Goal: Complete application form: Complete application form

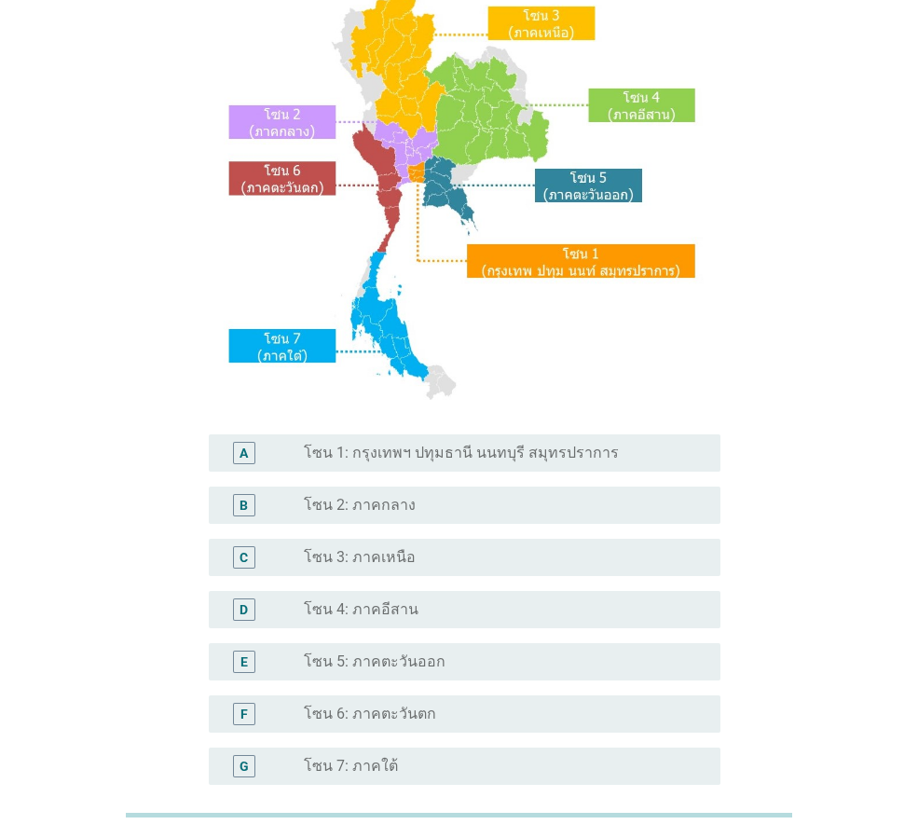
scroll to position [186, 0]
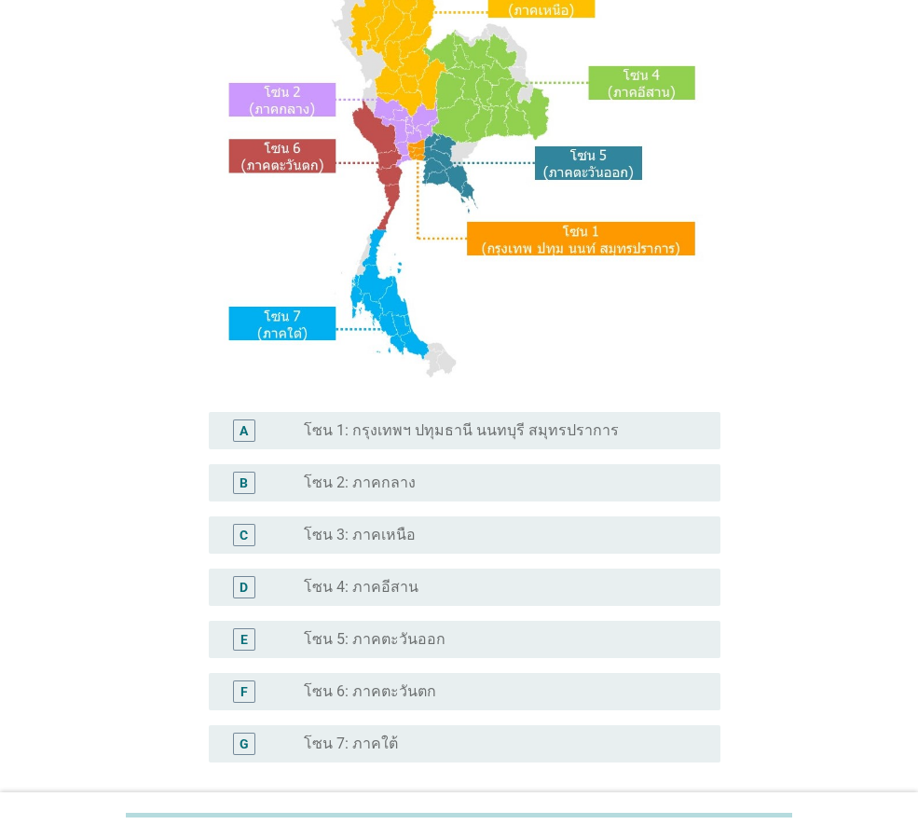
click at [408, 541] on label "โซน 3: ภาคเหนือ" at bounding box center [360, 535] width 112 height 19
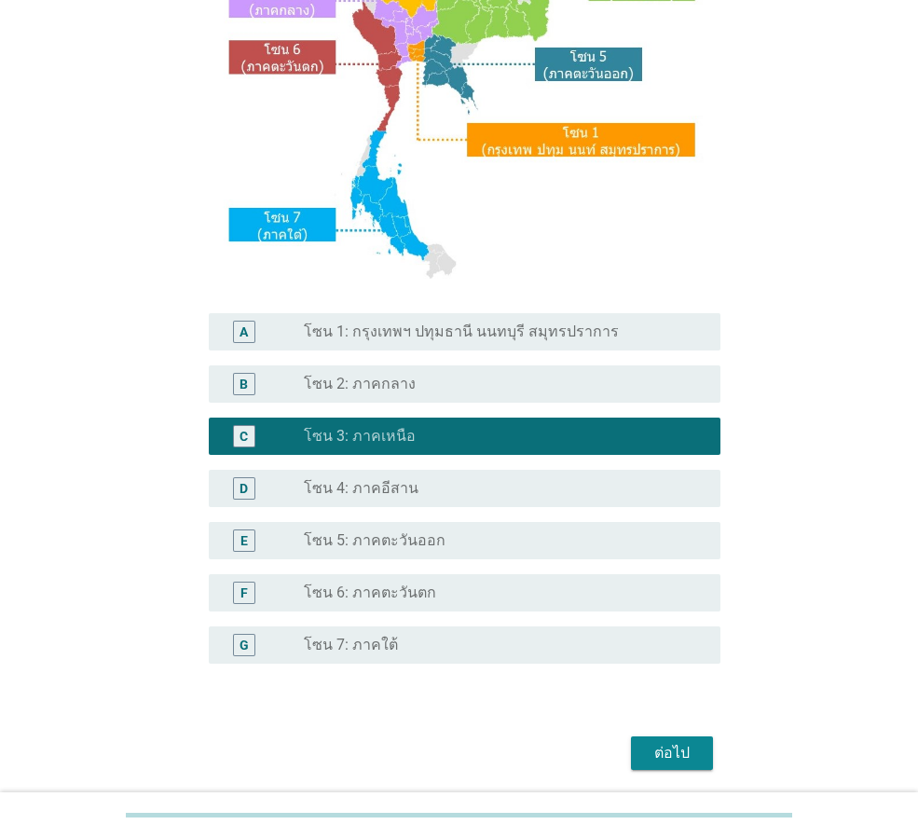
scroll to position [350, 0]
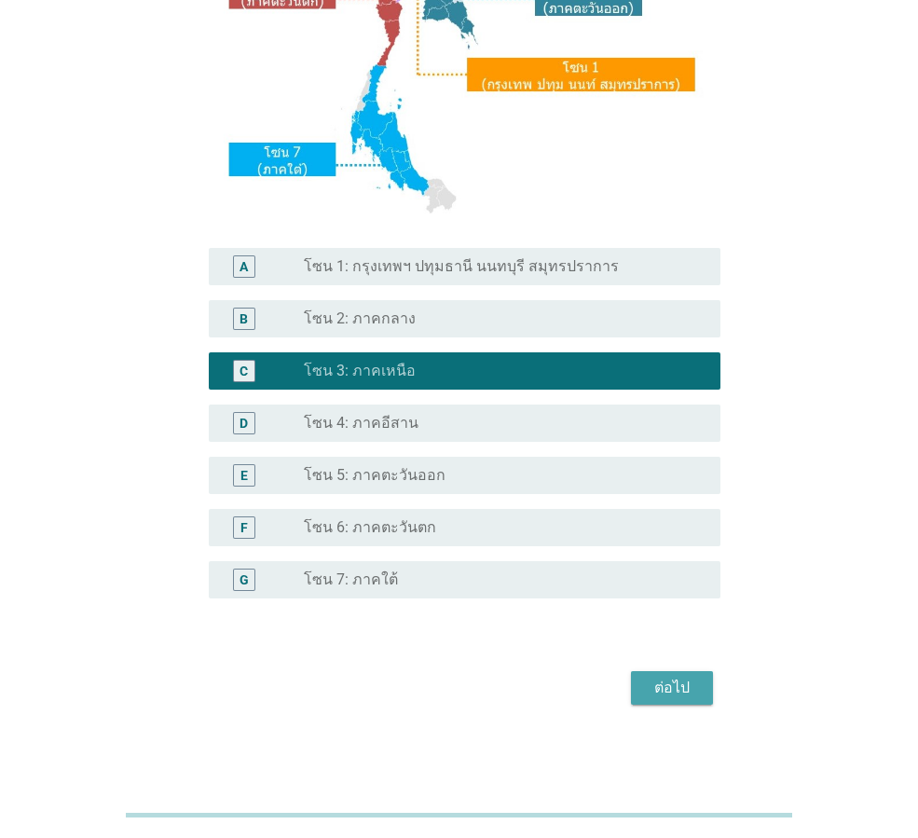
click at [648, 687] on div "ต่อไป" at bounding box center [672, 688] width 52 height 22
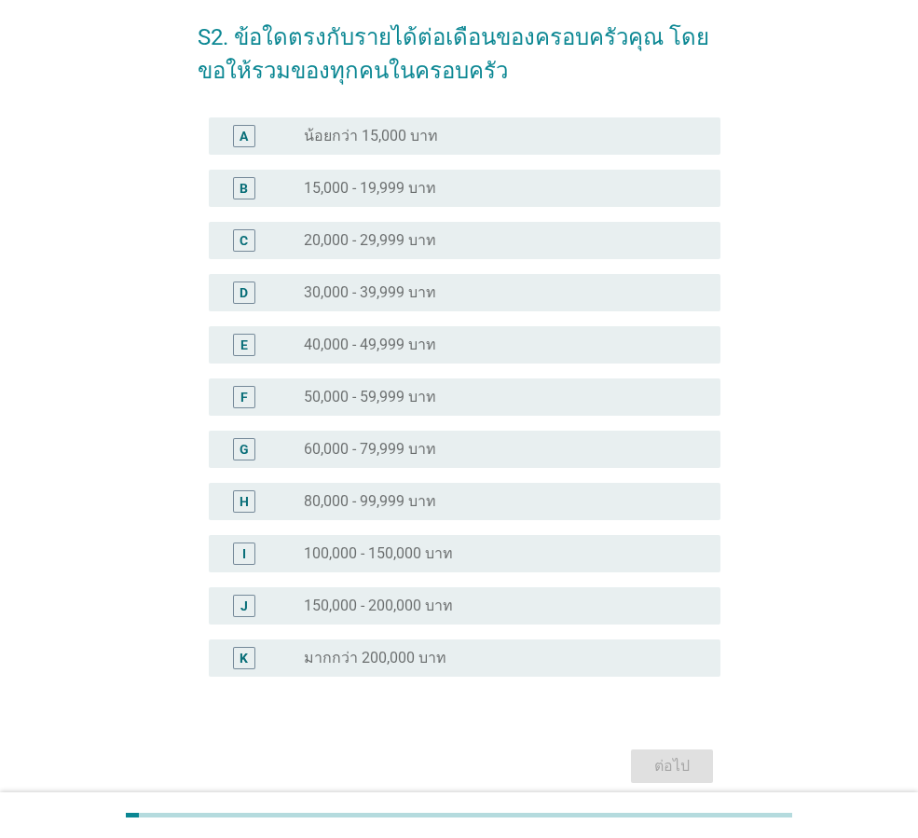
scroll to position [159, 0]
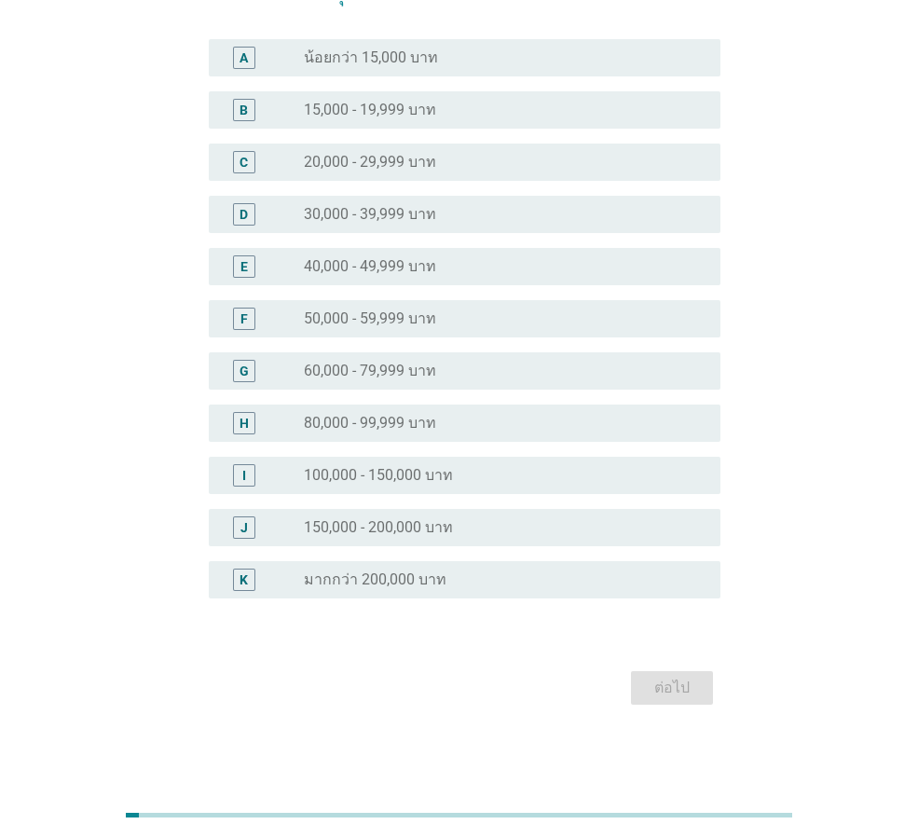
click at [353, 433] on div "radio_button_unchecked 80,000 - 99,999 บาท" at bounding box center [505, 423] width 402 height 22
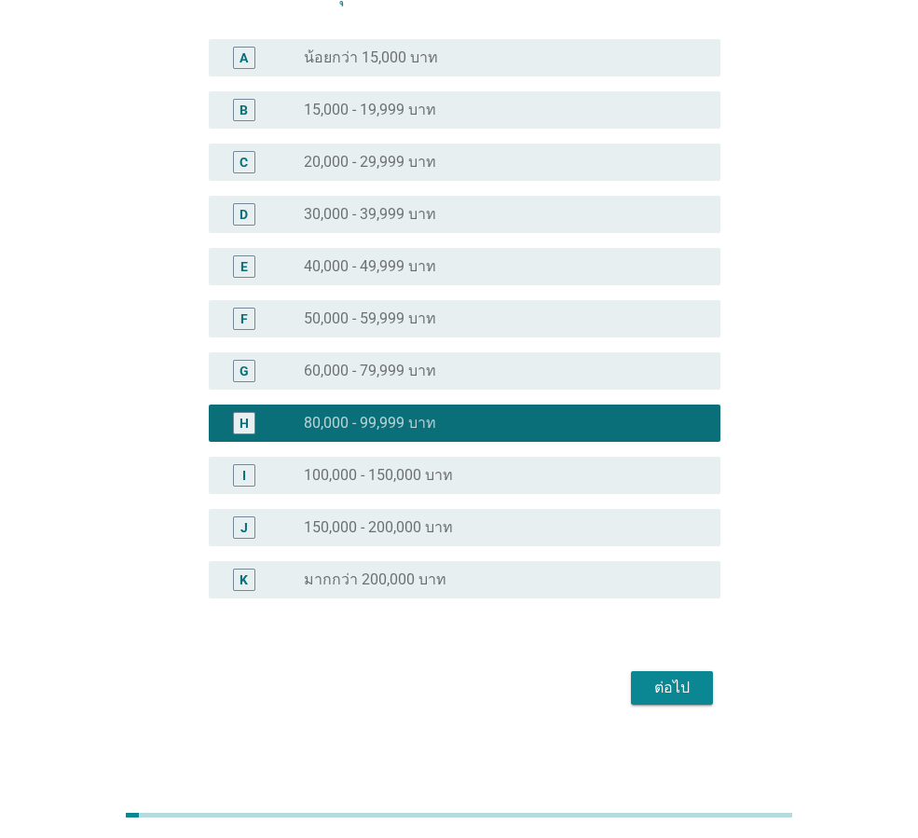
click at [374, 473] on label "100,000 - 150,000 บาท" at bounding box center [378, 475] width 149 height 19
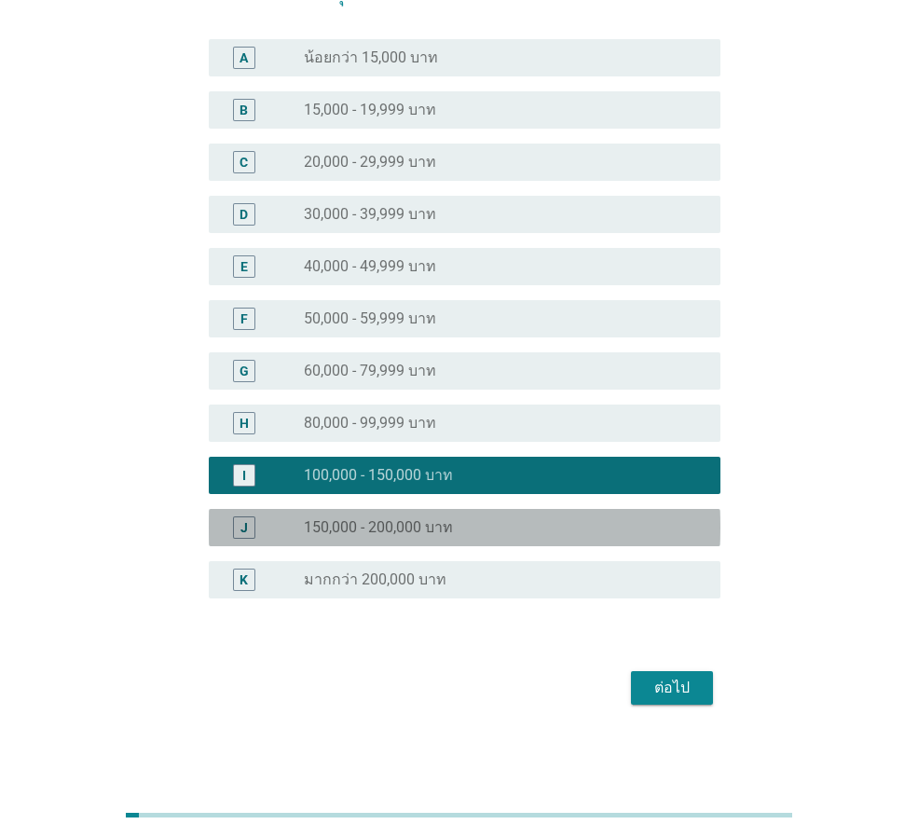
click at [410, 522] on label "150,000 - 200,000 บาท" at bounding box center [378, 527] width 149 height 19
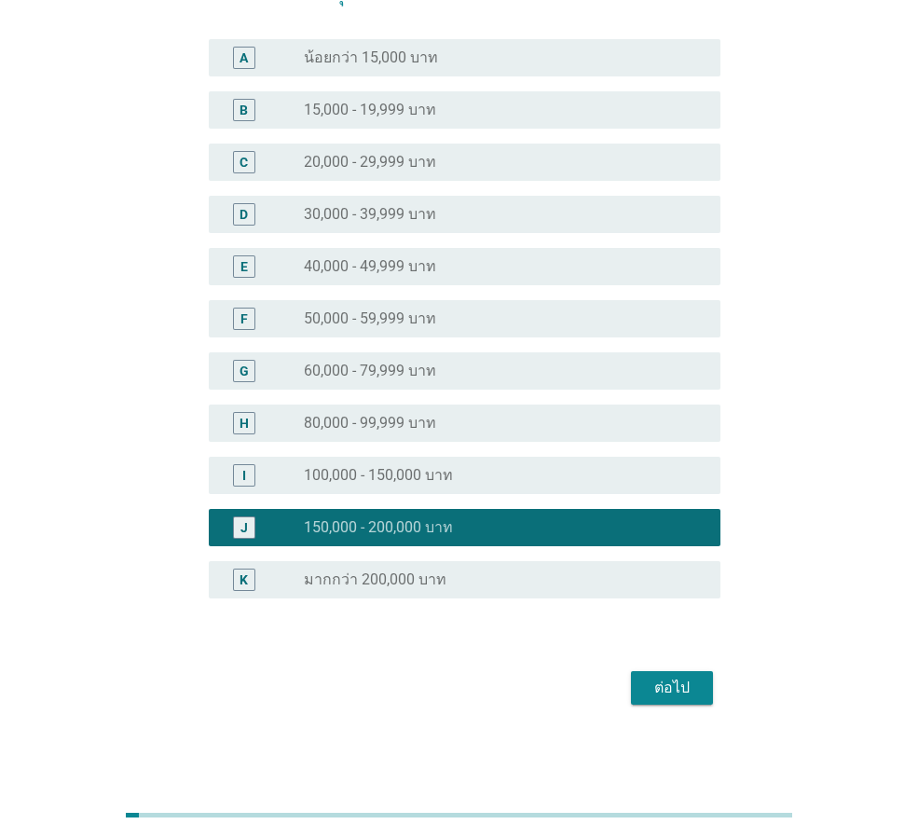
click at [465, 487] on div "I radio_button_unchecked 100,000 - 150,000 บาท" at bounding box center [465, 475] width 512 height 37
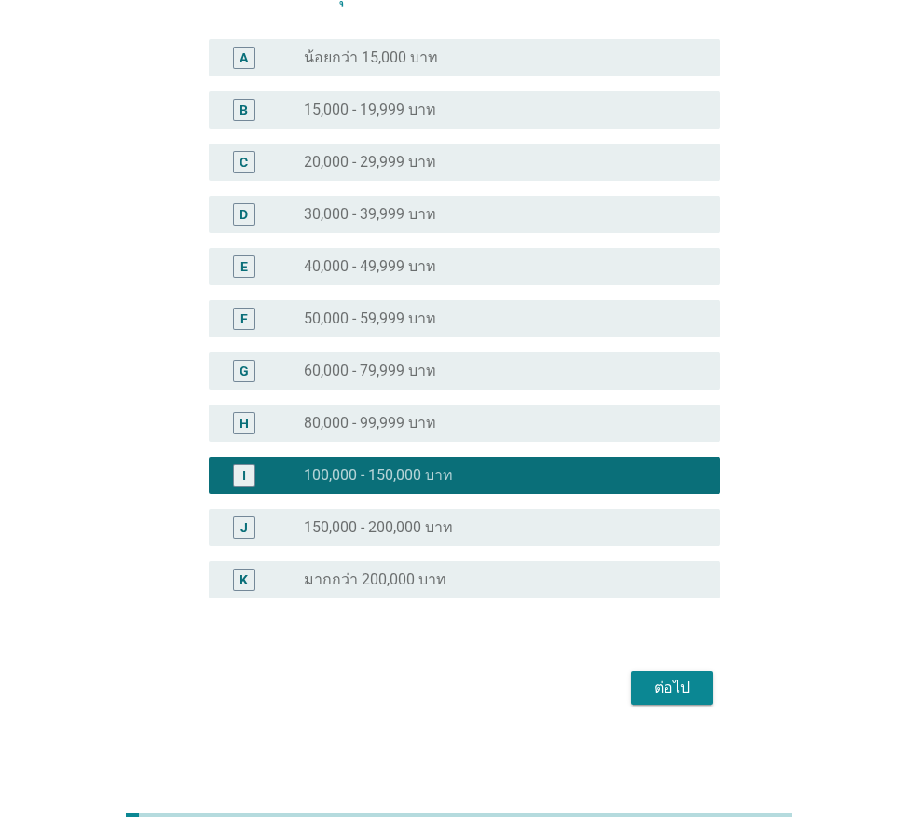
click at [667, 688] on div "ต่อไป" at bounding box center [672, 688] width 52 height 22
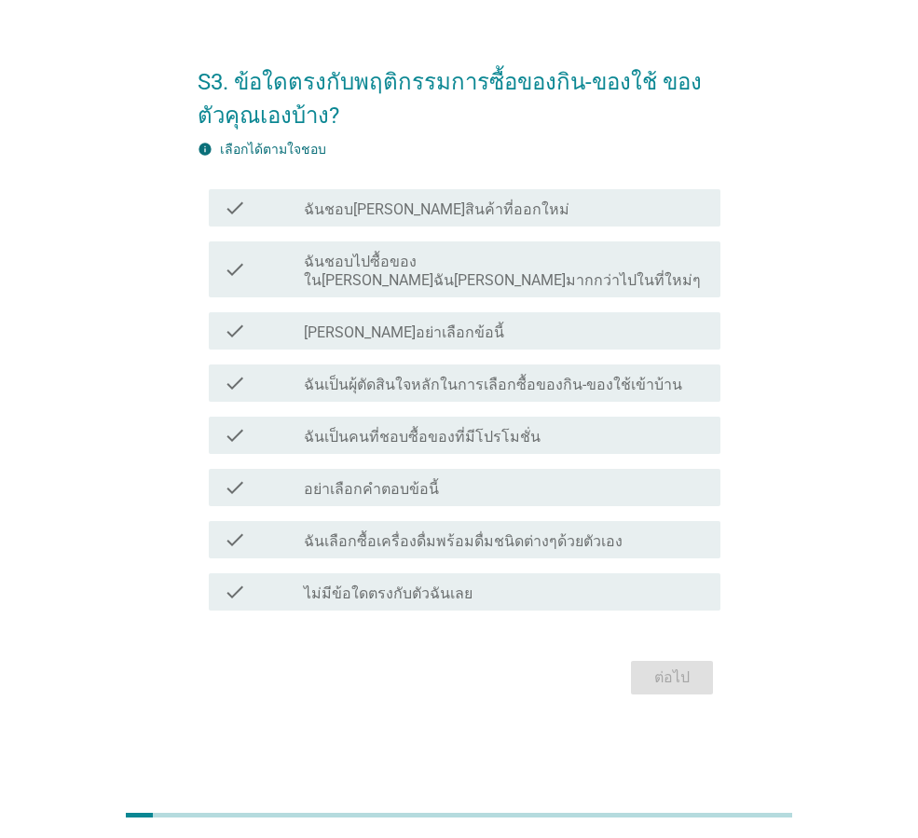
scroll to position [0, 0]
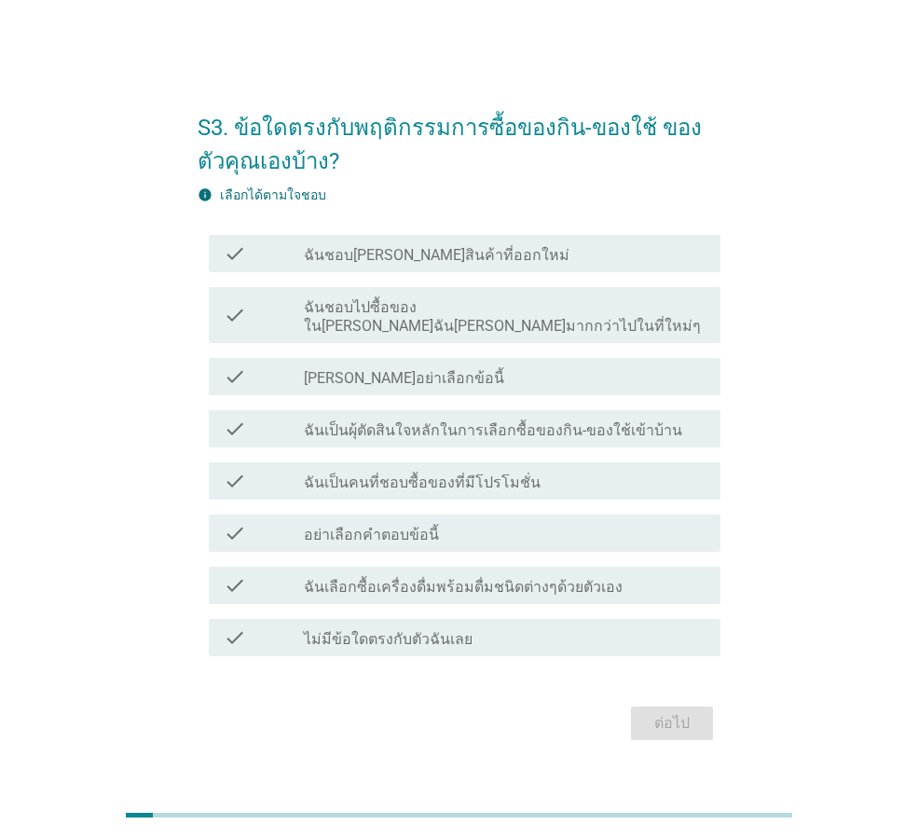
click at [524, 265] on div "check_box_outline_blank ฉันชอบ[PERSON_NAME]สินค้าที่ออกใหม่" at bounding box center [505, 253] width 402 height 22
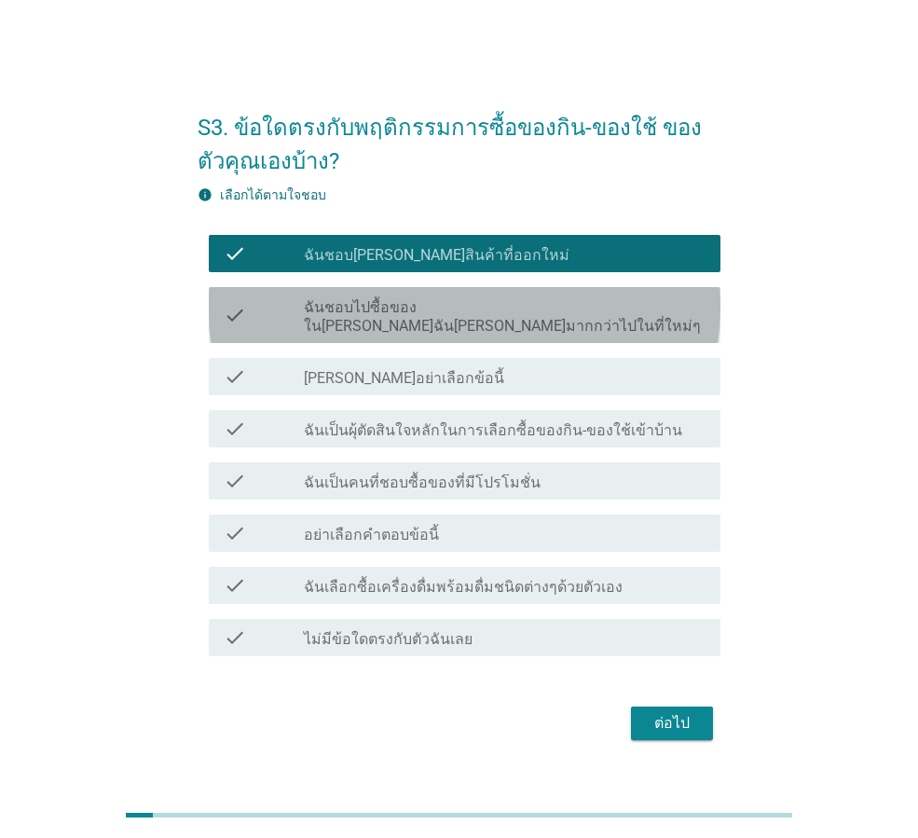
click at [510, 316] on label "ฉันชอบไปซื้อของใน[PERSON_NAME]ฉัน[PERSON_NAME]มากกว่าไปในที่ใหม่ๆ" at bounding box center [505, 316] width 402 height 37
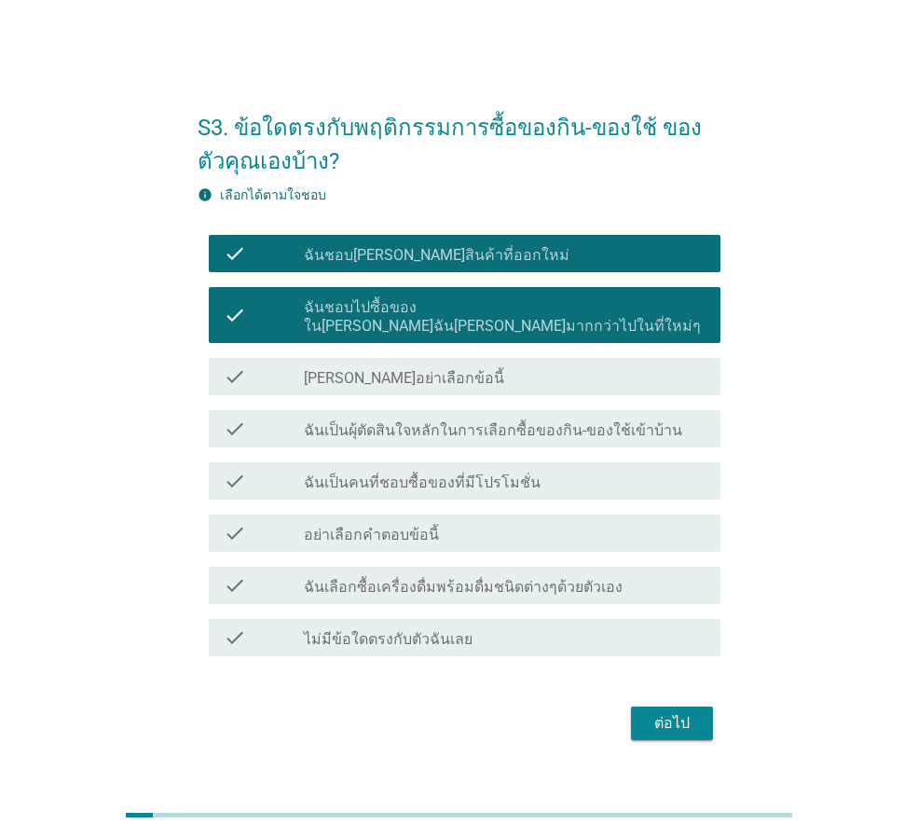
click at [509, 423] on label "ฉันเป็นผุ้ตัดสินใจหลักในการเลือกซื้อของกิน-ของใช้เข้าบ้าน" at bounding box center [493, 430] width 378 height 19
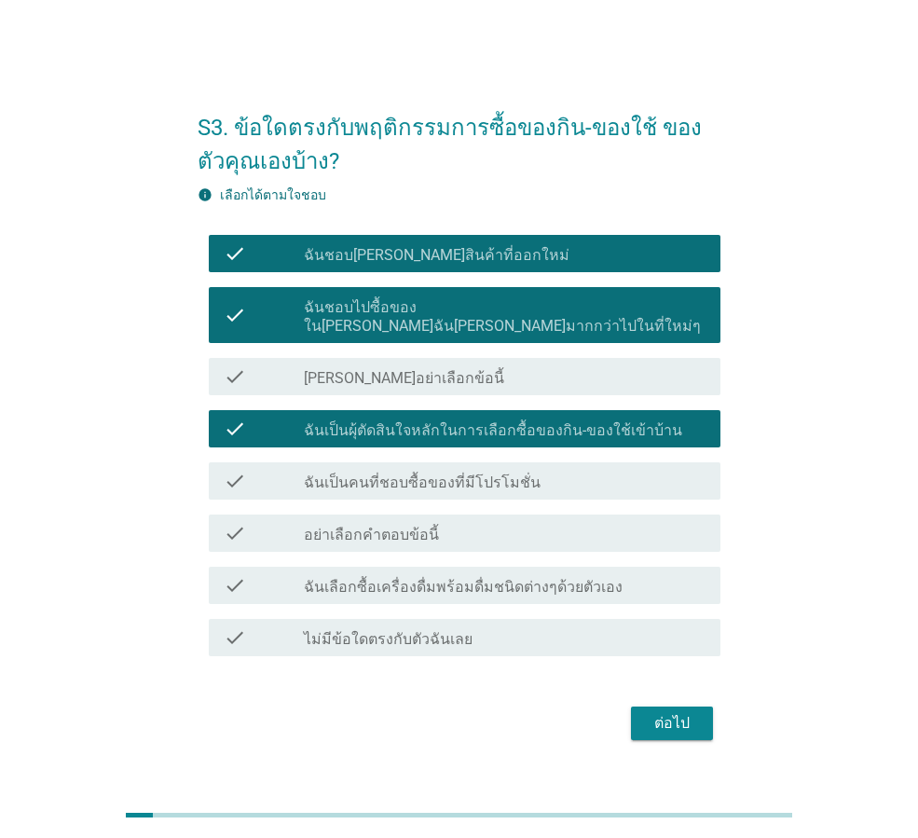
click at [511, 480] on label "ฉันเป็นคนที่ชอบซื้อของที่มีโปรโมชั่น" at bounding box center [422, 482] width 237 height 19
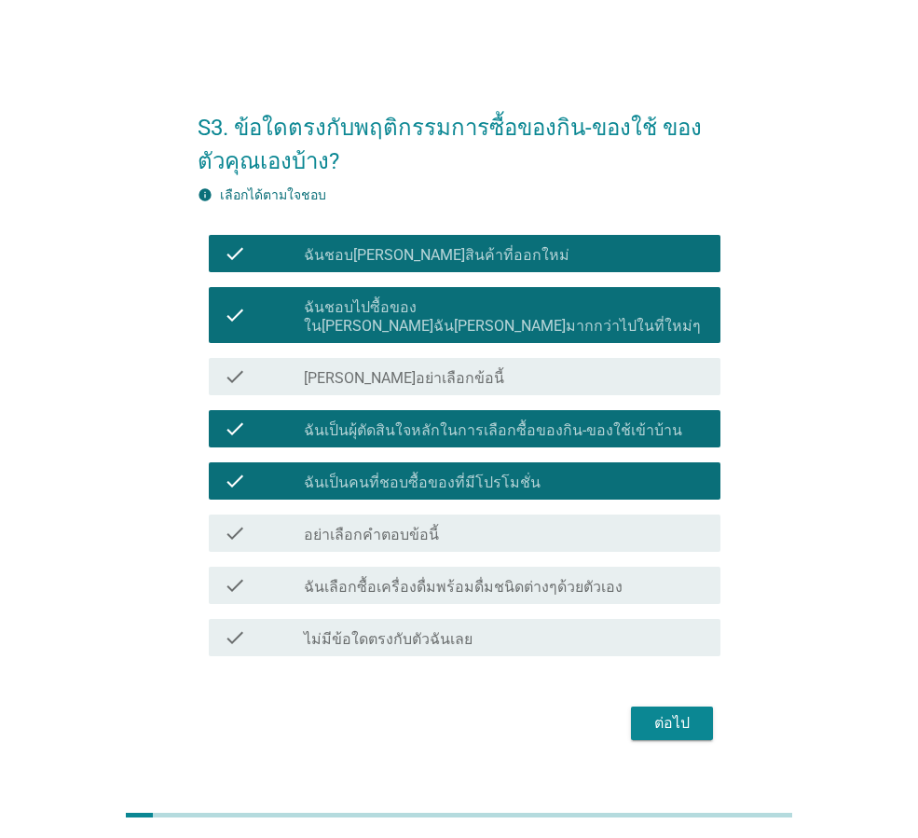
drag, startPoint x: 488, startPoint y: 583, endPoint x: 432, endPoint y: 595, distance: 57.2
click at [487, 583] on label "ฉันเลือกซื้อเครื่องดื่มพร้อมดื่มชนิดต่างๆด้วยตัวเอง" at bounding box center [463, 587] width 319 height 19
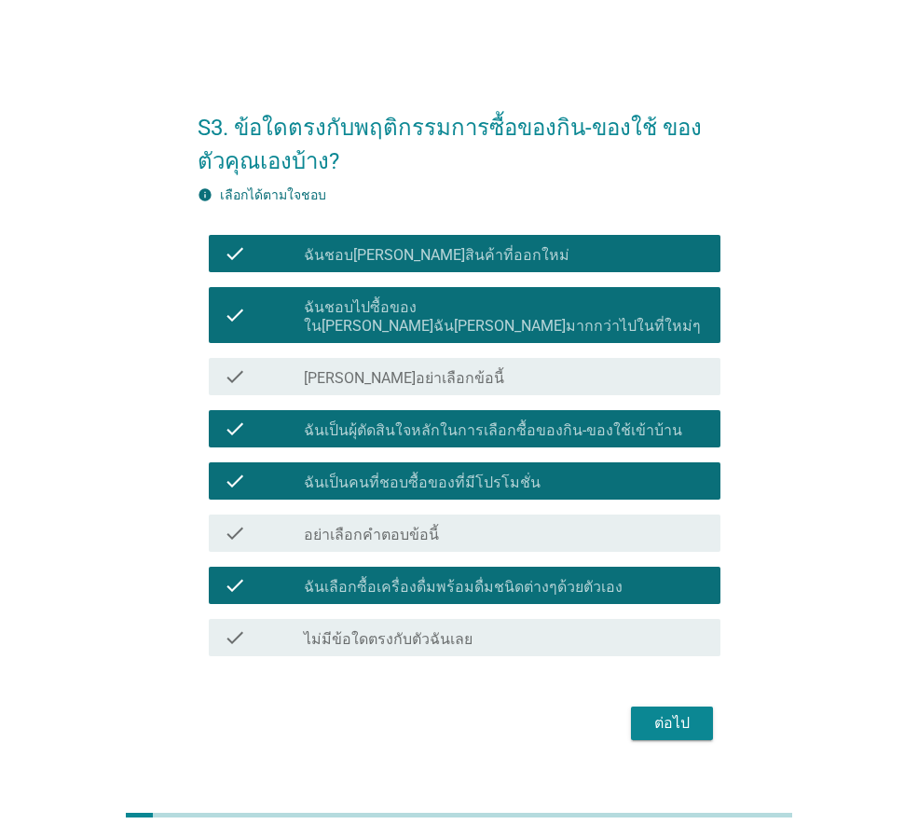
click at [680, 712] on div "ต่อไป" at bounding box center [672, 723] width 52 height 22
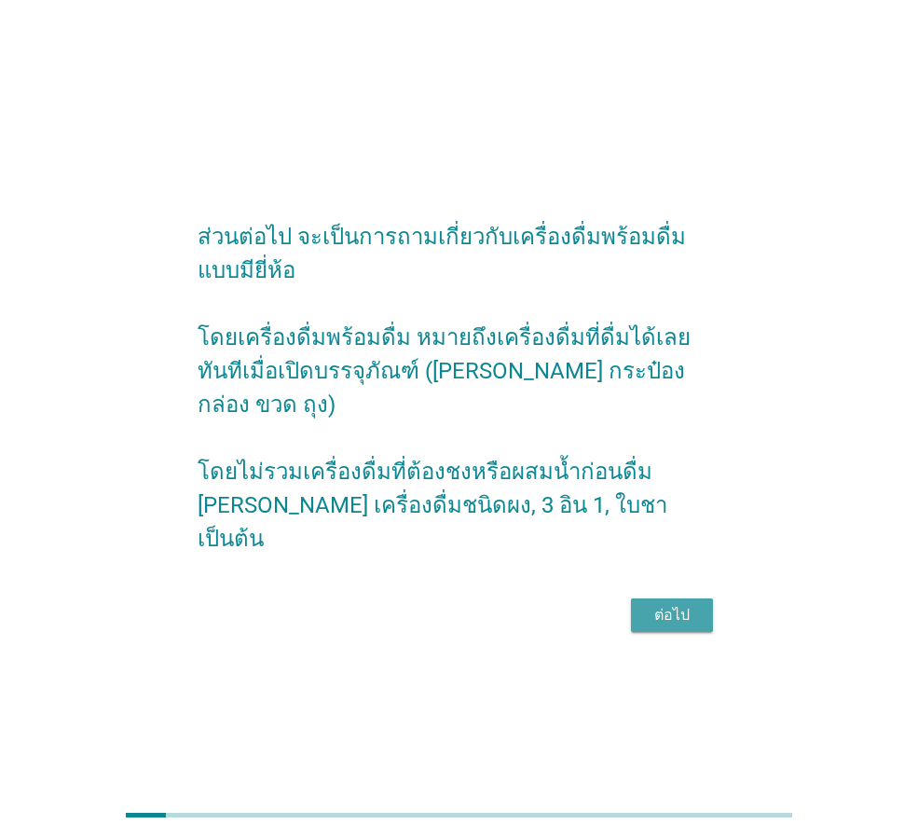
click at [682, 604] on div "ต่อไป" at bounding box center [672, 615] width 52 height 22
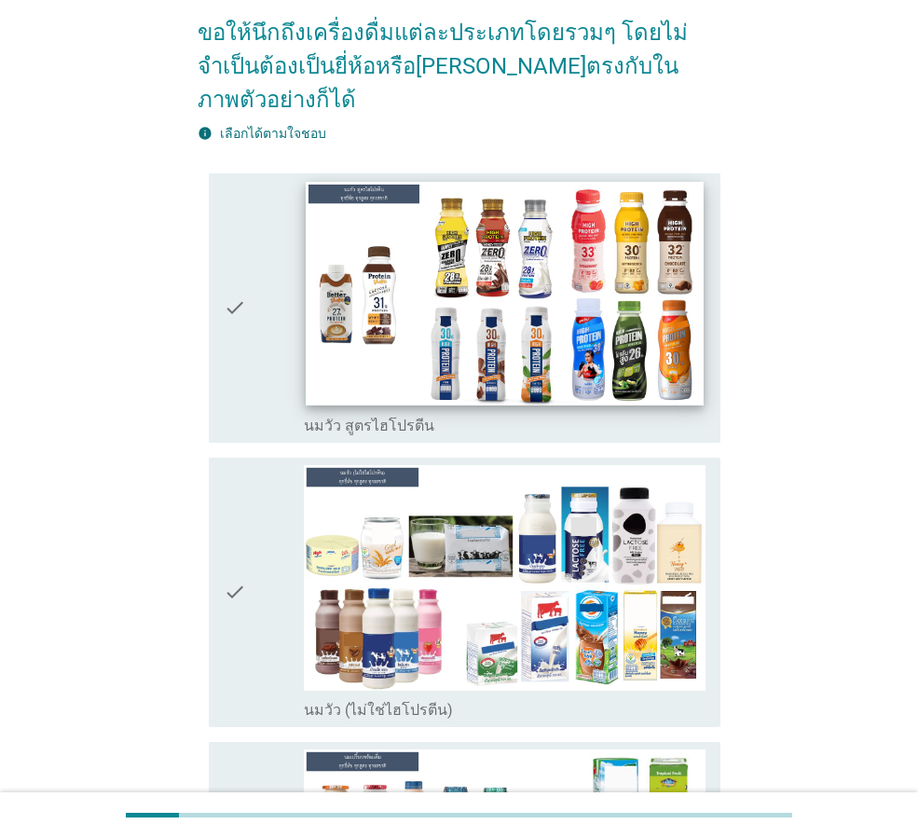
click at [376, 273] on img at bounding box center [504, 294] width 397 height 224
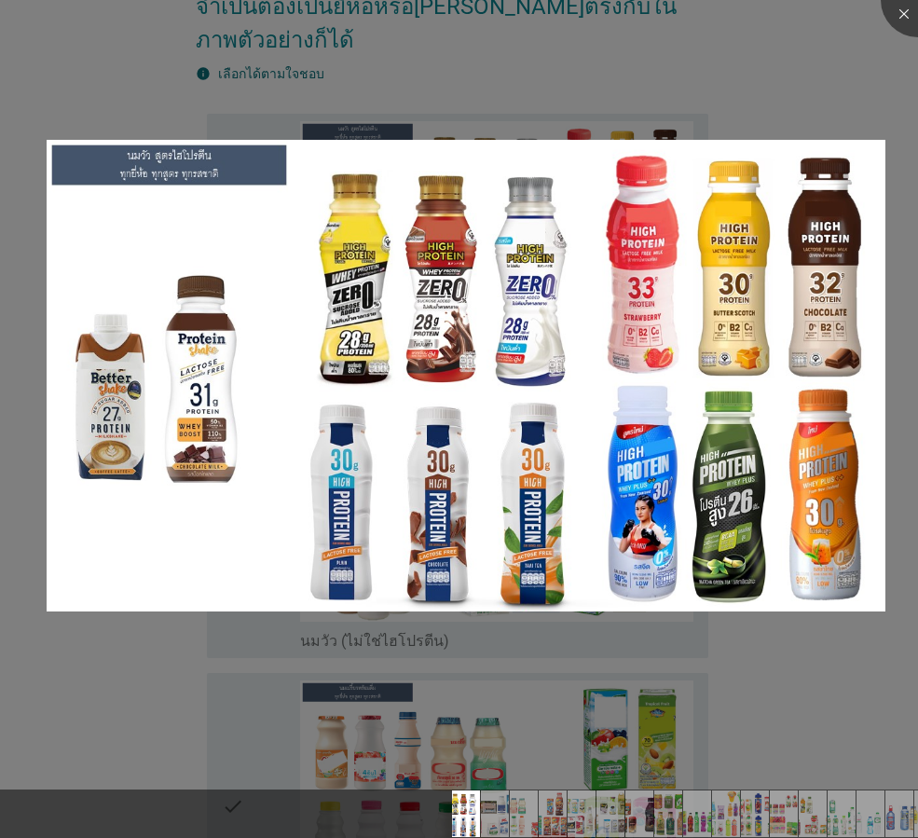
scroll to position [280, 0]
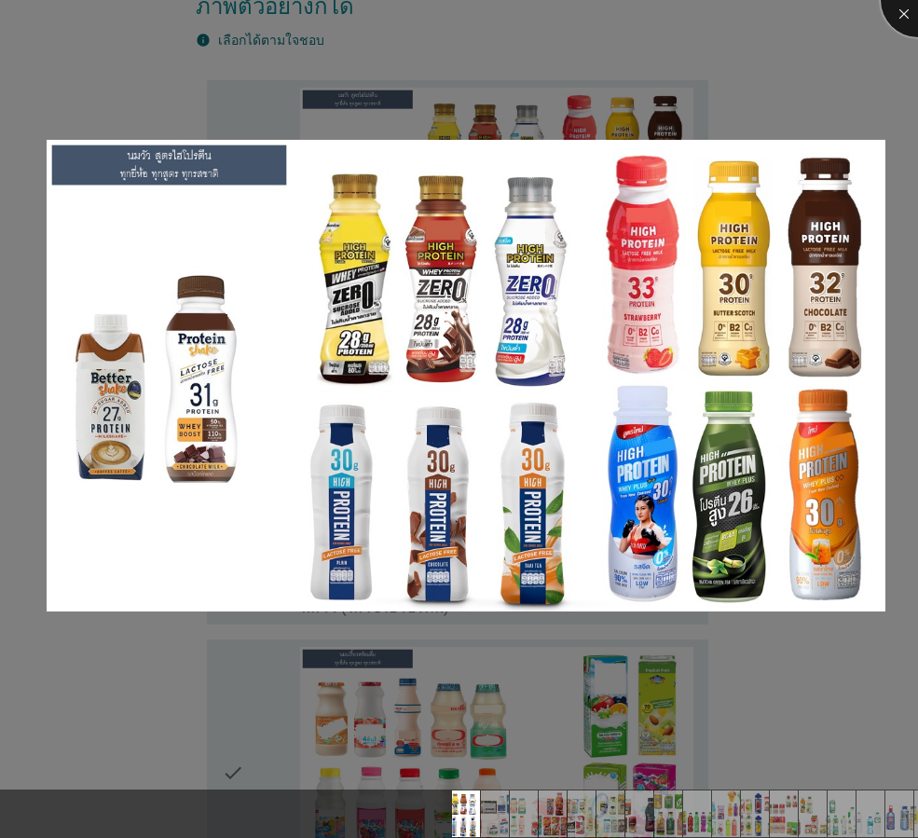
click at [903, 22] on div at bounding box center [918, 0] width 75 height 75
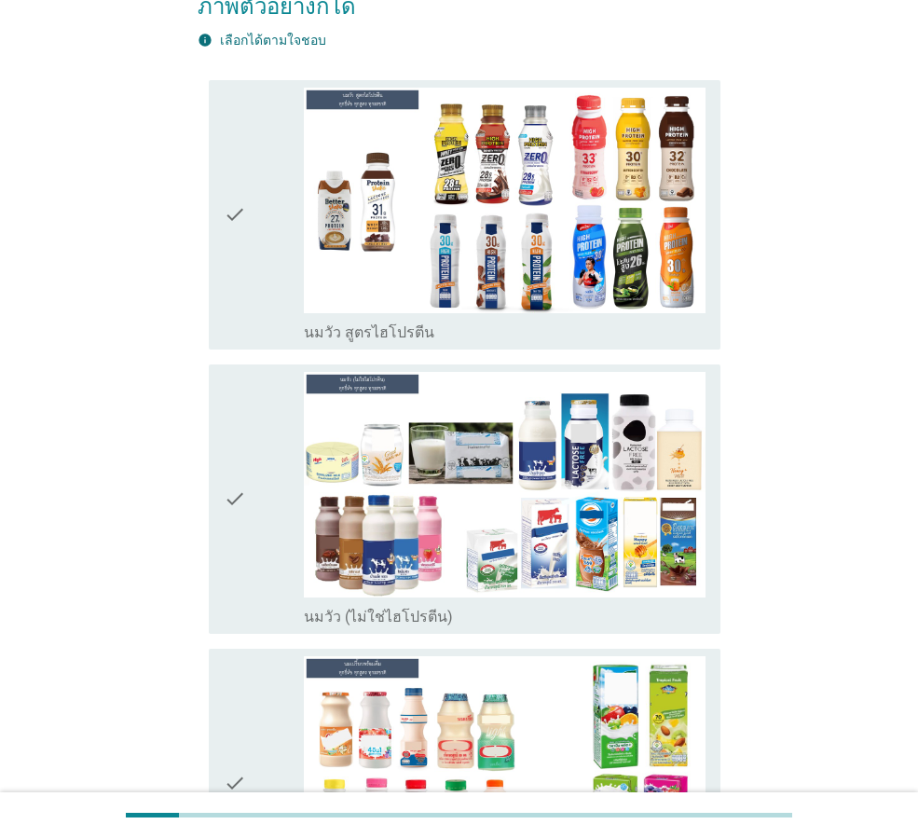
click at [240, 194] on icon "check" at bounding box center [235, 215] width 22 height 254
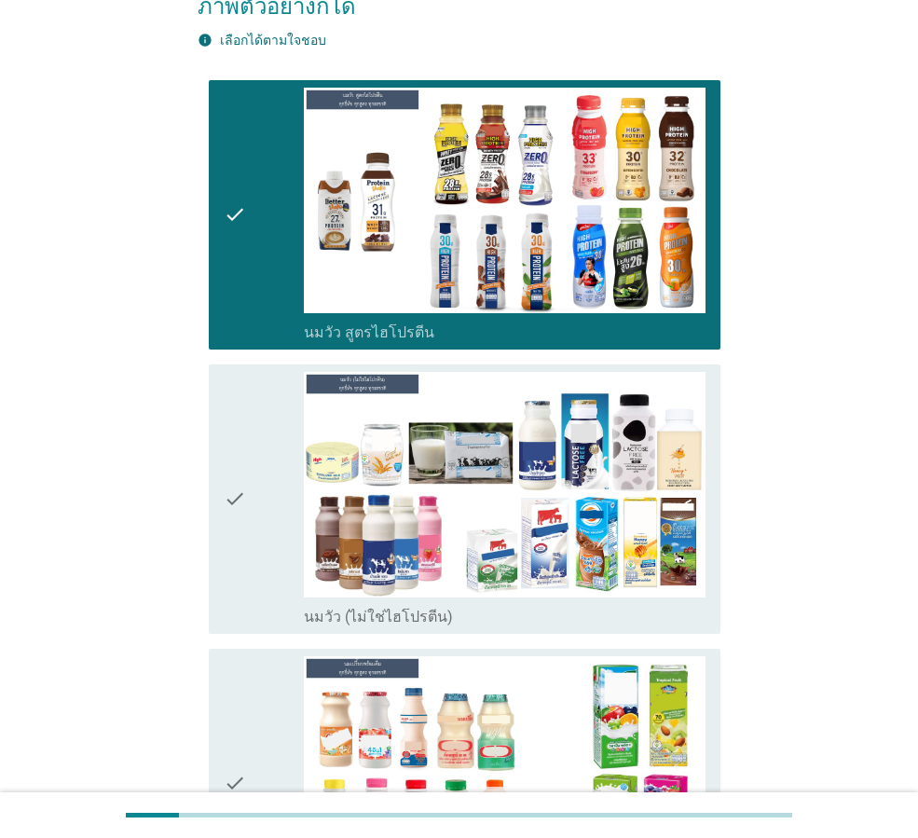
click at [251, 447] on div "check" at bounding box center [264, 499] width 80 height 254
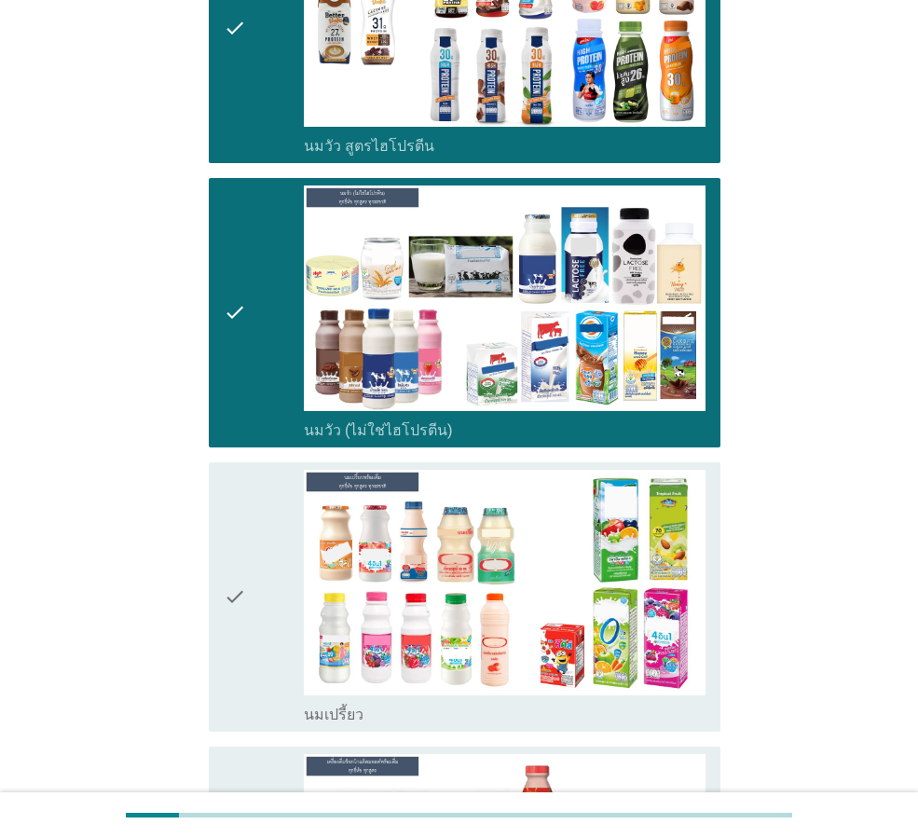
click at [242, 567] on icon "check" at bounding box center [235, 597] width 22 height 254
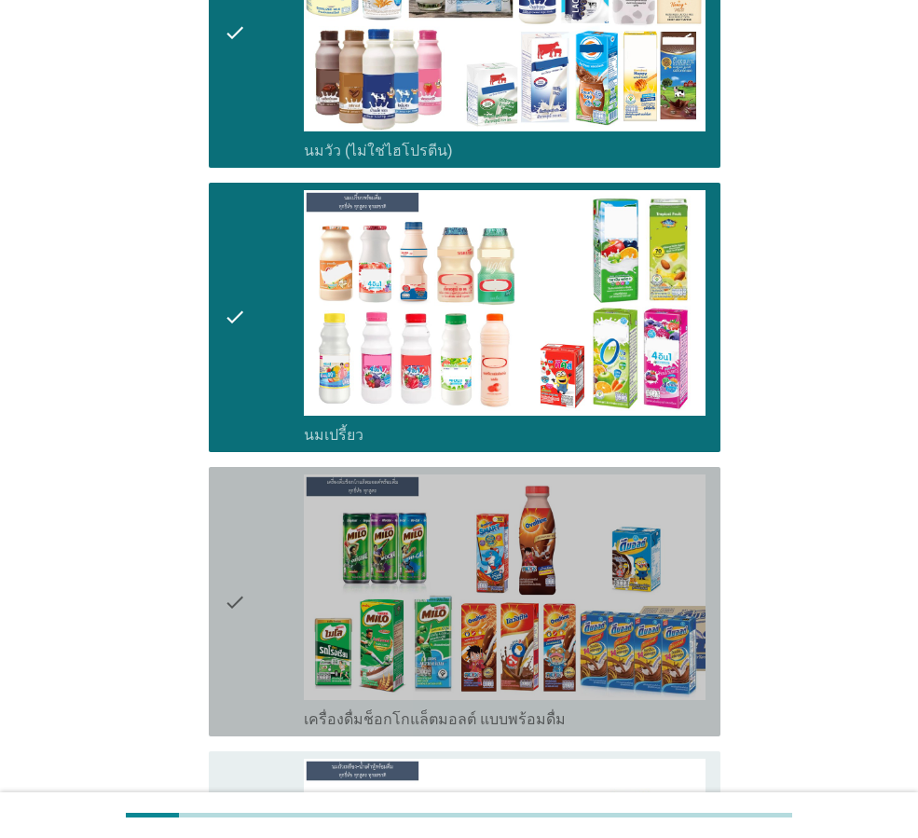
click at [241, 578] on icon "check" at bounding box center [235, 601] width 22 height 254
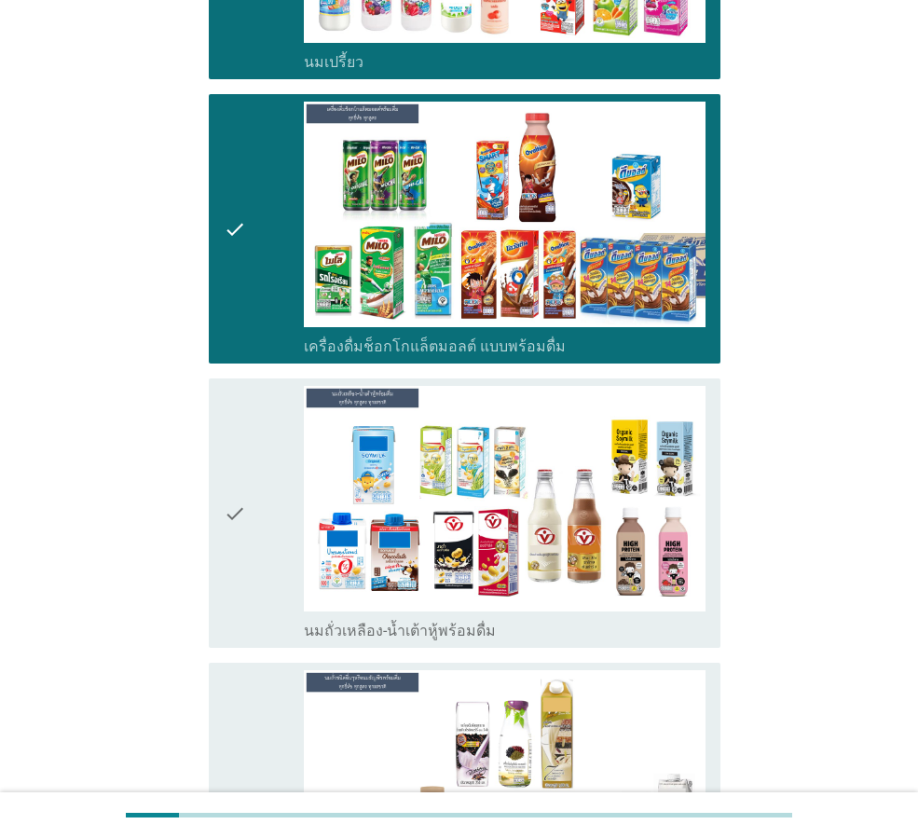
click at [219, 502] on div "check check_box_outline_blank นมถั่วเหลือง-น้ำเต้าหู้พร้อมดื่ม" at bounding box center [465, 512] width 512 height 269
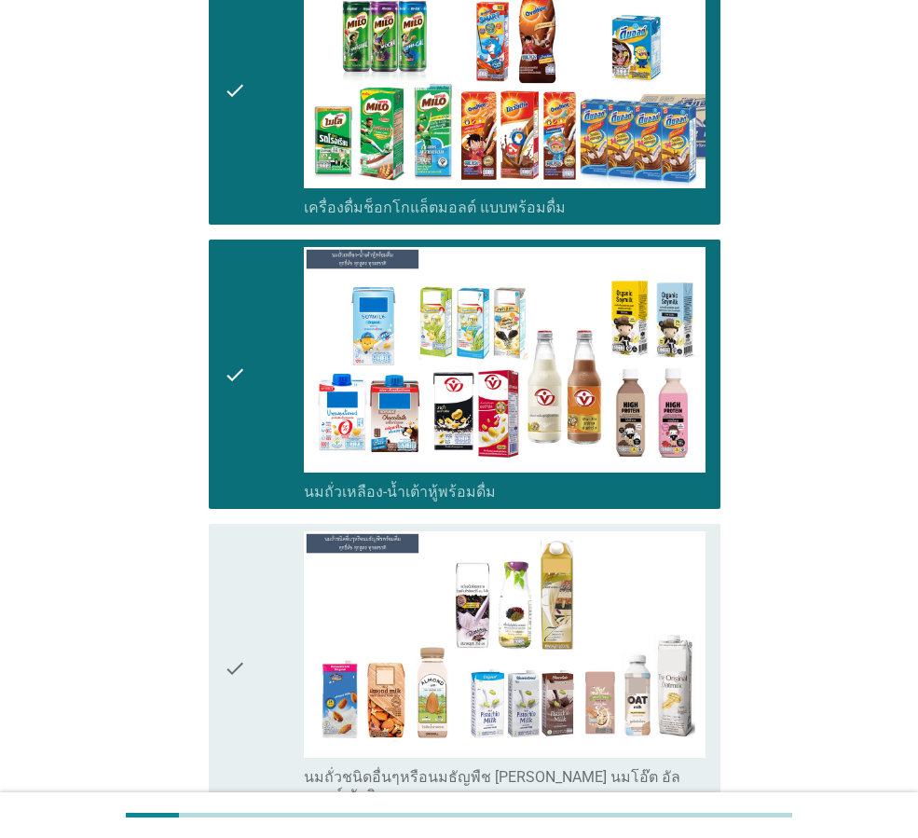
scroll to position [1398, 0]
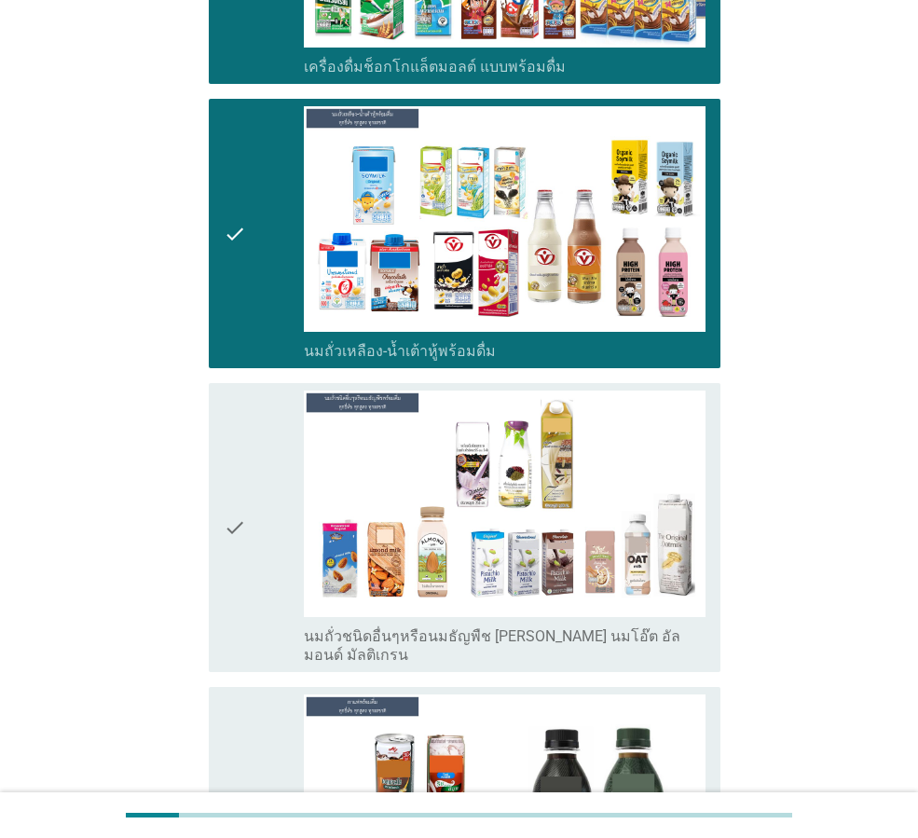
click at [234, 509] on icon "check" at bounding box center [235, 527] width 22 height 273
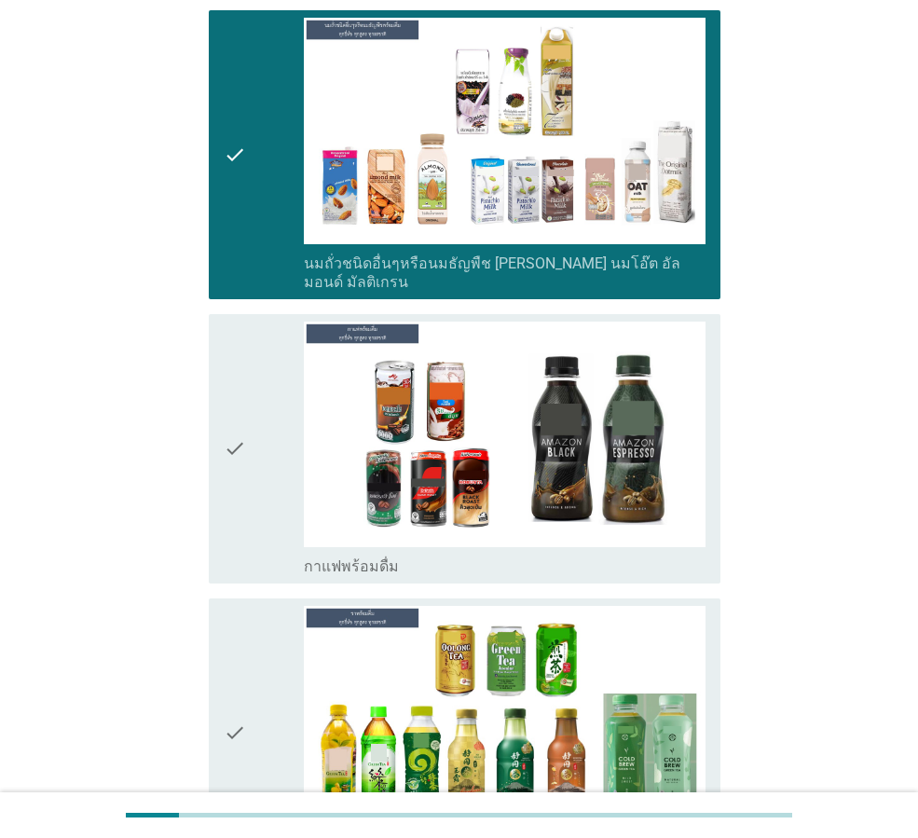
click at [241, 410] on icon "check" at bounding box center [235, 449] width 22 height 254
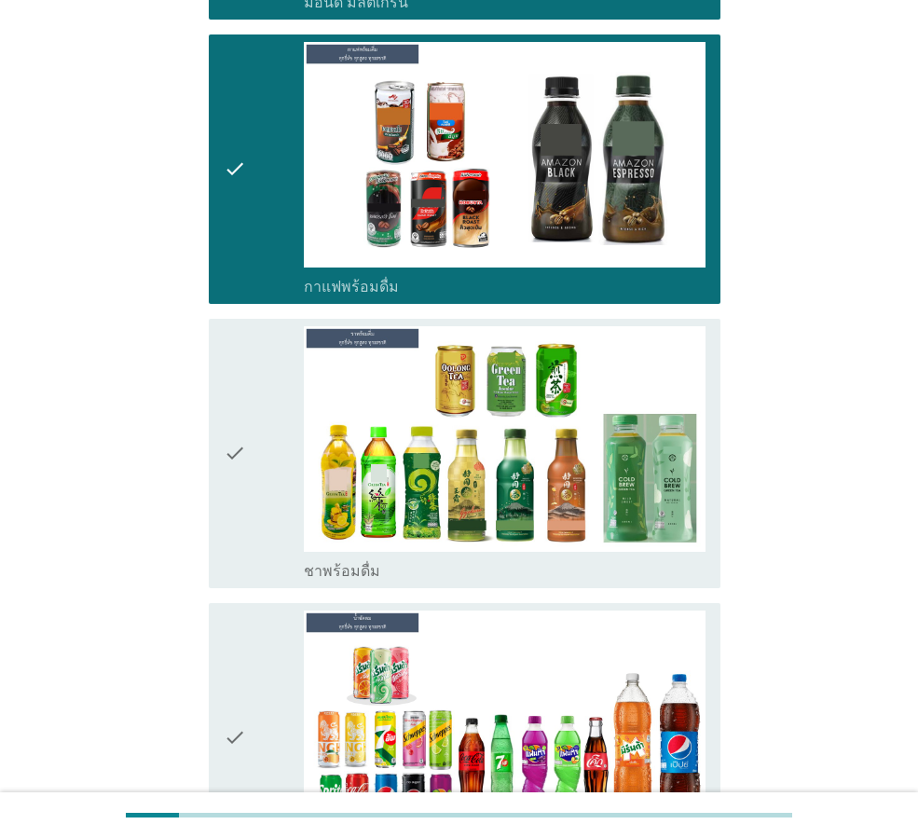
click at [242, 454] on icon "check" at bounding box center [235, 453] width 22 height 254
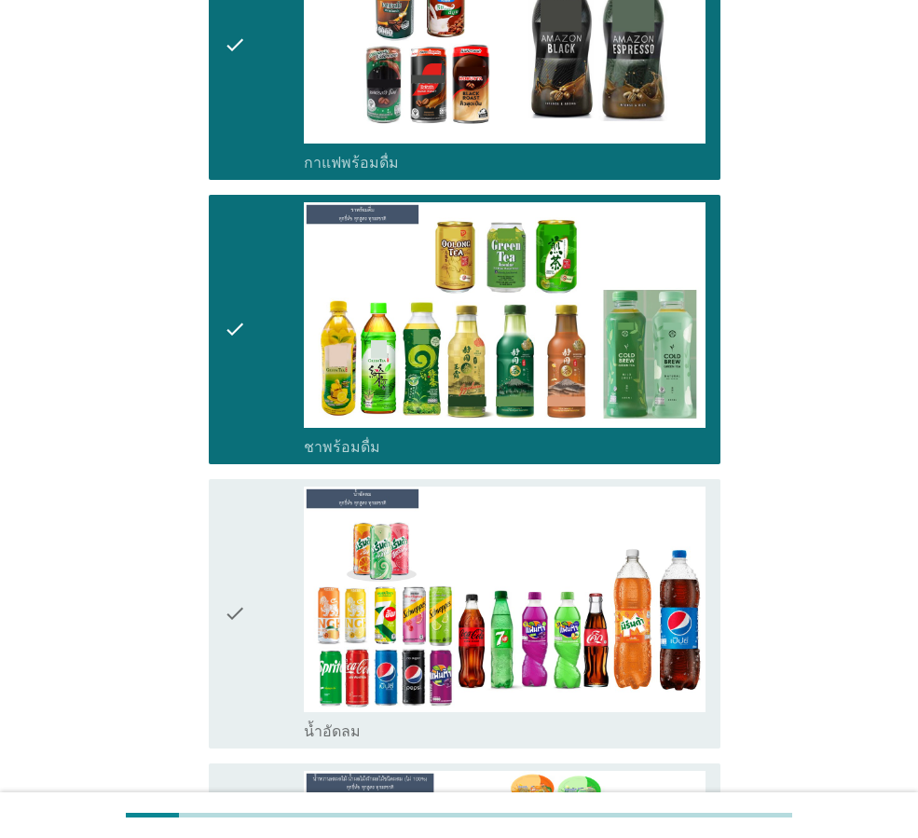
scroll to position [2330, 0]
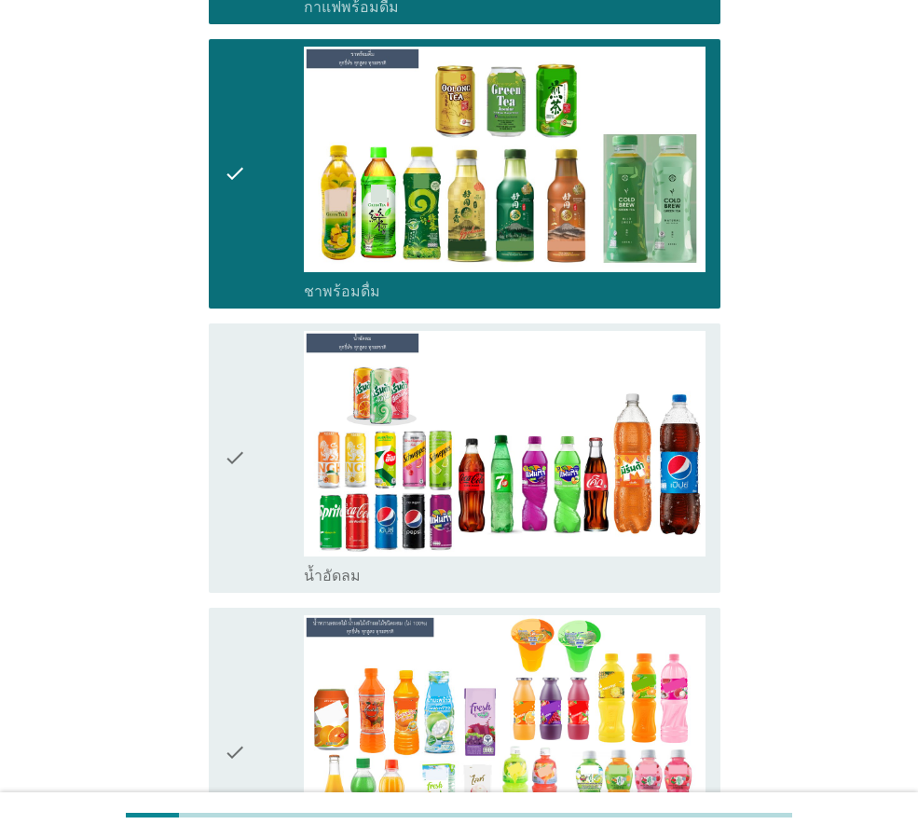
click at [242, 416] on icon "check" at bounding box center [235, 458] width 22 height 254
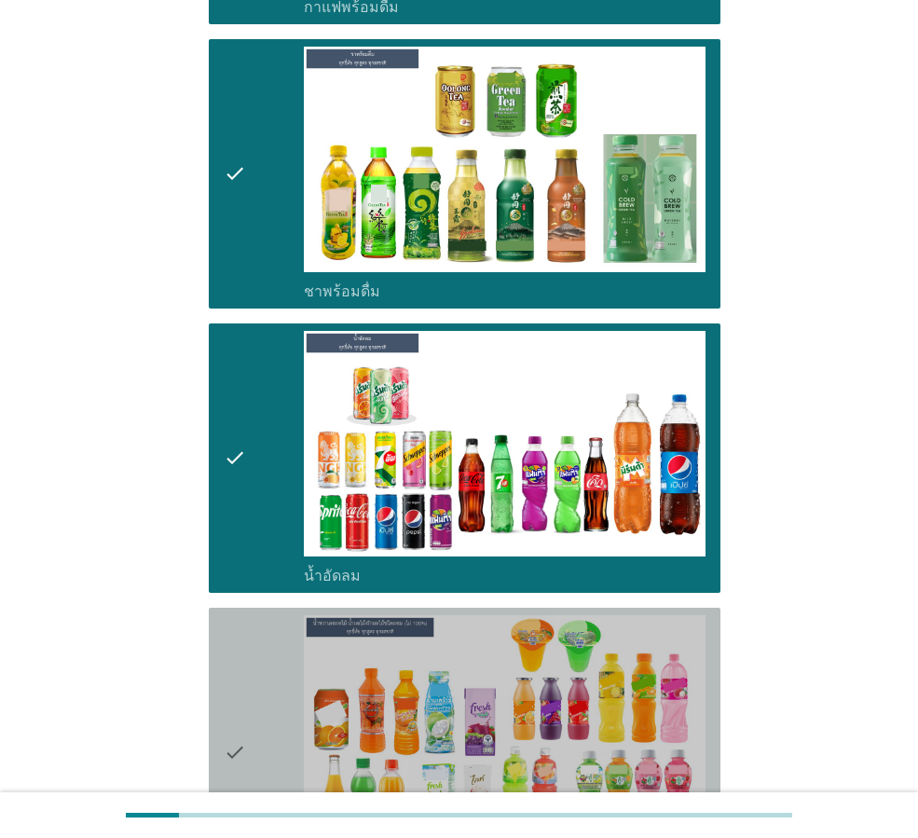
click at [250, 662] on div "check" at bounding box center [264, 751] width 80 height 273
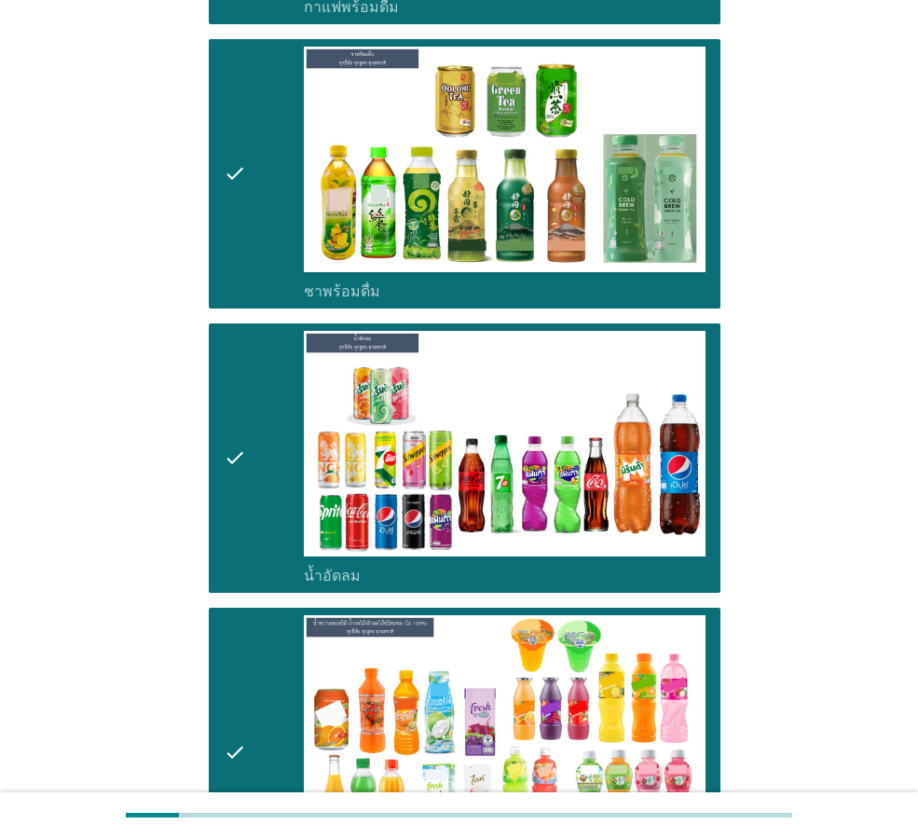
scroll to position [2703, 0]
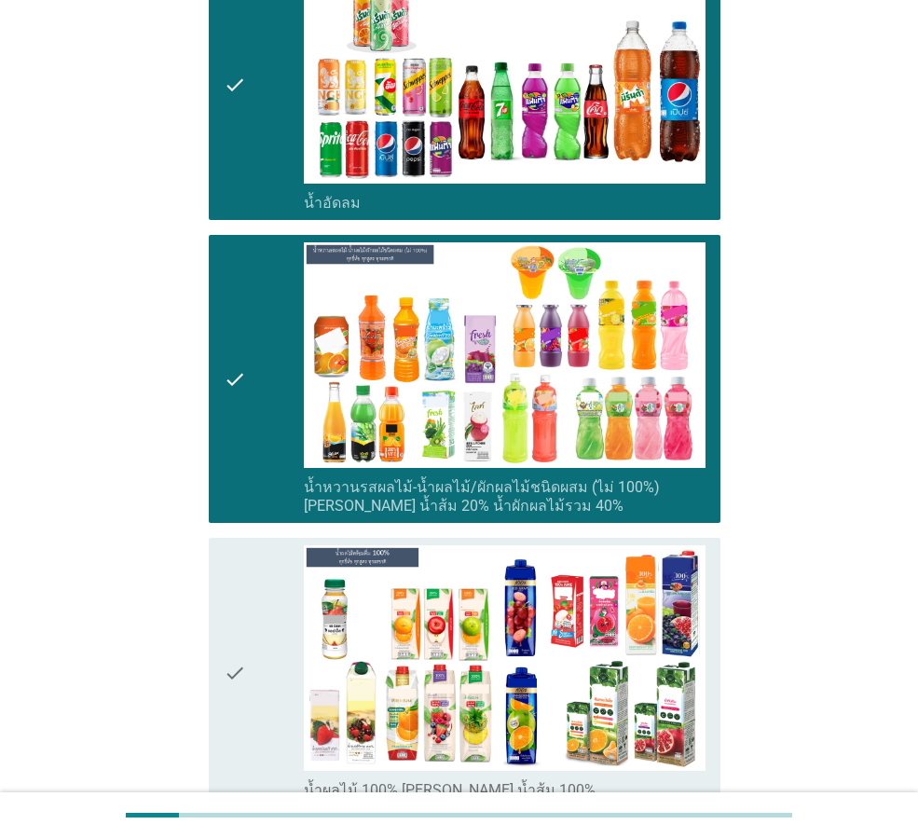
click at [254, 623] on div "check" at bounding box center [264, 672] width 80 height 254
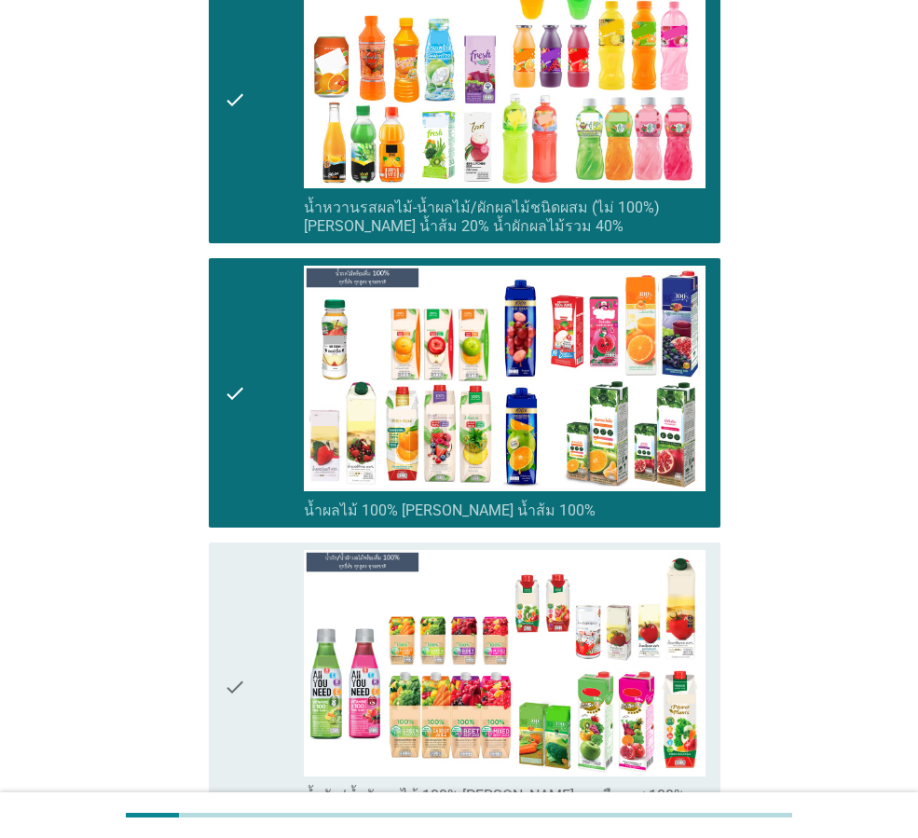
click at [243, 631] on icon "check" at bounding box center [235, 686] width 22 height 273
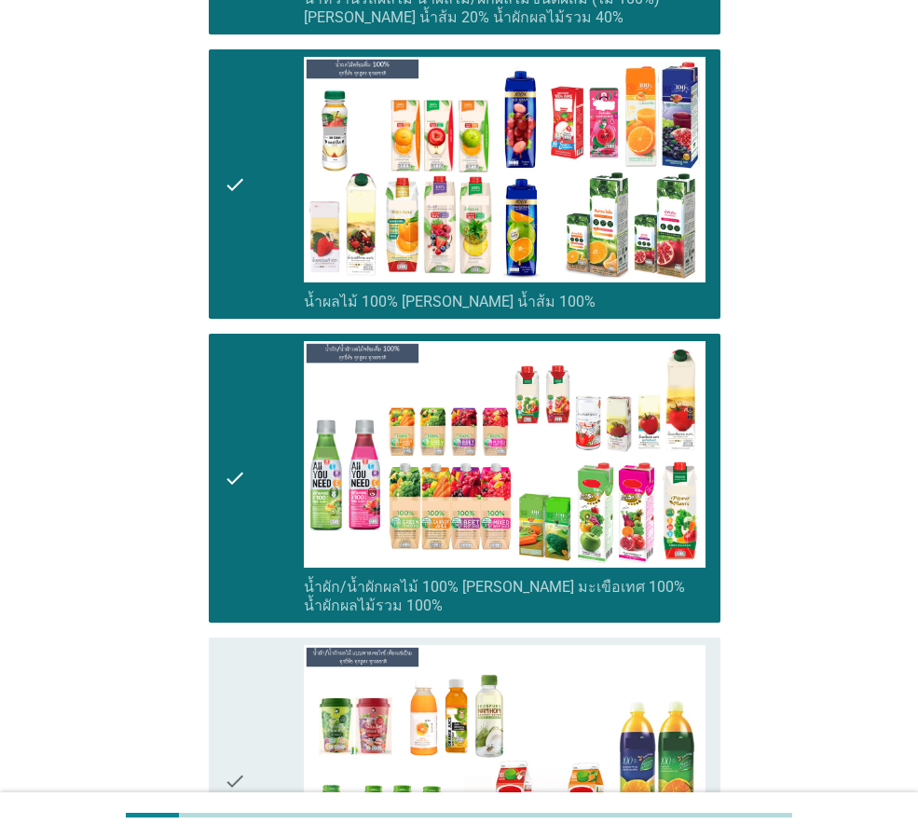
scroll to position [3449, 0]
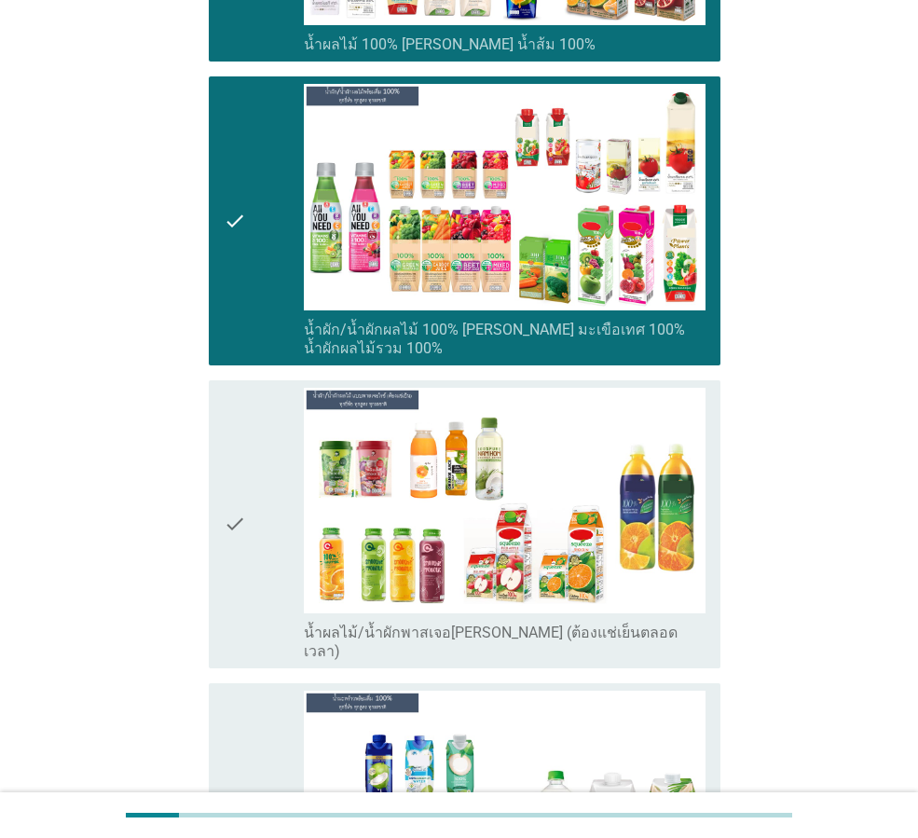
click at [249, 492] on div "check" at bounding box center [264, 524] width 80 height 273
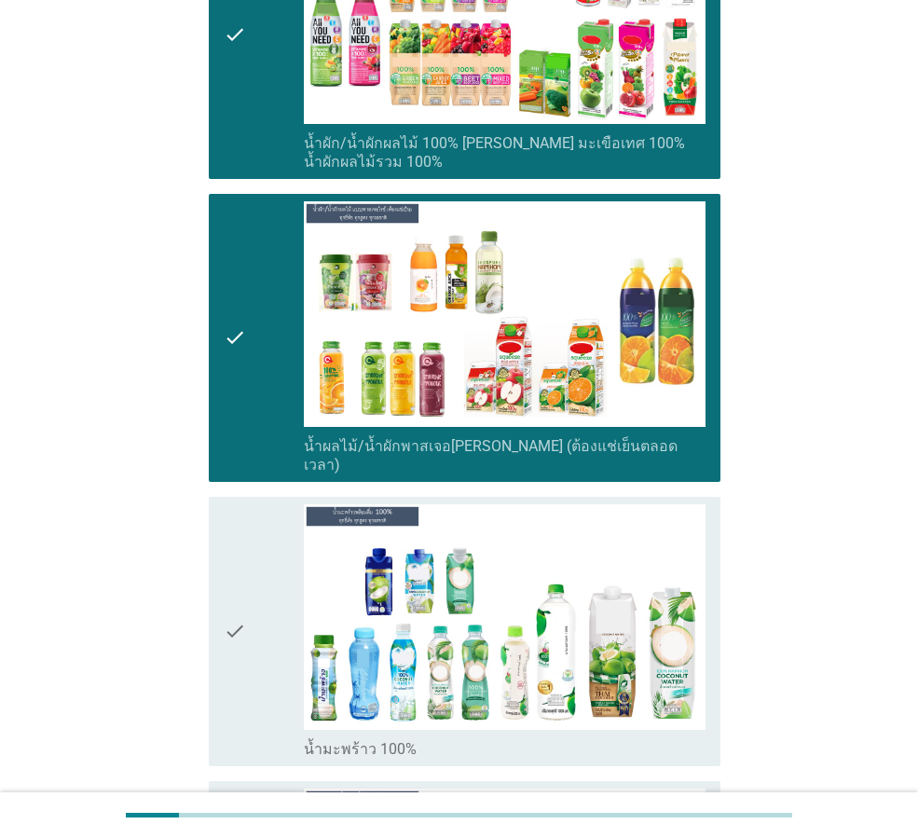
click at [262, 555] on div "check" at bounding box center [264, 631] width 80 height 254
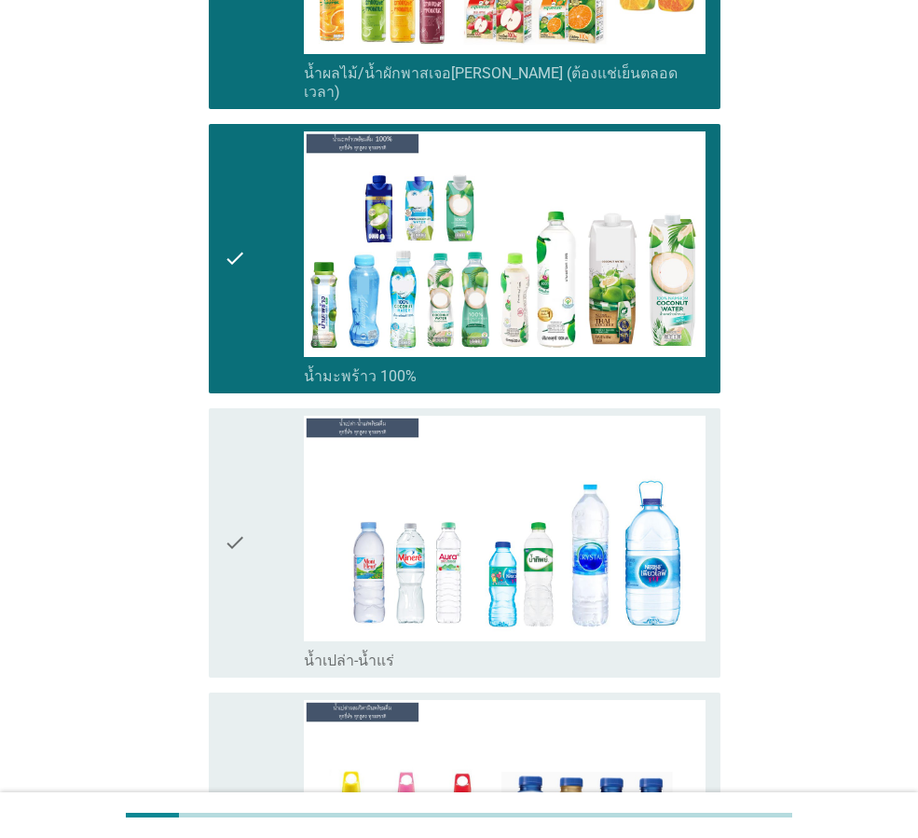
click at [255, 521] on div "check" at bounding box center [264, 543] width 80 height 254
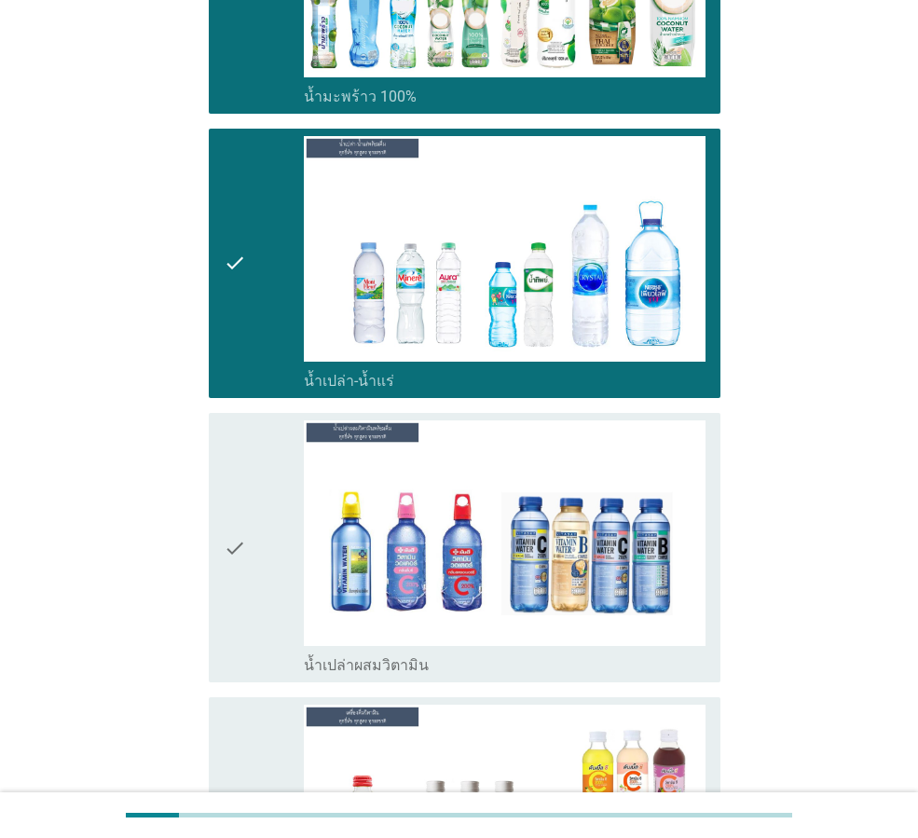
click at [251, 510] on div "check" at bounding box center [264, 547] width 80 height 254
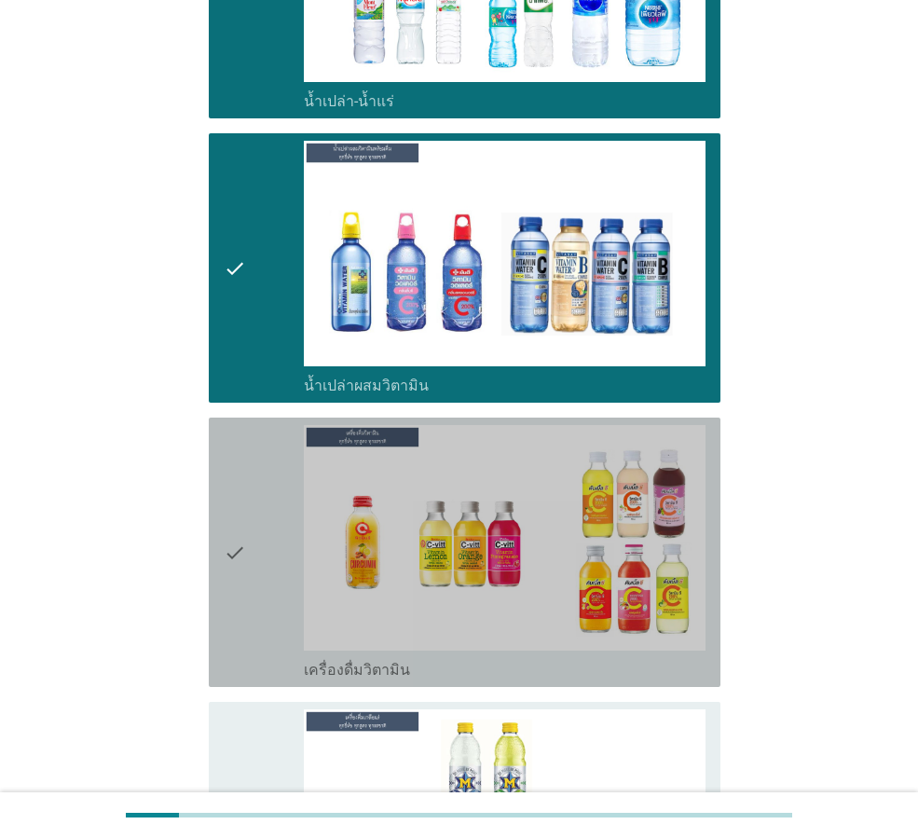
click at [249, 530] on div "check" at bounding box center [264, 552] width 80 height 254
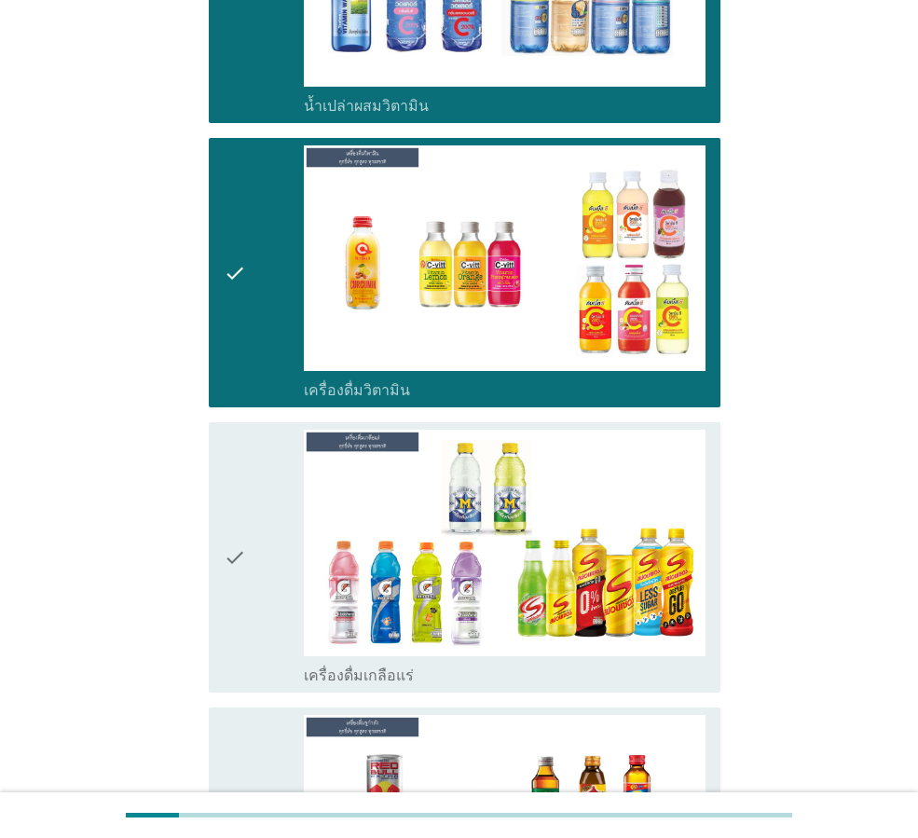
click at [250, 534] on div "check" at bounding box center [264, 557] width 80 height 254
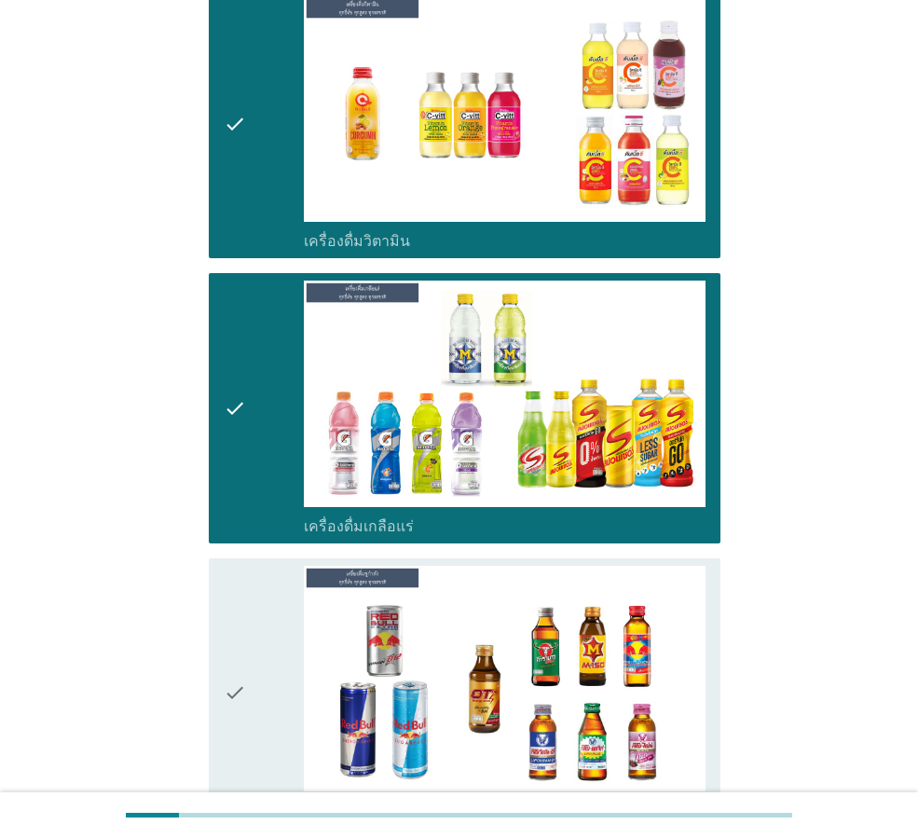
scroll to position [5219, 0]
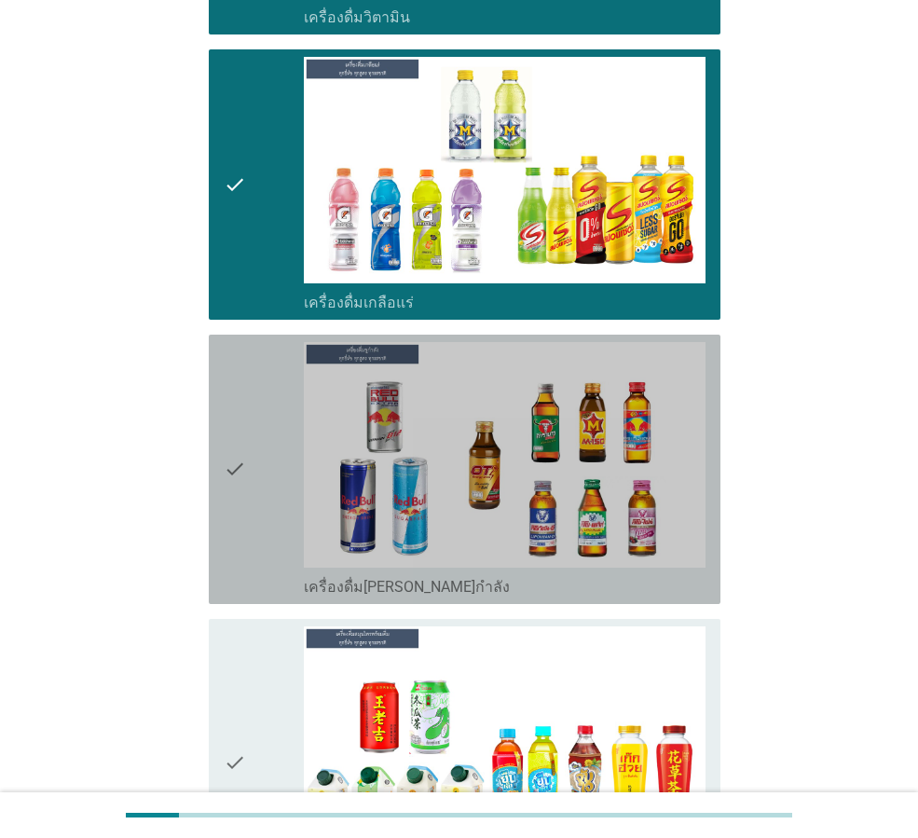
click at [258, 455] on div "check" at bounding box center [264, 469] width 80 height 254
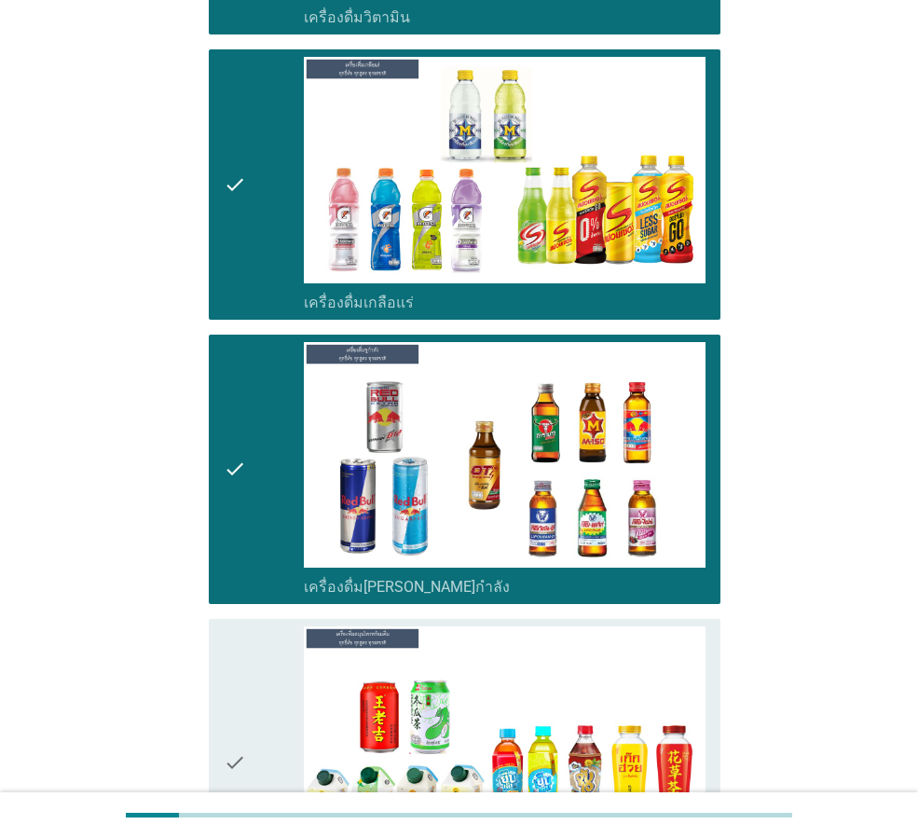
click at [267, 626] on div "check" at bounding box center [264, 762] width 80 height 273
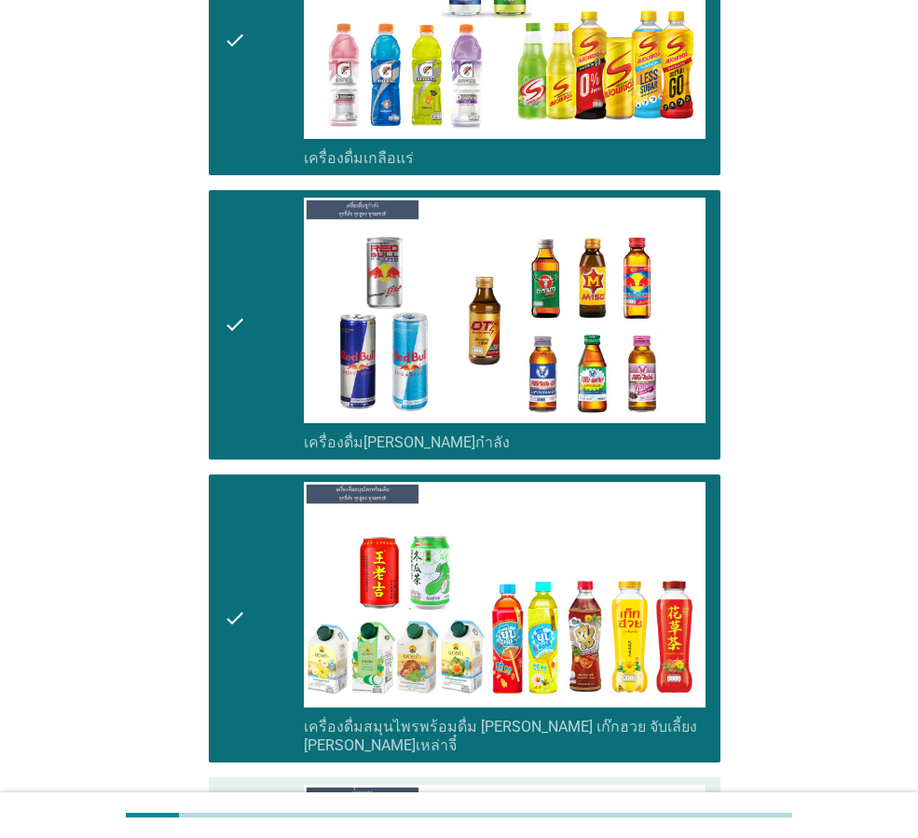
scroll to position [5592, 0]
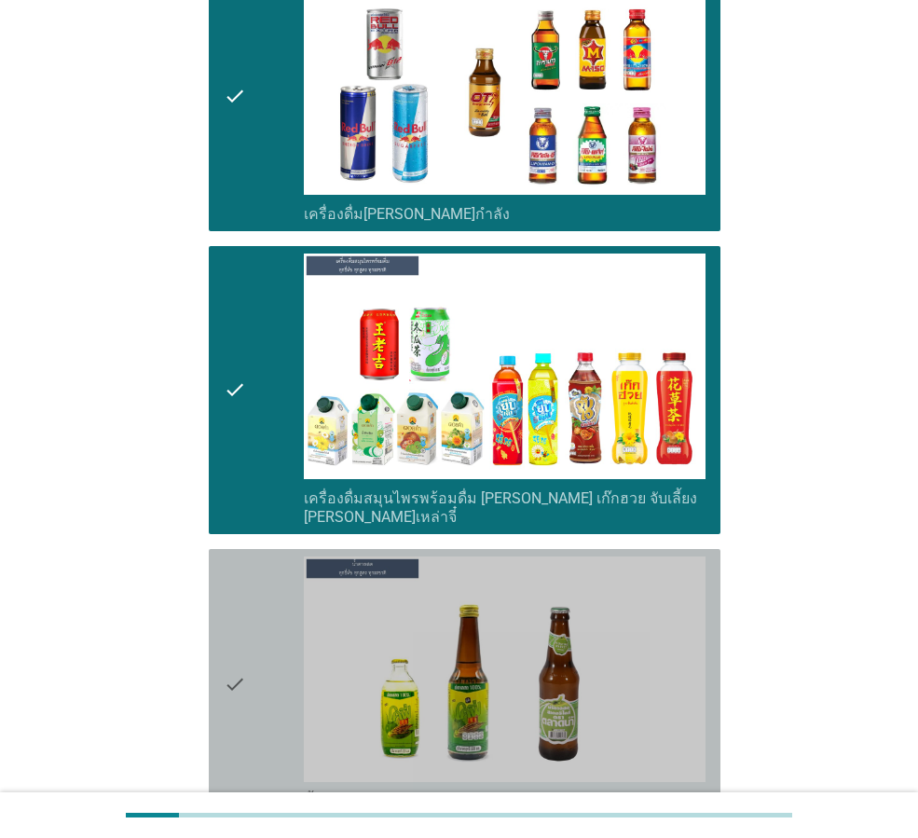
click at [274, 653] on div "check" at bounding box center [264, 683] width 80 height 254
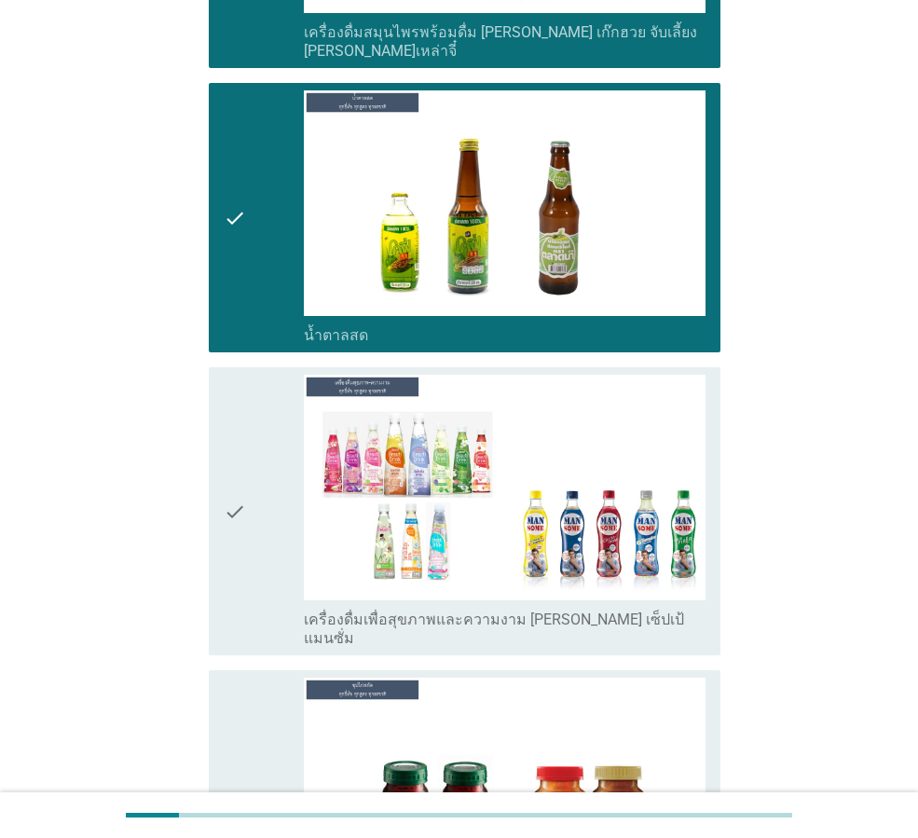
click at [282, 464] on div "check" at bounding box center [264, 511] width 80 height 273
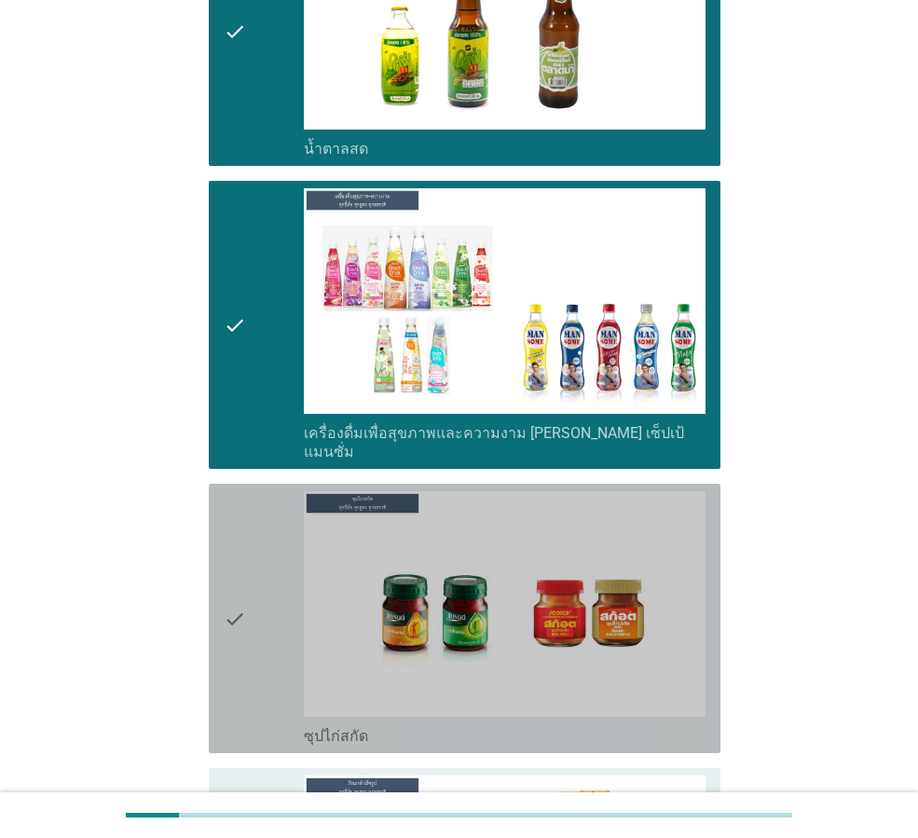
click at [276, 491] on div "check" at bounding box center [264, 618] width 80 height 254
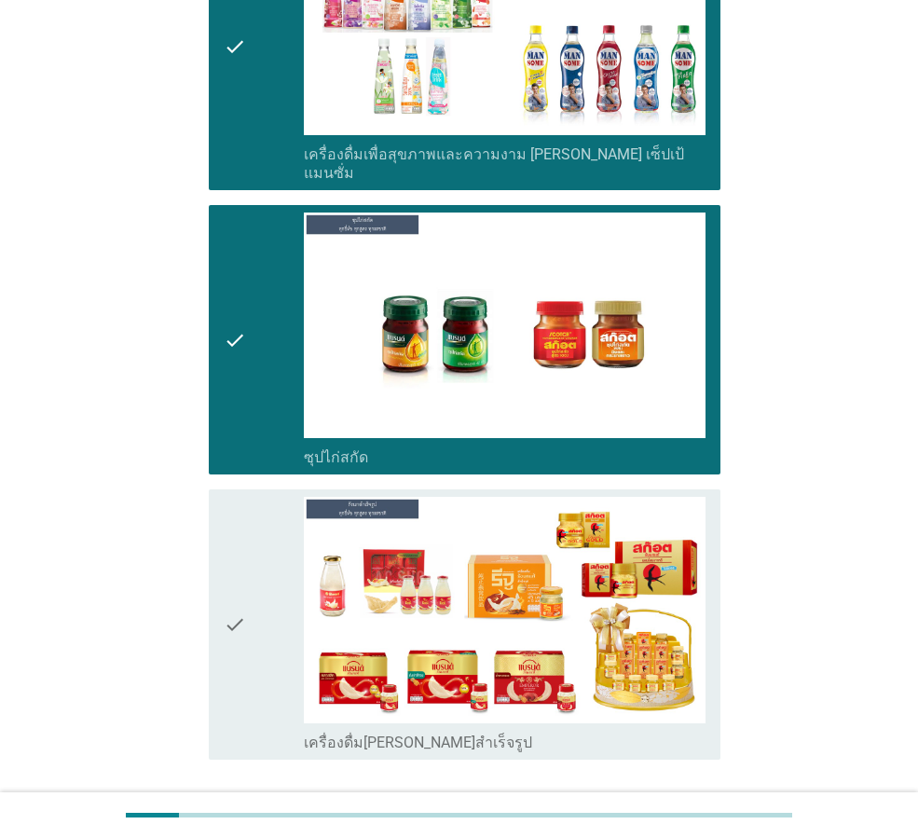
scroll to position [6524, 0]
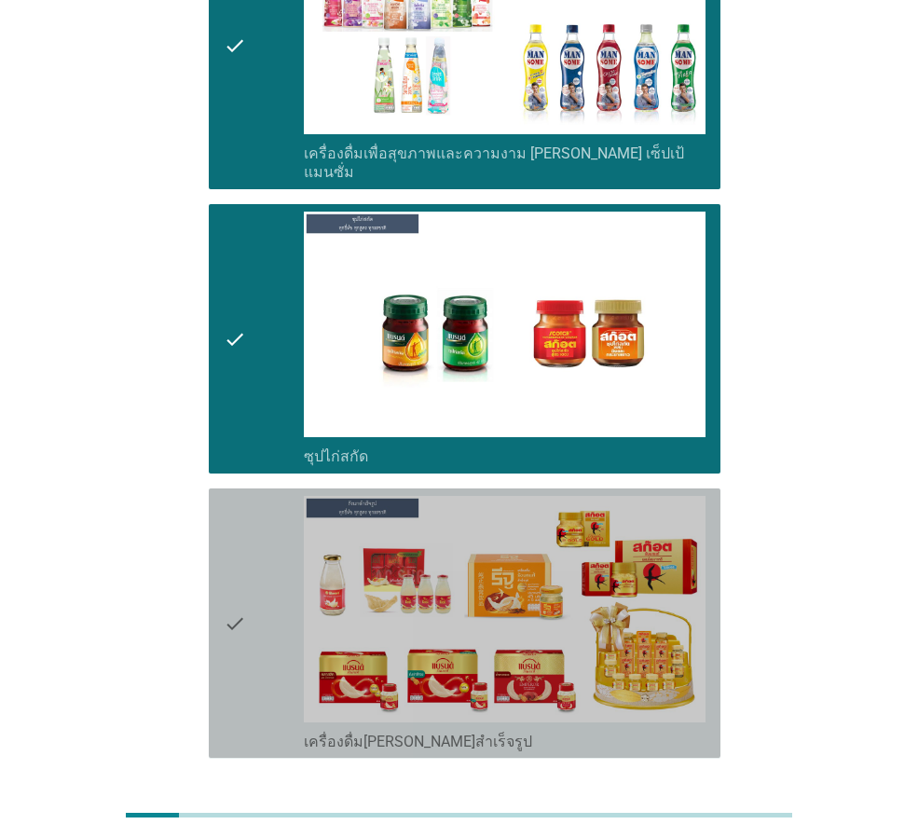
click at [263, 534] on div "check" at bounding box center [264, 623] width 80 height 254
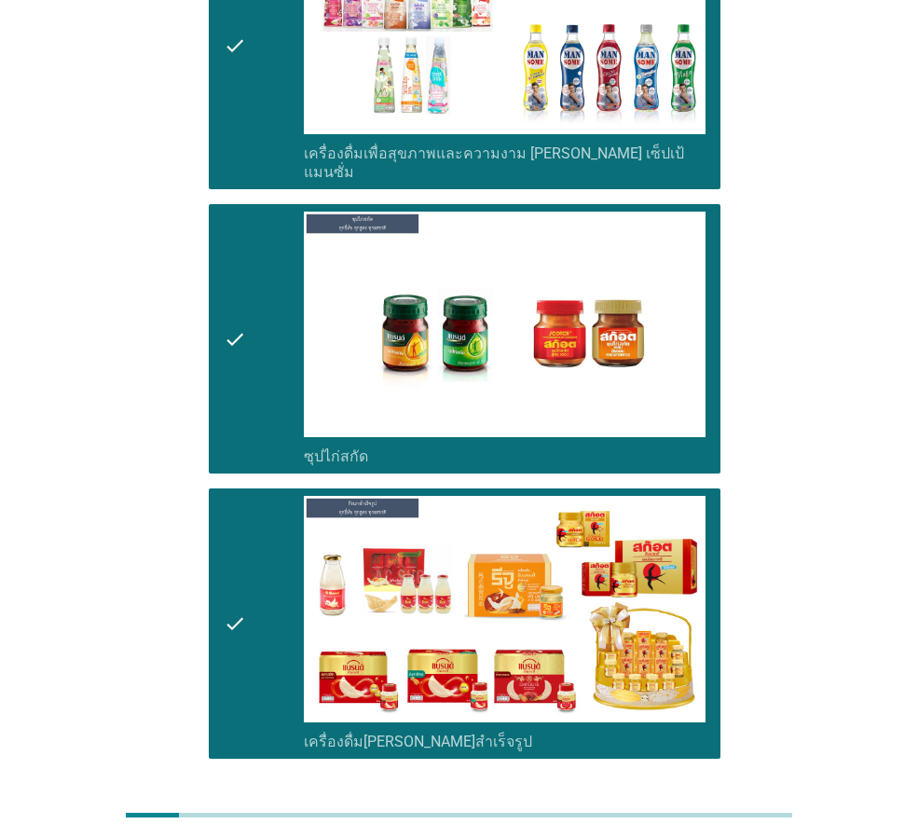
click at [654, 815] on div "ต่อไป" at bounding box center [672, 826] width 52 height 22
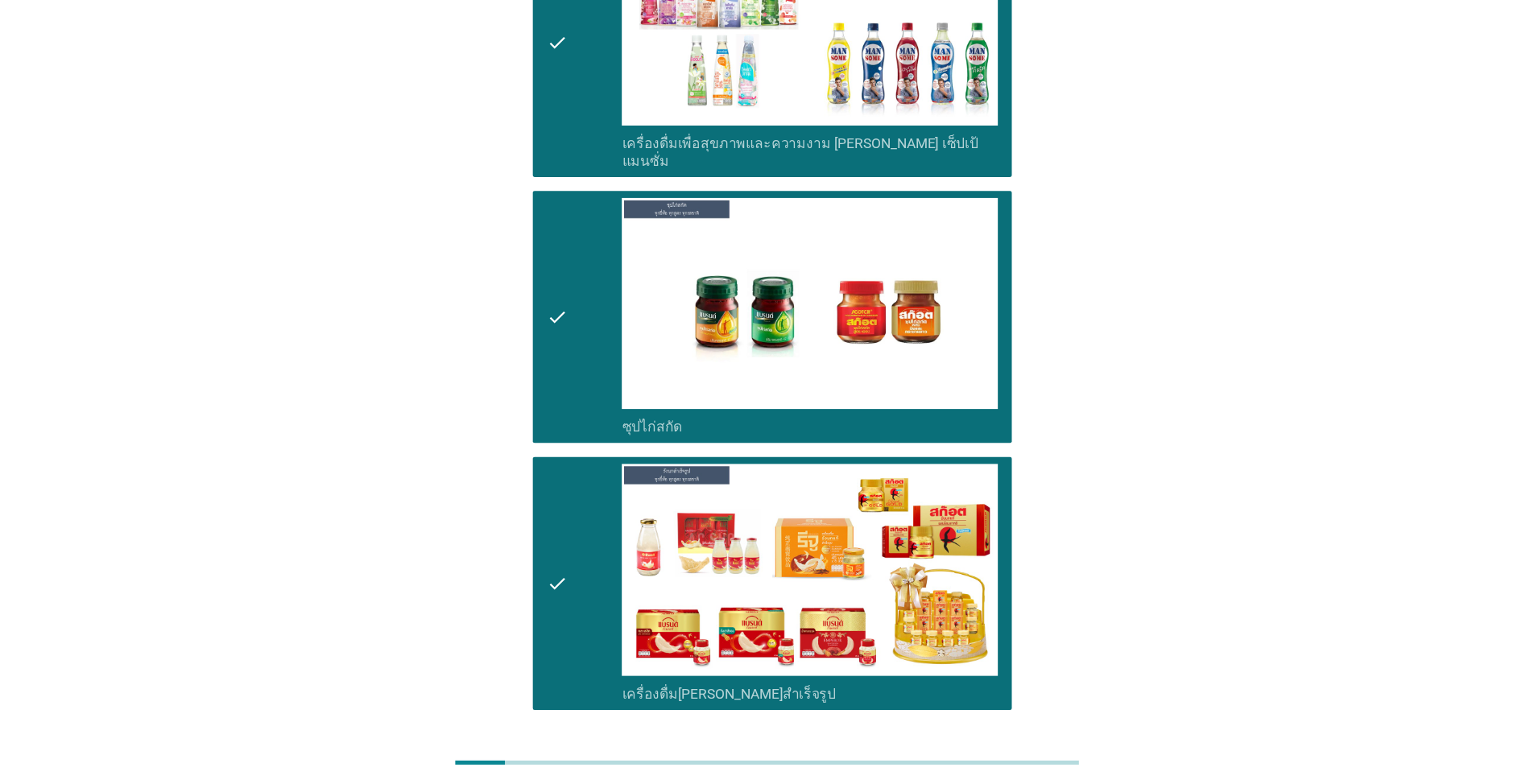
scroll to position [0, 0]
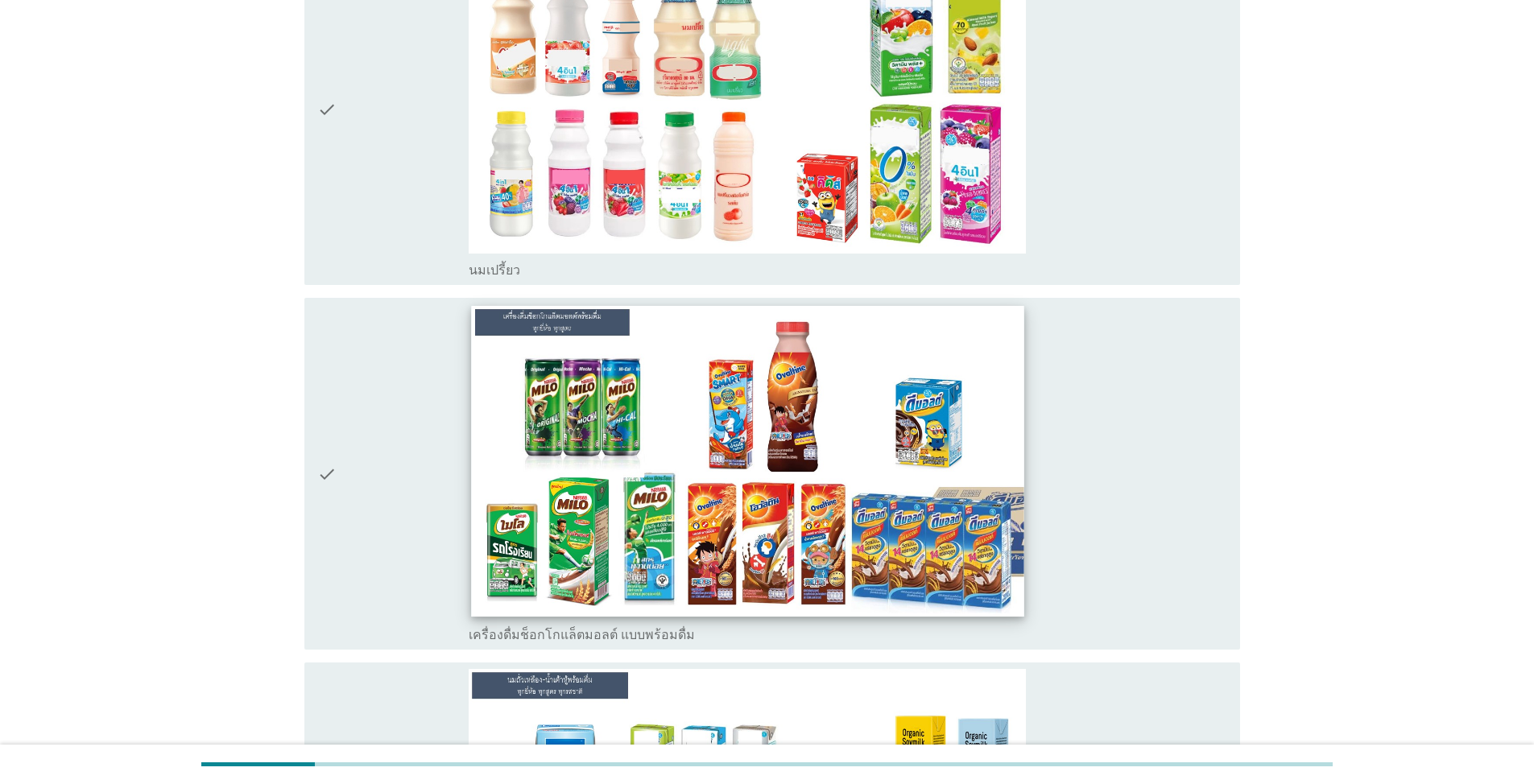
scroll to position [965, 0]
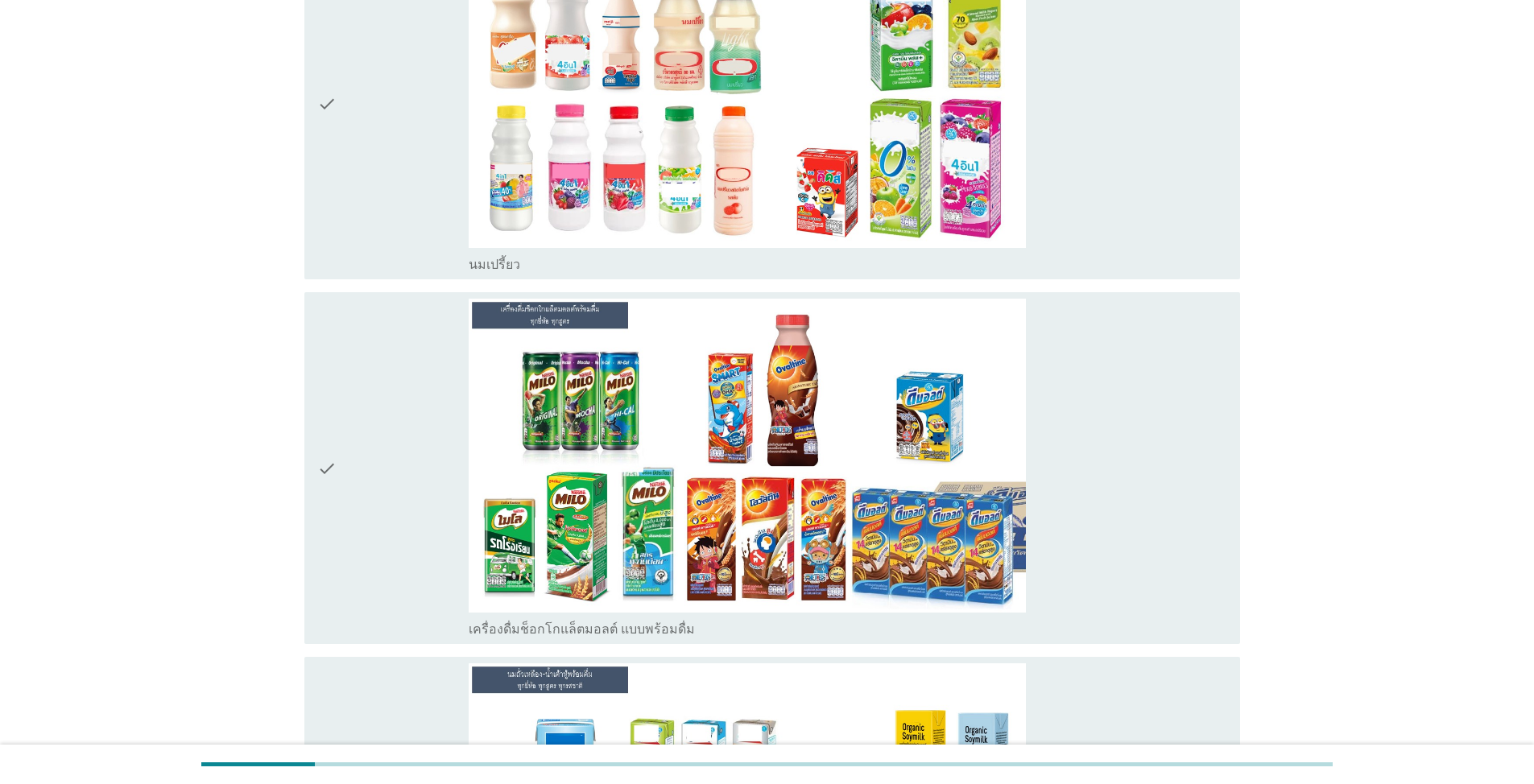
click at [335, 468] on icon "check" at bounding box center [326, 468] width 19 height 338
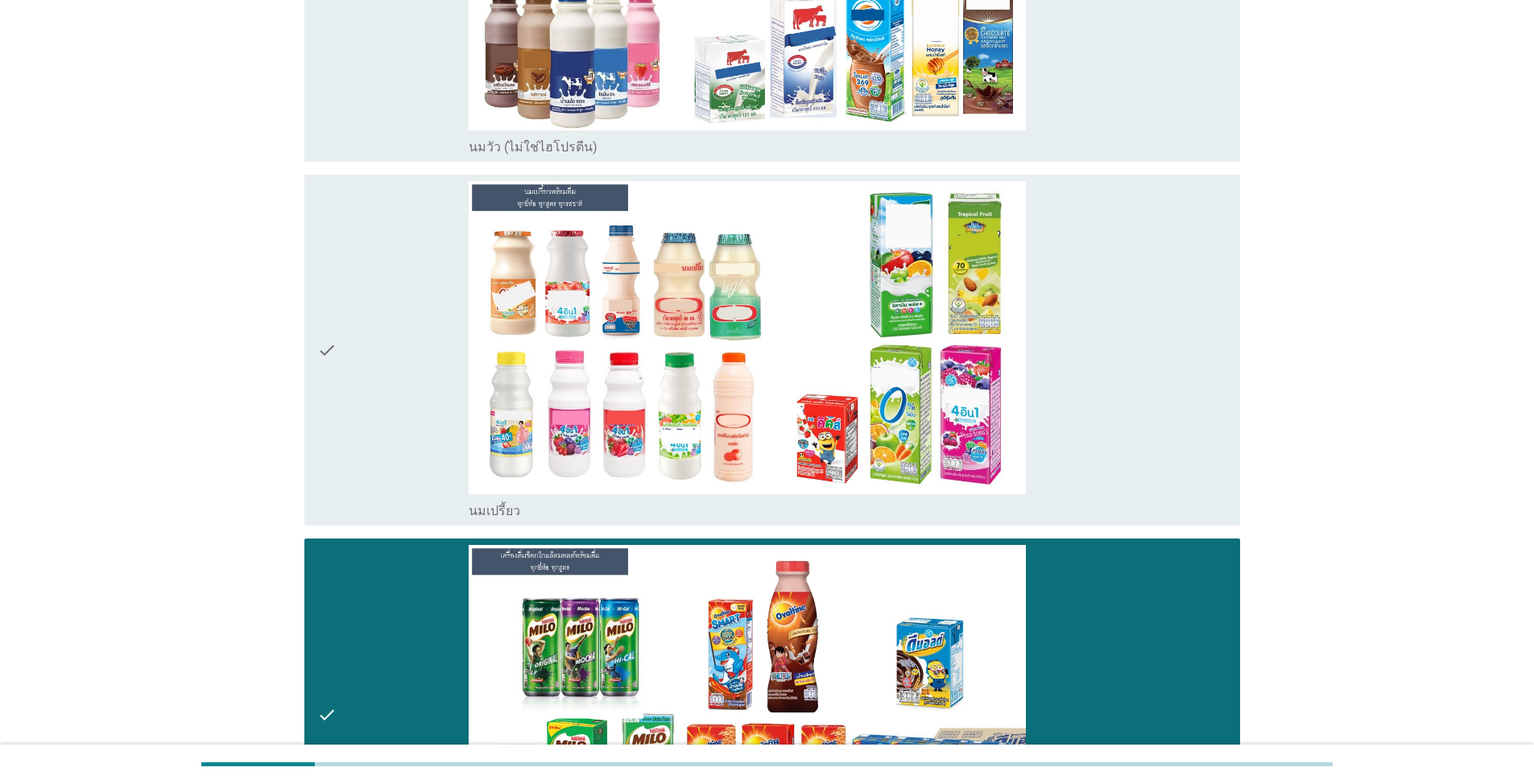
scroll to position [724, 0]
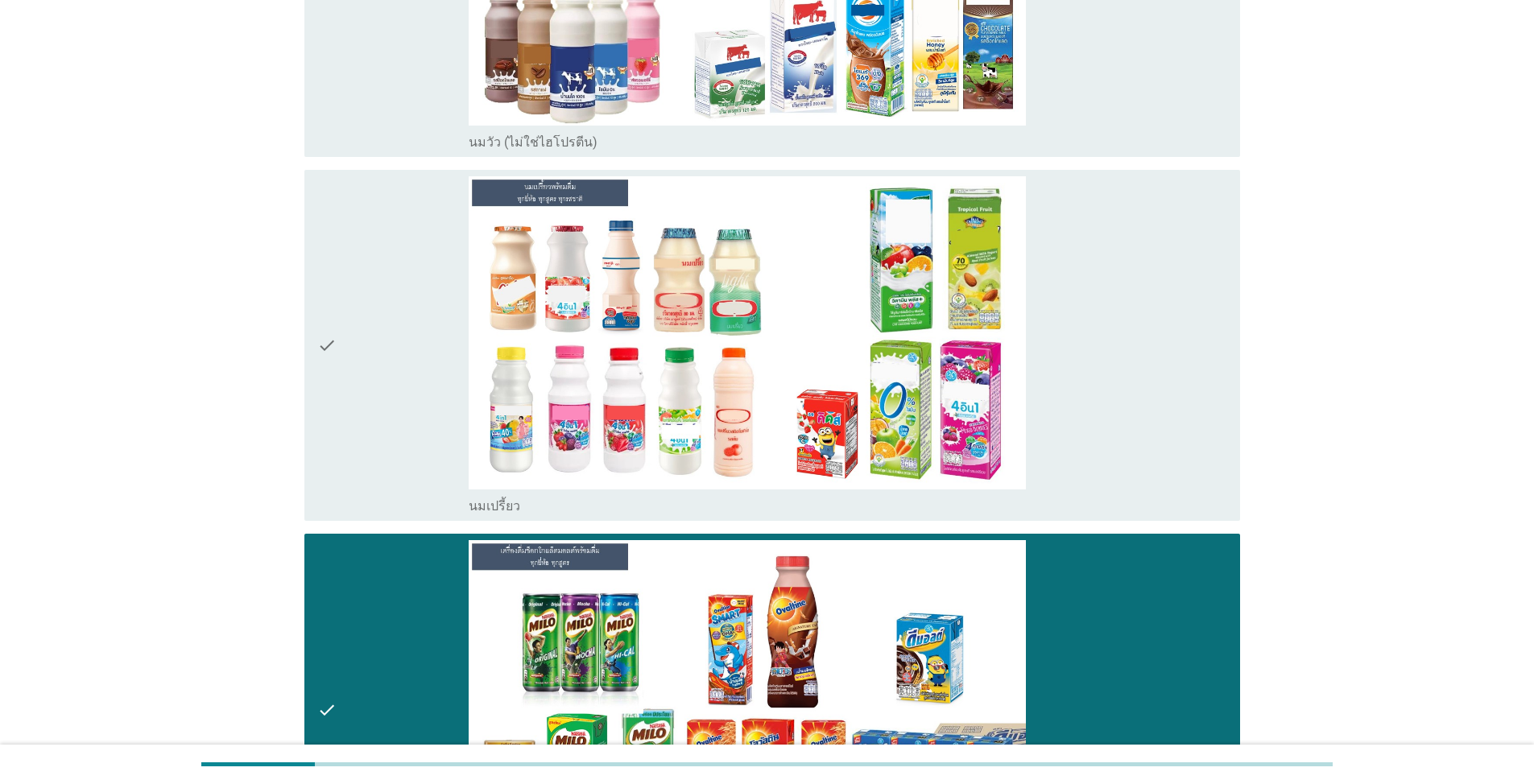
click at [341, 388] on div "check" at bounding box center [392, 345] width 151 height 338
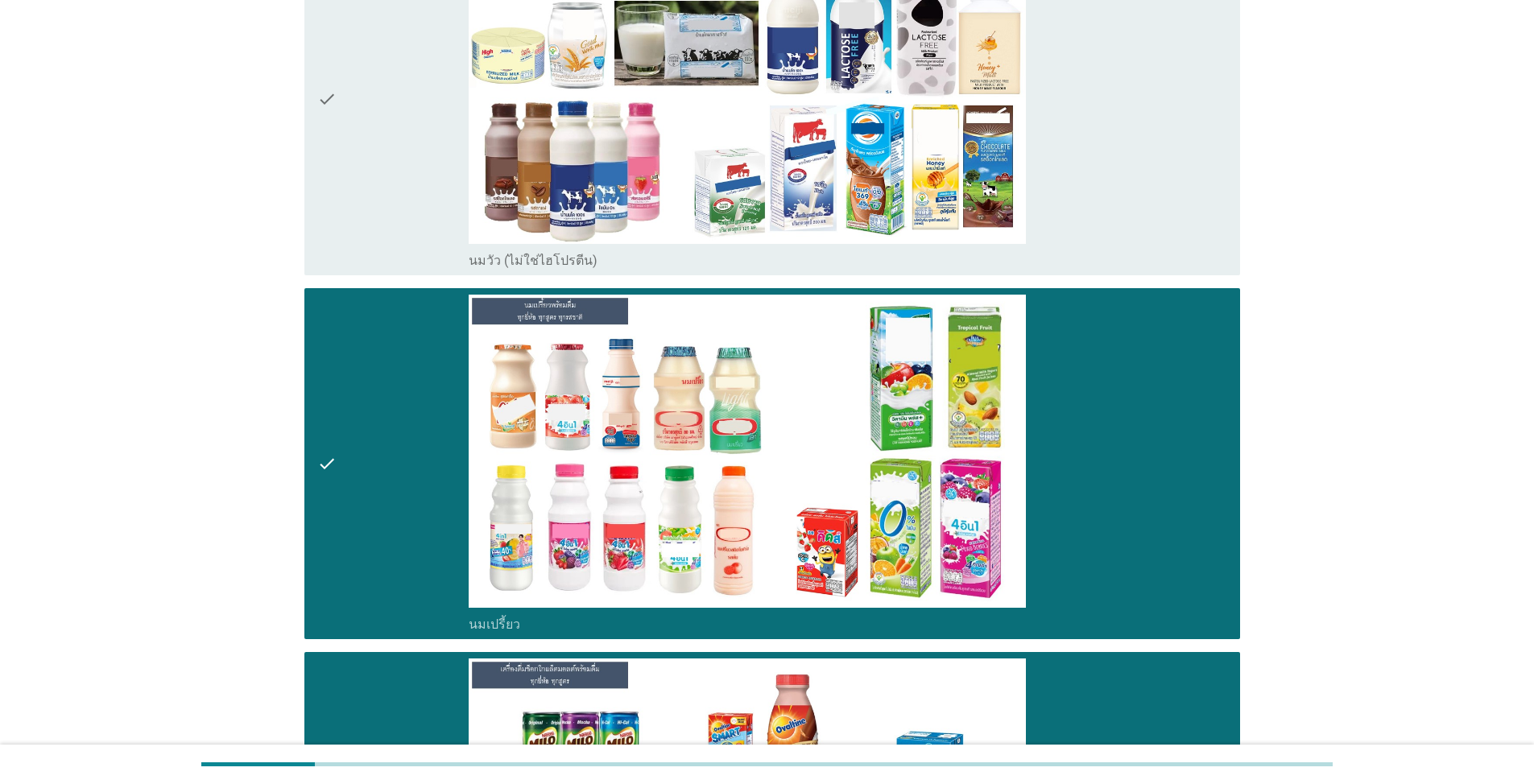
scroll to position [483, 0]
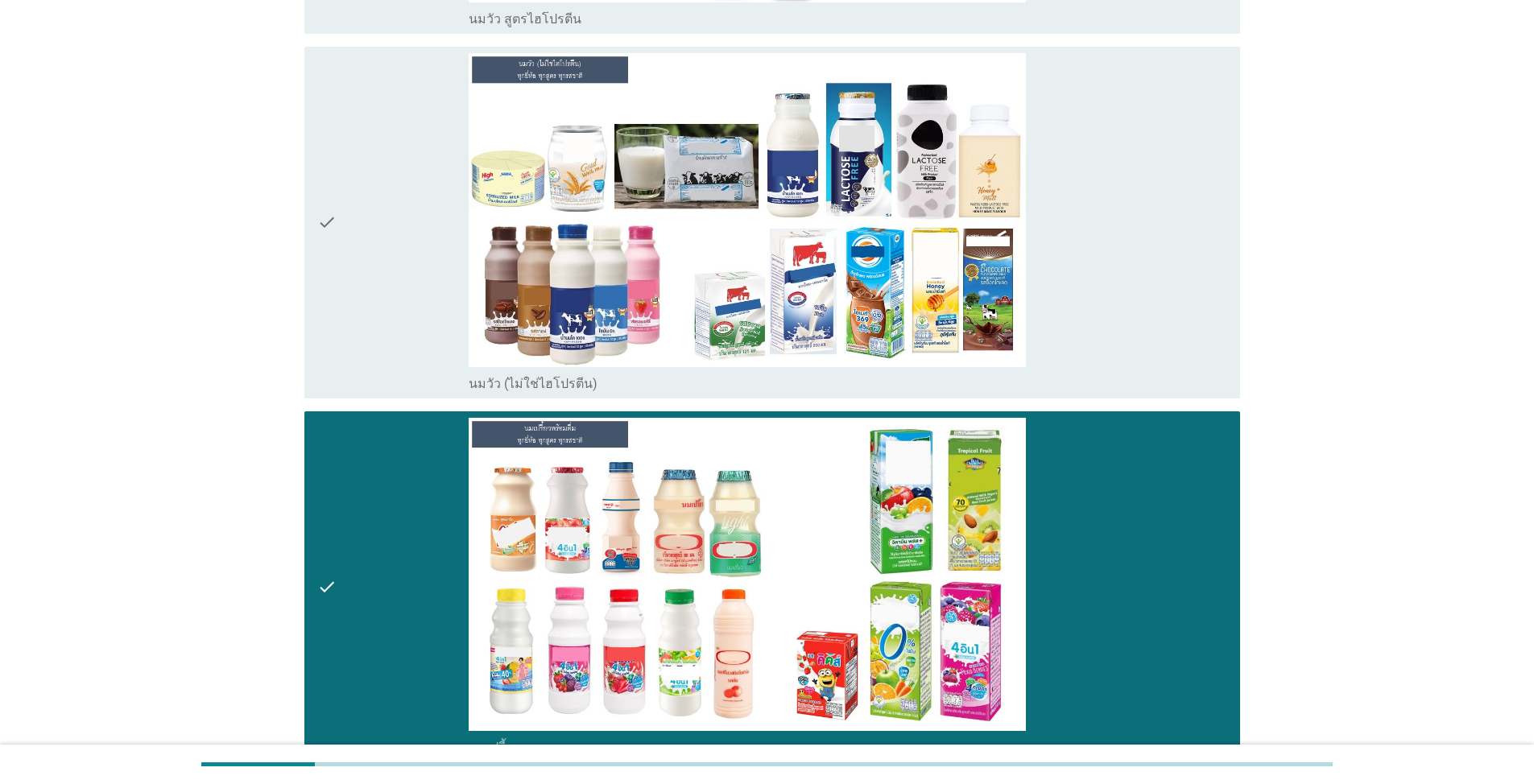
click at [345, 281] on div "check" at bounding box center [392, 223] width 151 height 338
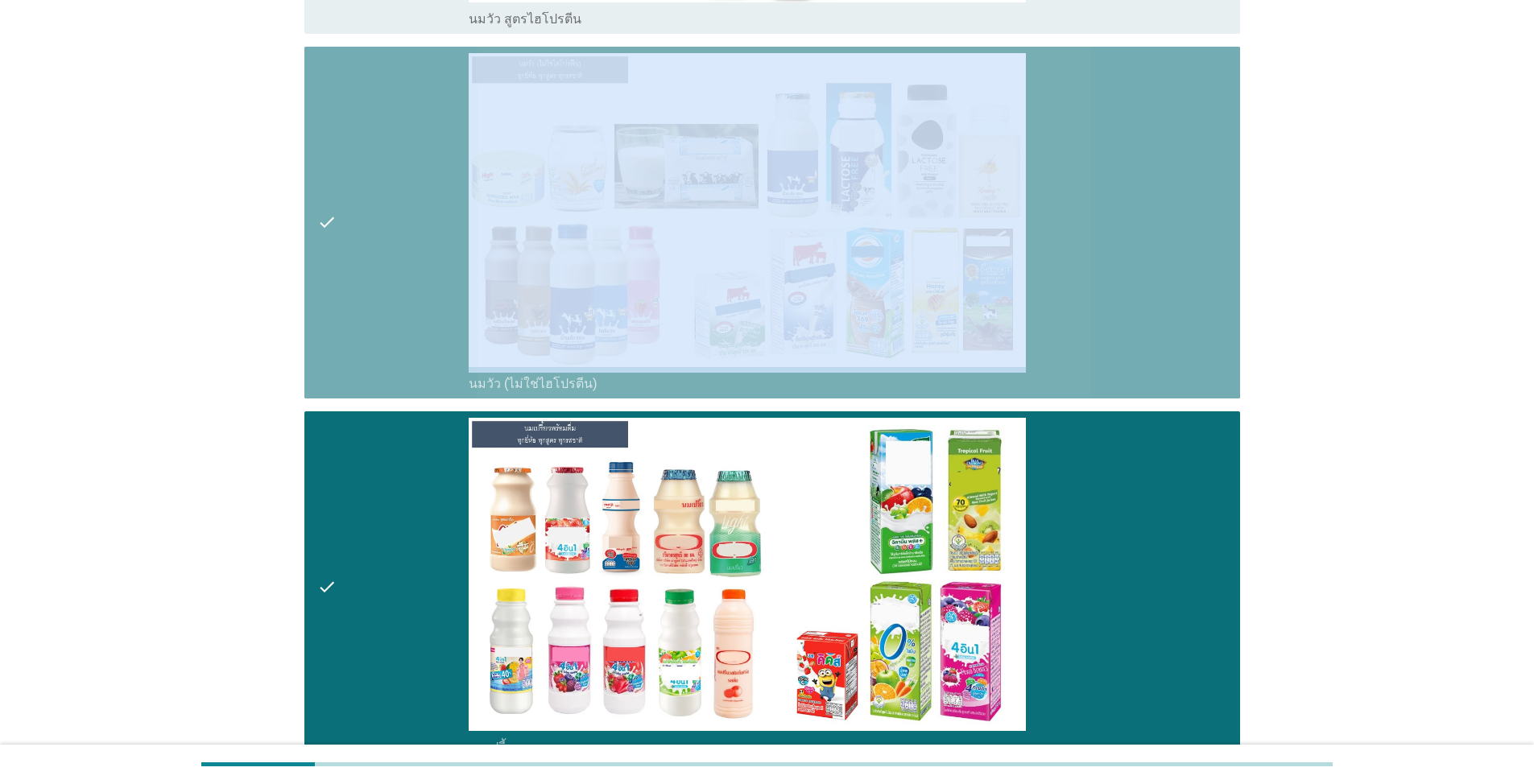
click at [345, 281] on div "check" at bounding box center [392, 223] width 151 height 338
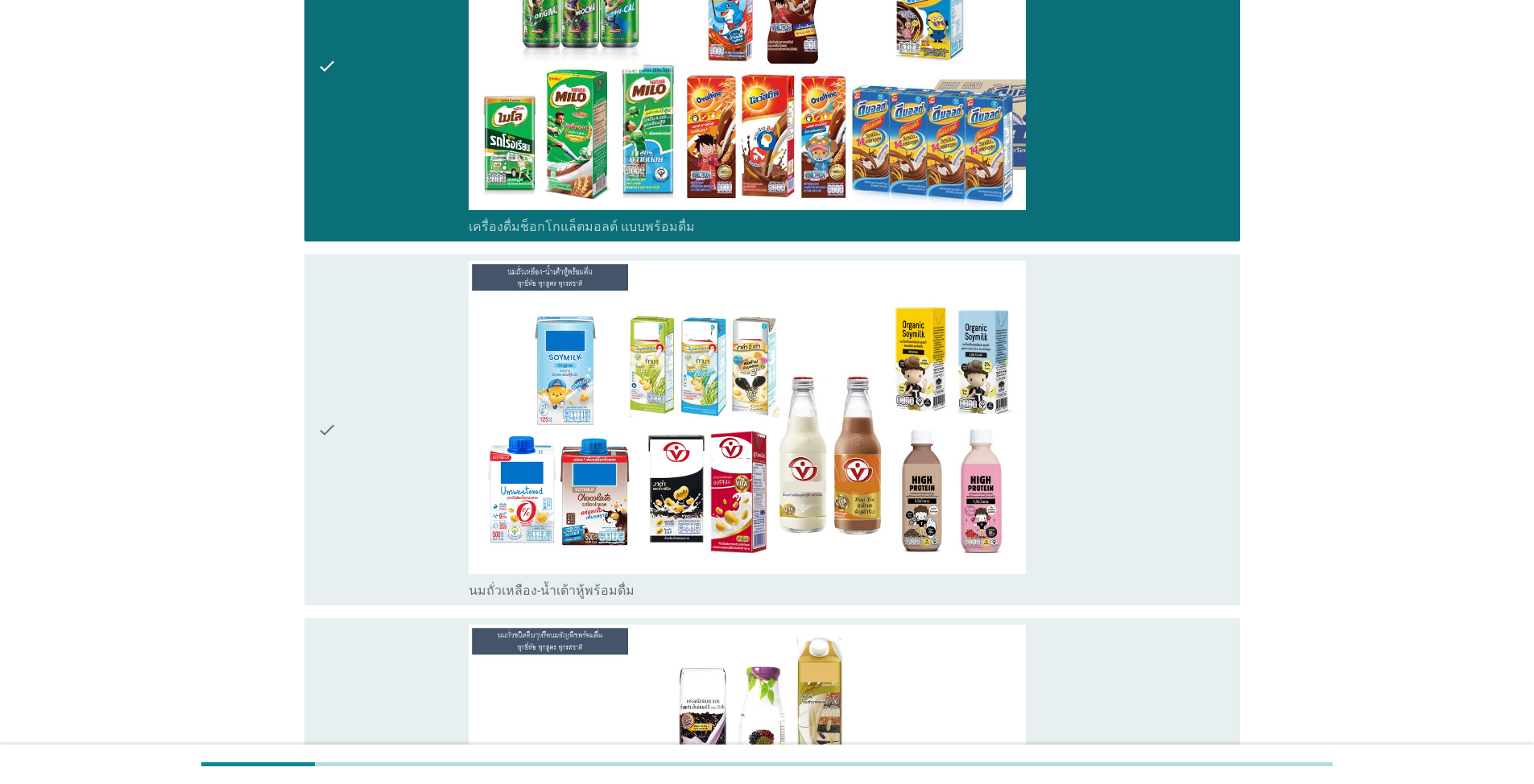
click at [366, 432] on div "check" at bounding box center [392, 430] width 151 height 338
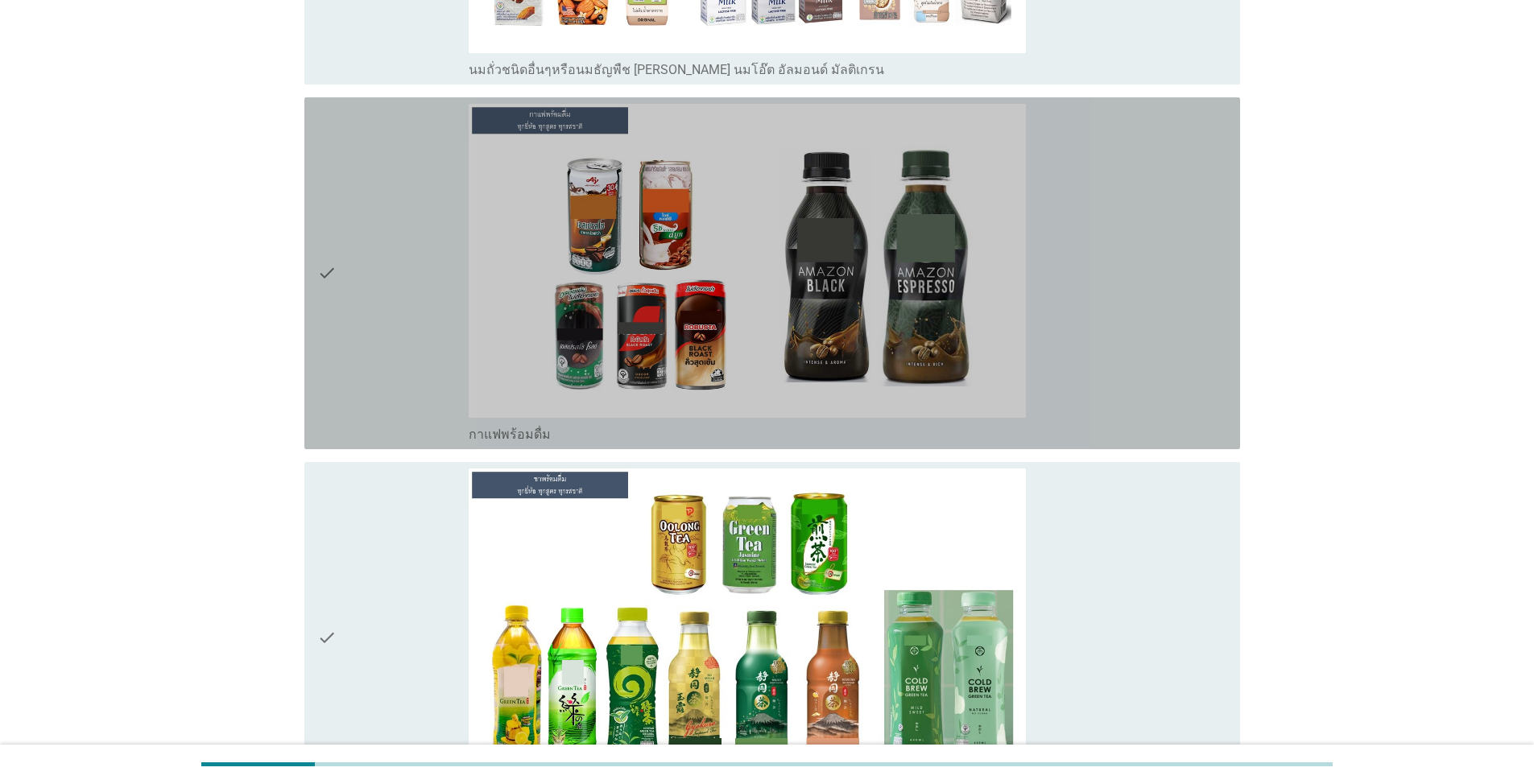
click at [337, 366] on div "check" at bounding box center [392, 273] width 151 height 338
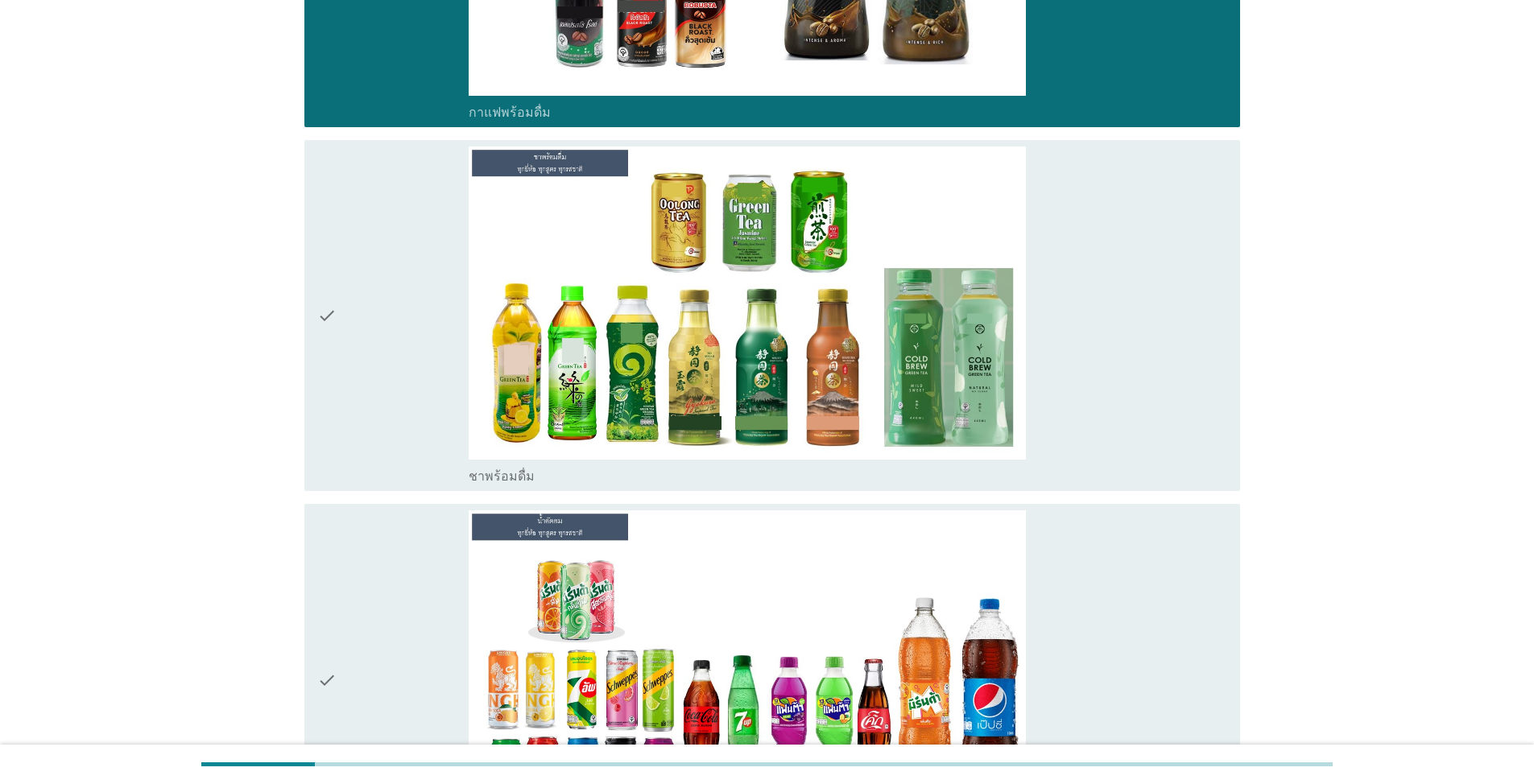
scroll to position [2817, 0]
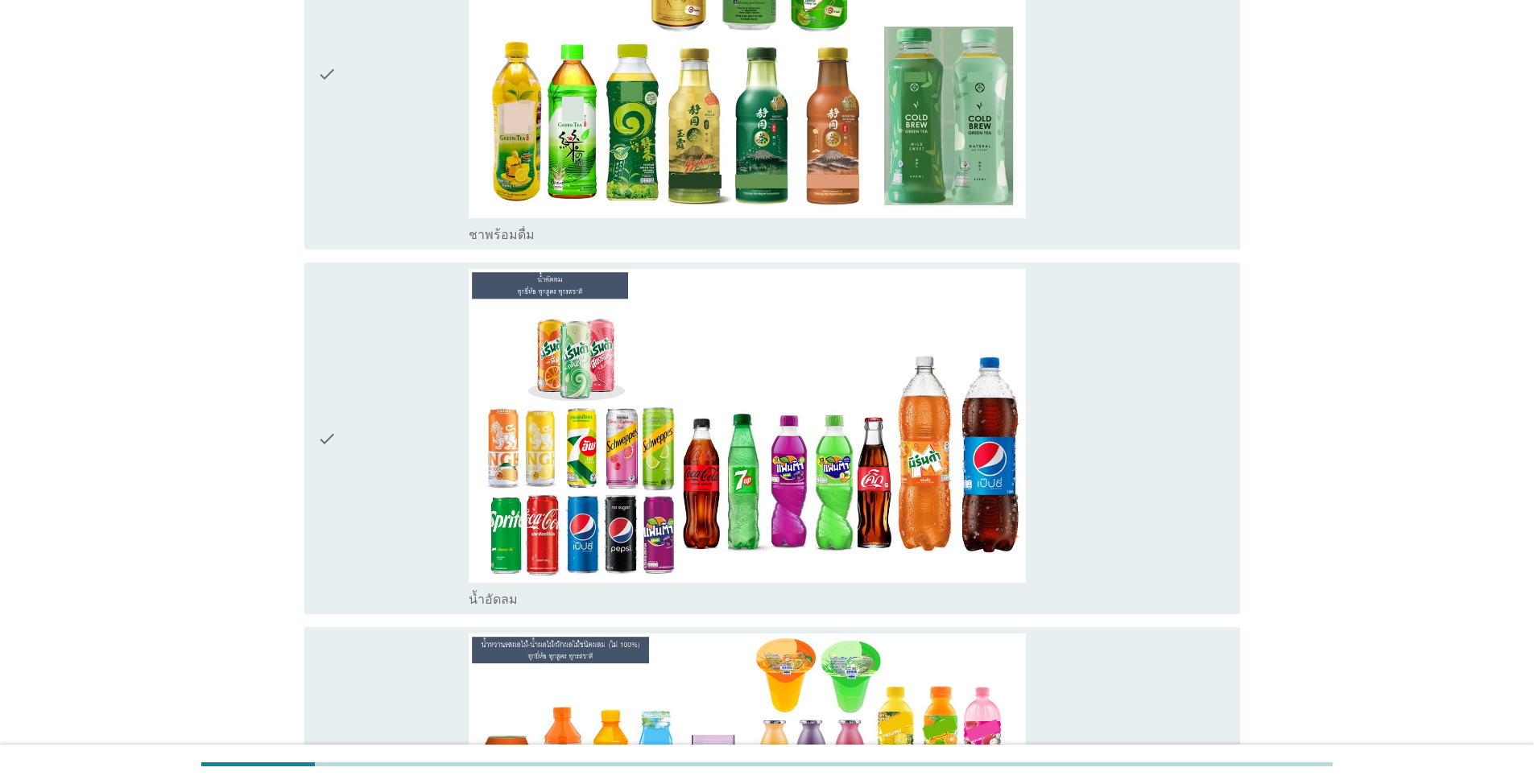
click at [358, 467] on div "check" at bounding box center [392, 438] width 151 height 338
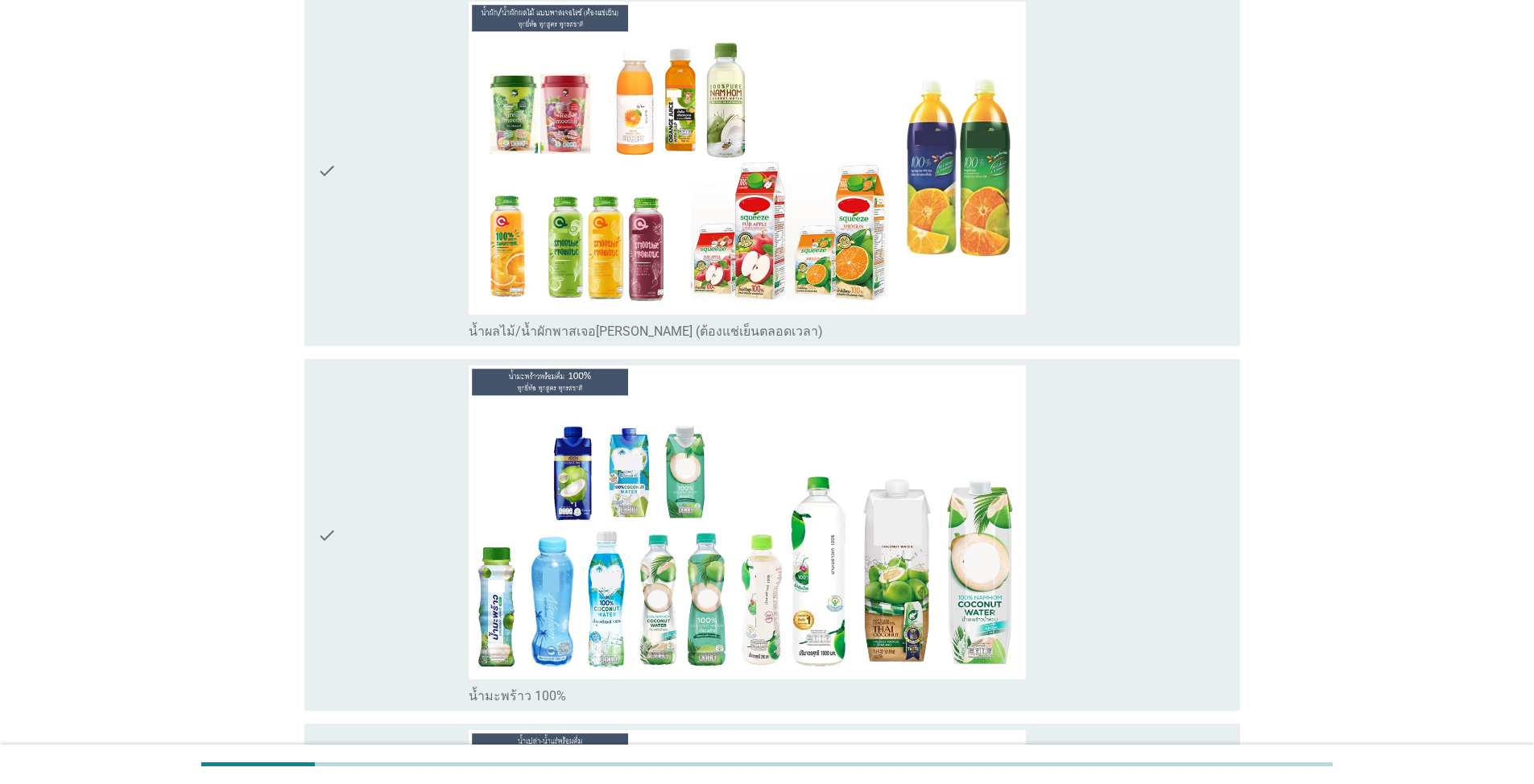
scroll to position [4748, 0]
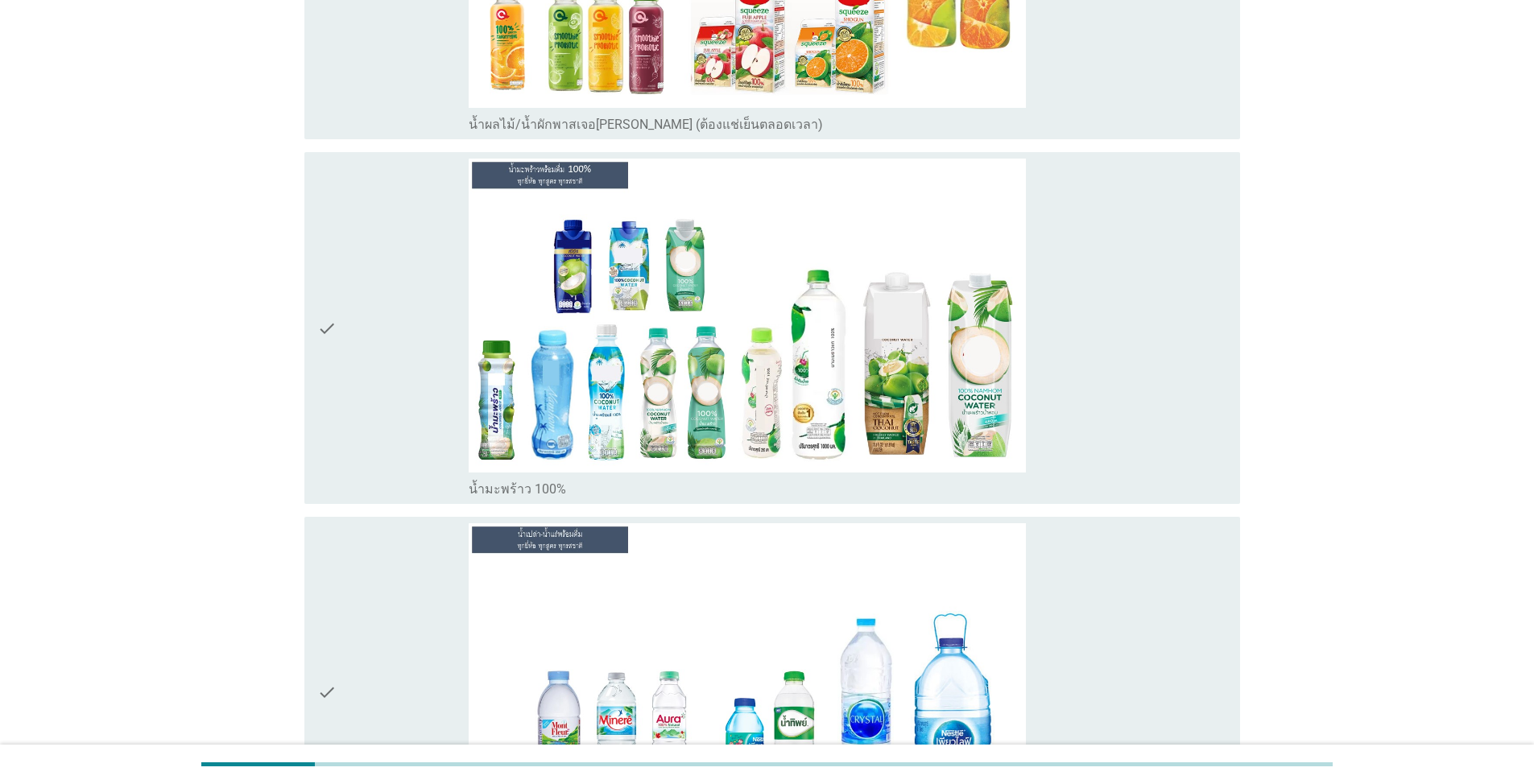
click at [361, 429] on div "check" at bounding box center [392, 328] width 151 height 338
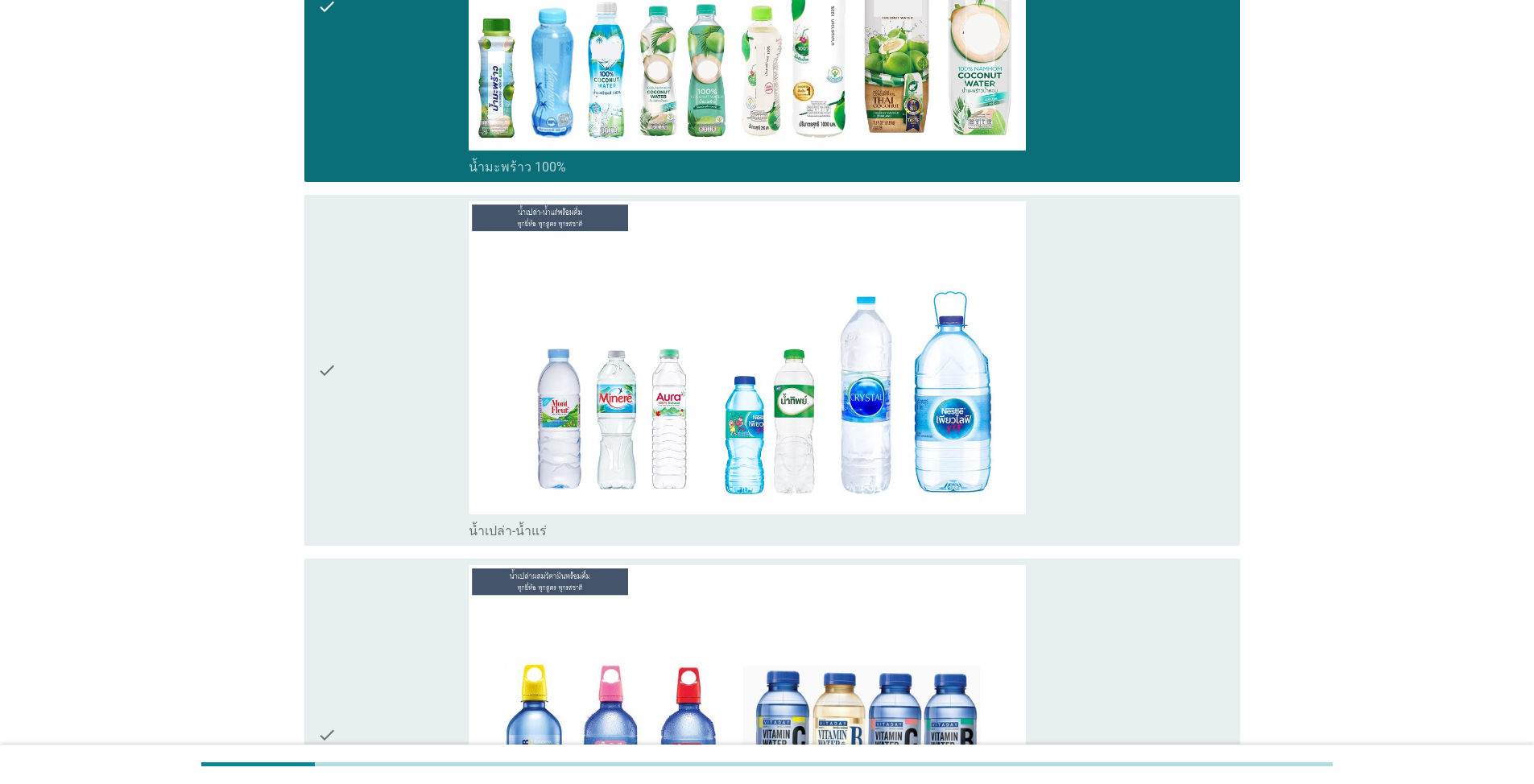
click at [354, 443] on div "check" at bounding box center [392, 370] width 151 height 338
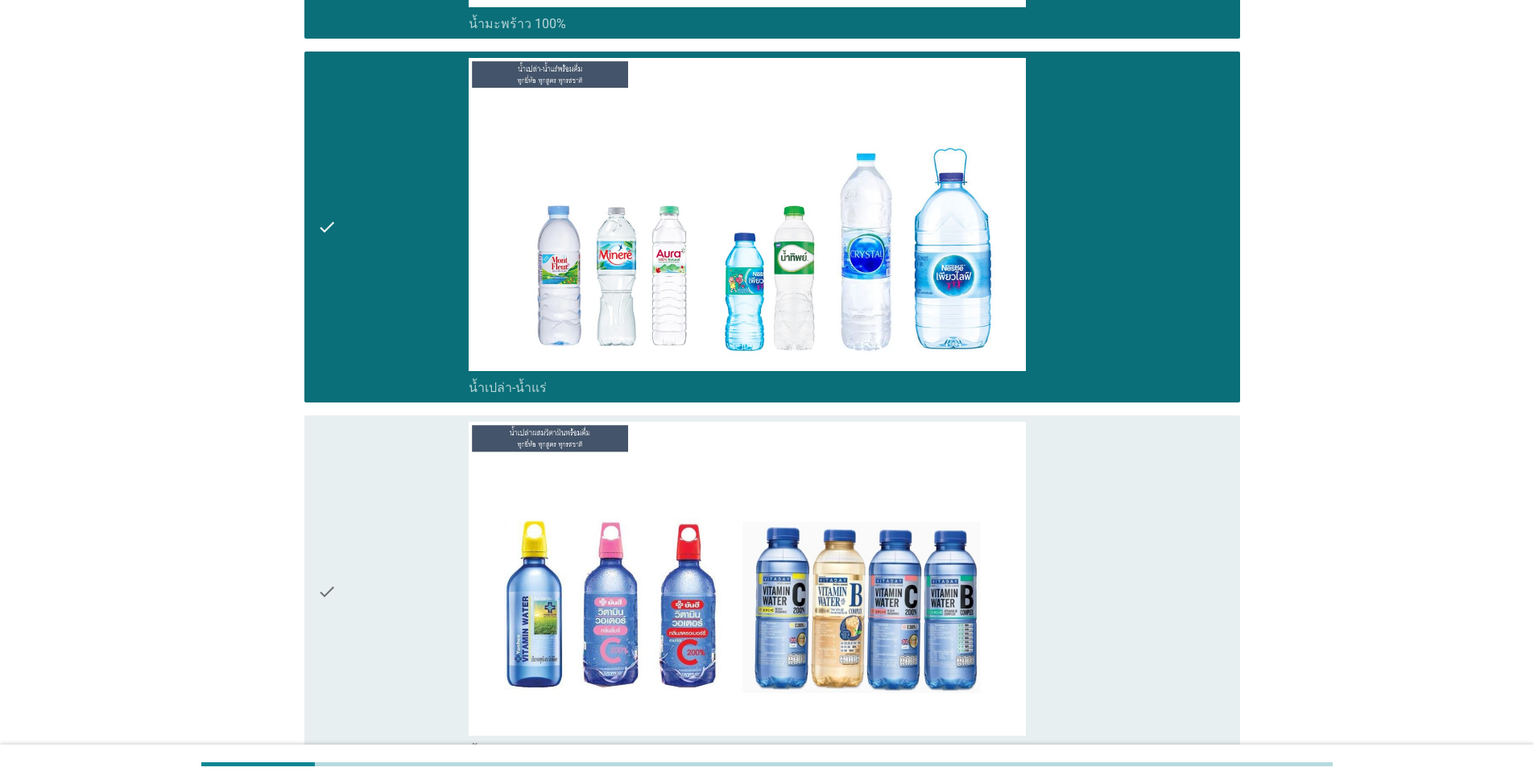
scroll to position [5392, 0]
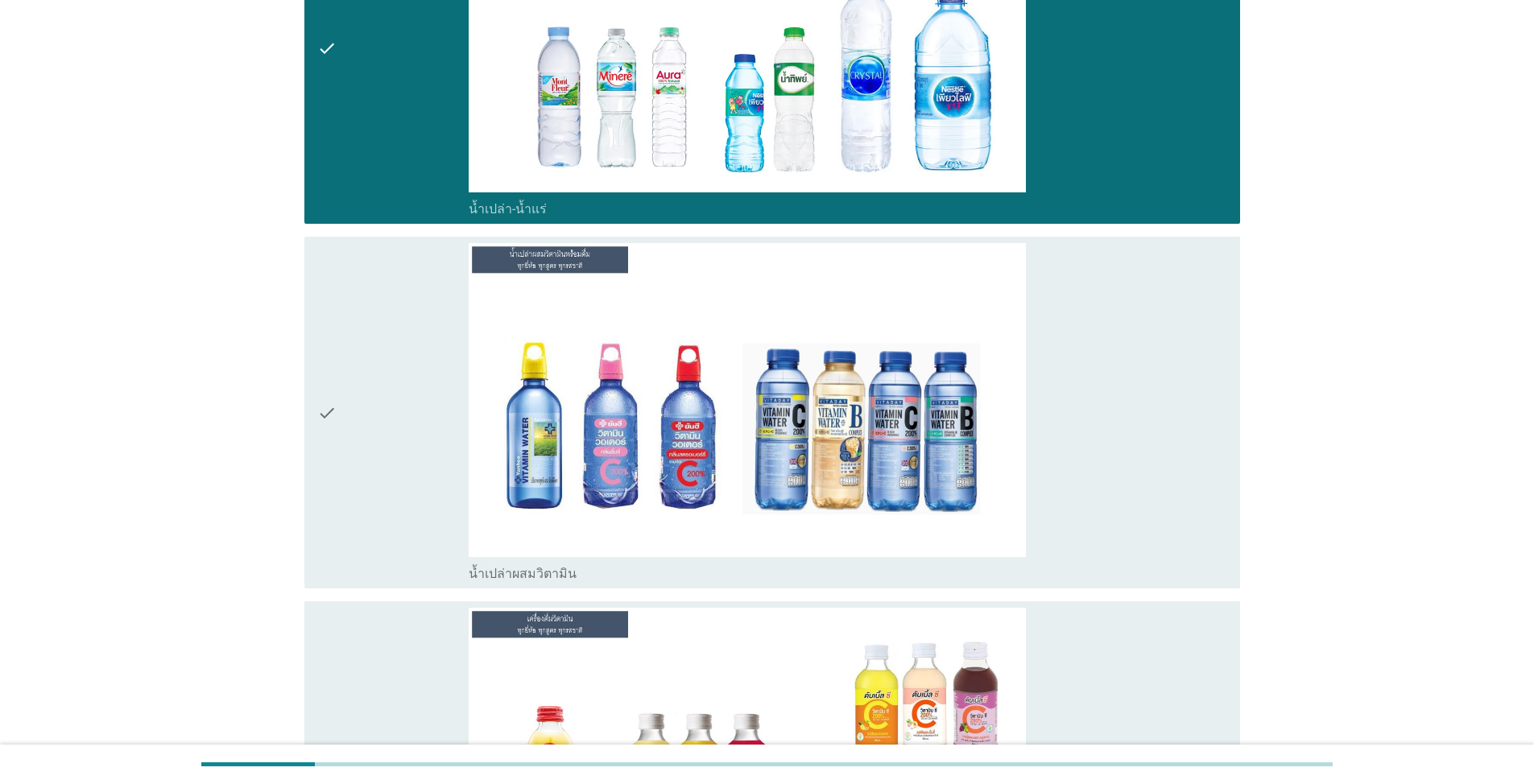
click at [366, 504] on div "check" at bounding box center [392, 412] width 151 height 338
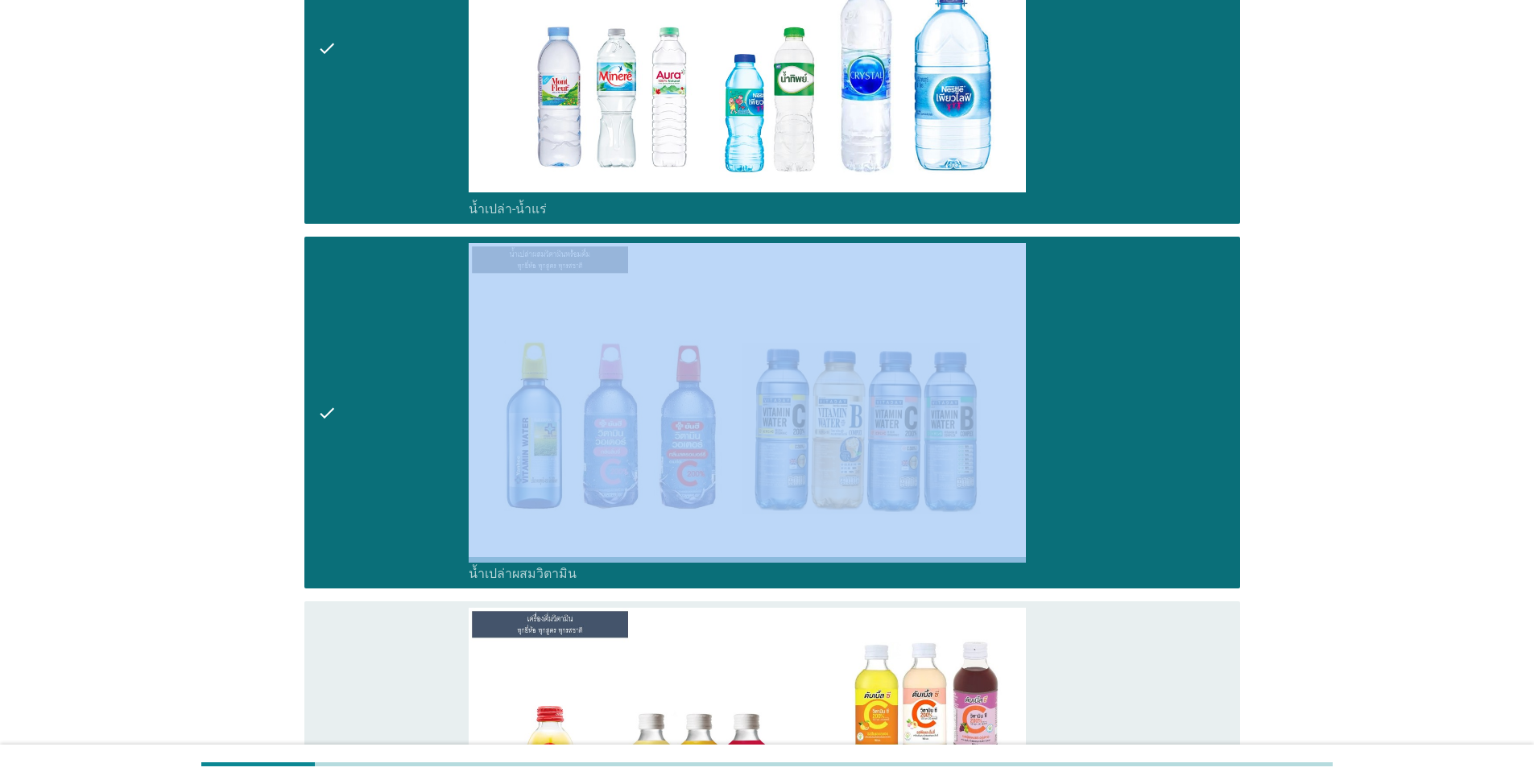
click at [365, 503] on div "check" at bounding box center [392, 412] width 151 height 338
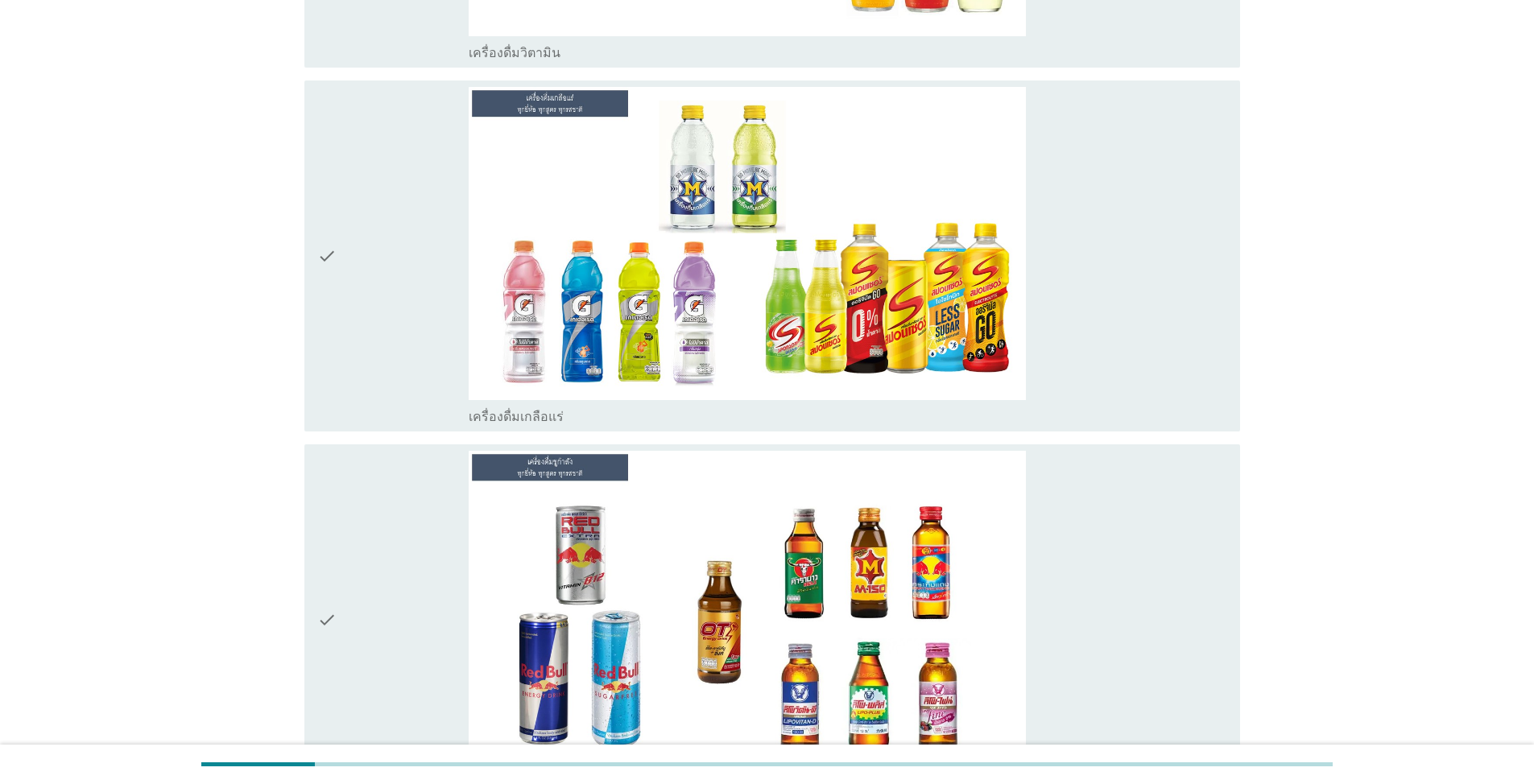
click at [322, 375] on icon "check" at bounding box center [326, 256] width 19 height 338
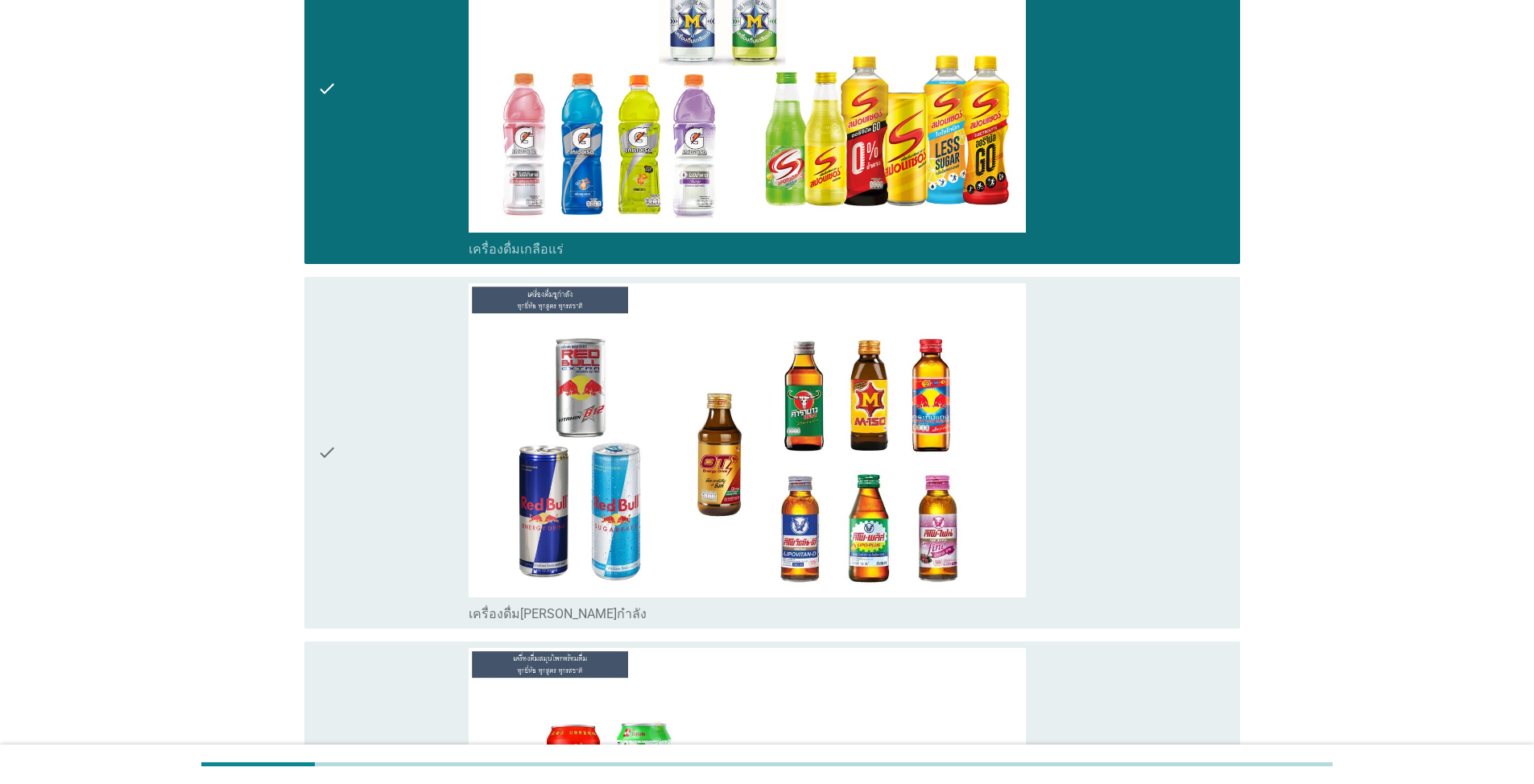
scroll to position [6680, 0]
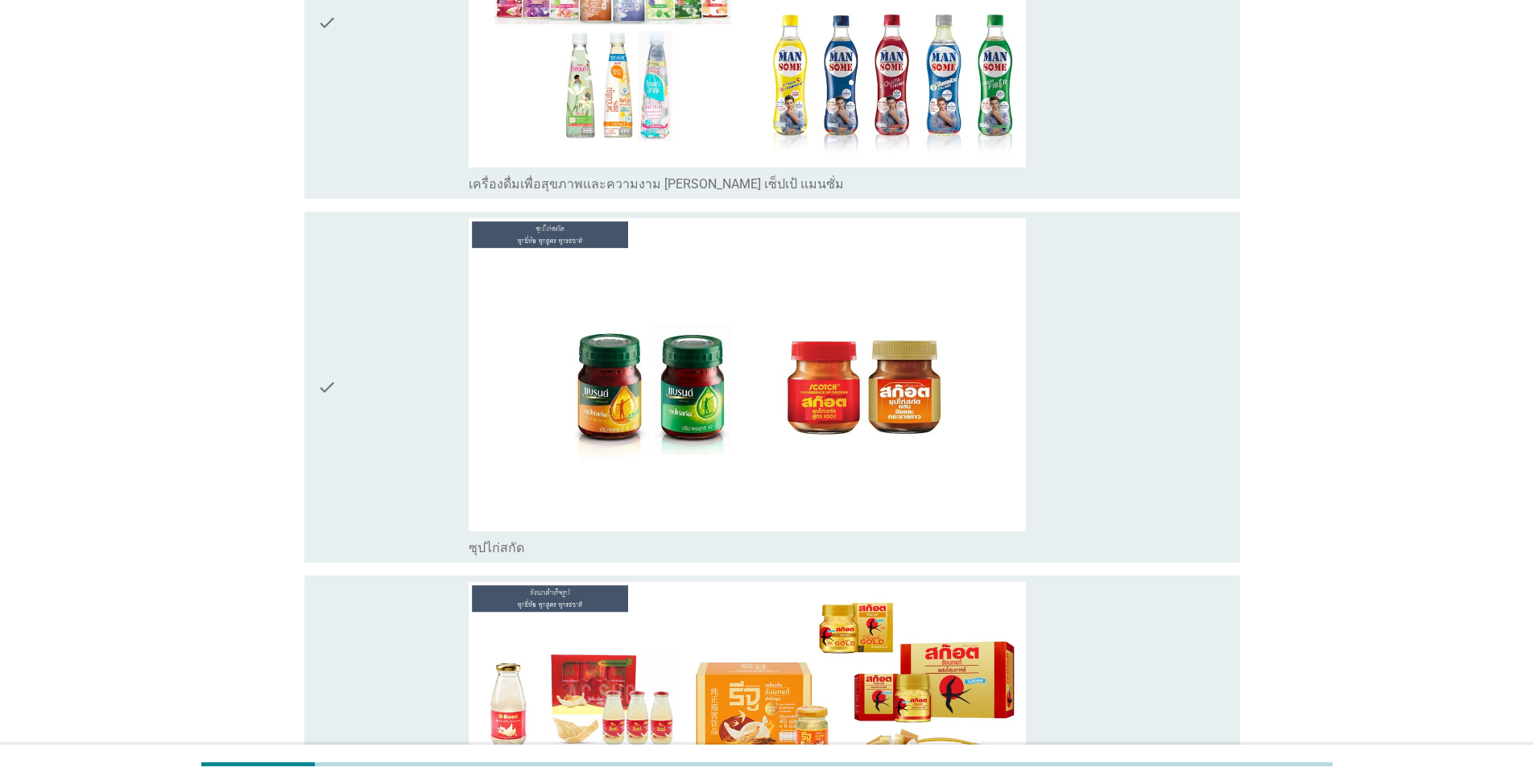
click at [360, 465] on div "check" at bounding box center [392, 388] width 151 height 338
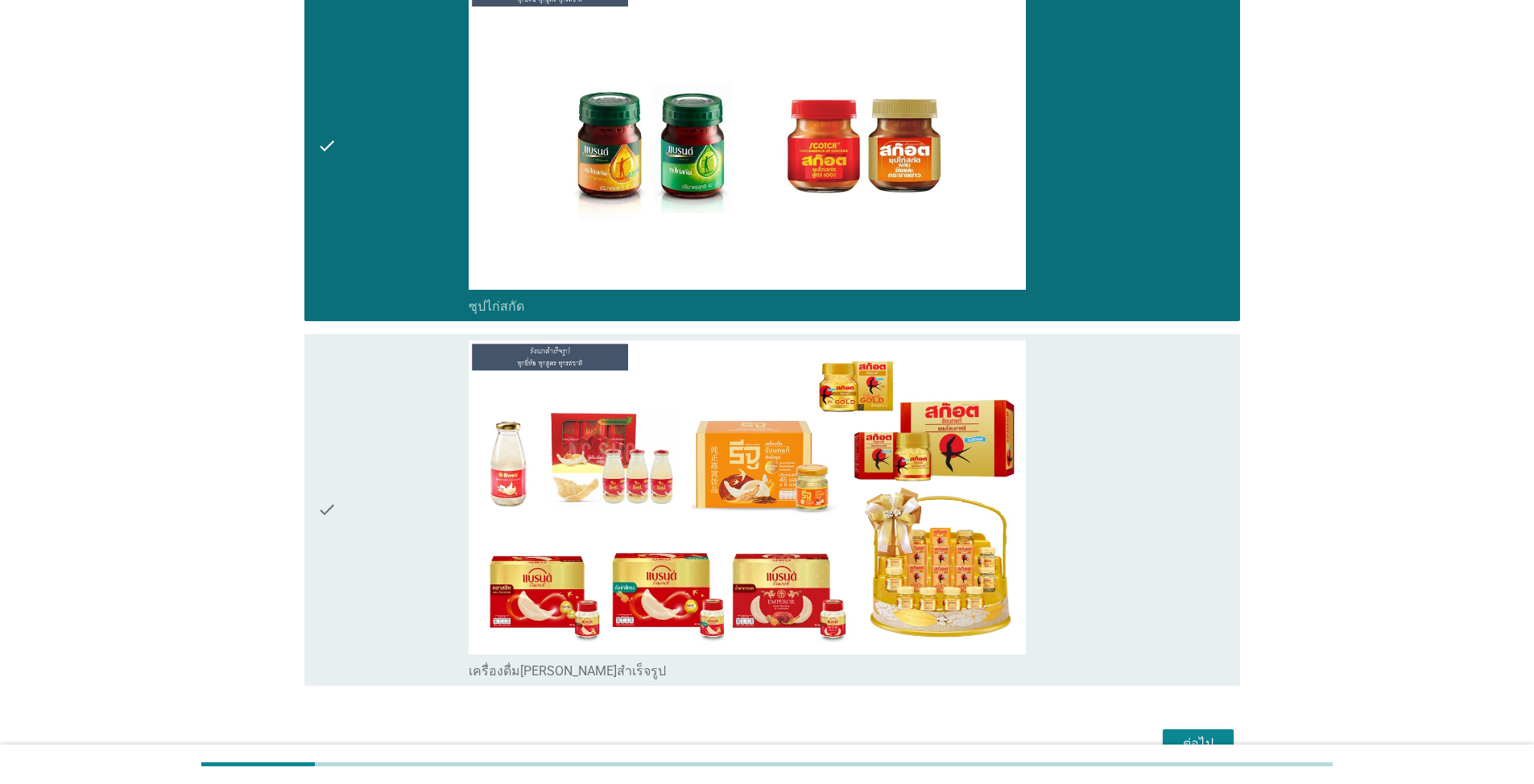
click at [384, 541] on div "check" at bounding box center [392, 509] width 151 height 338
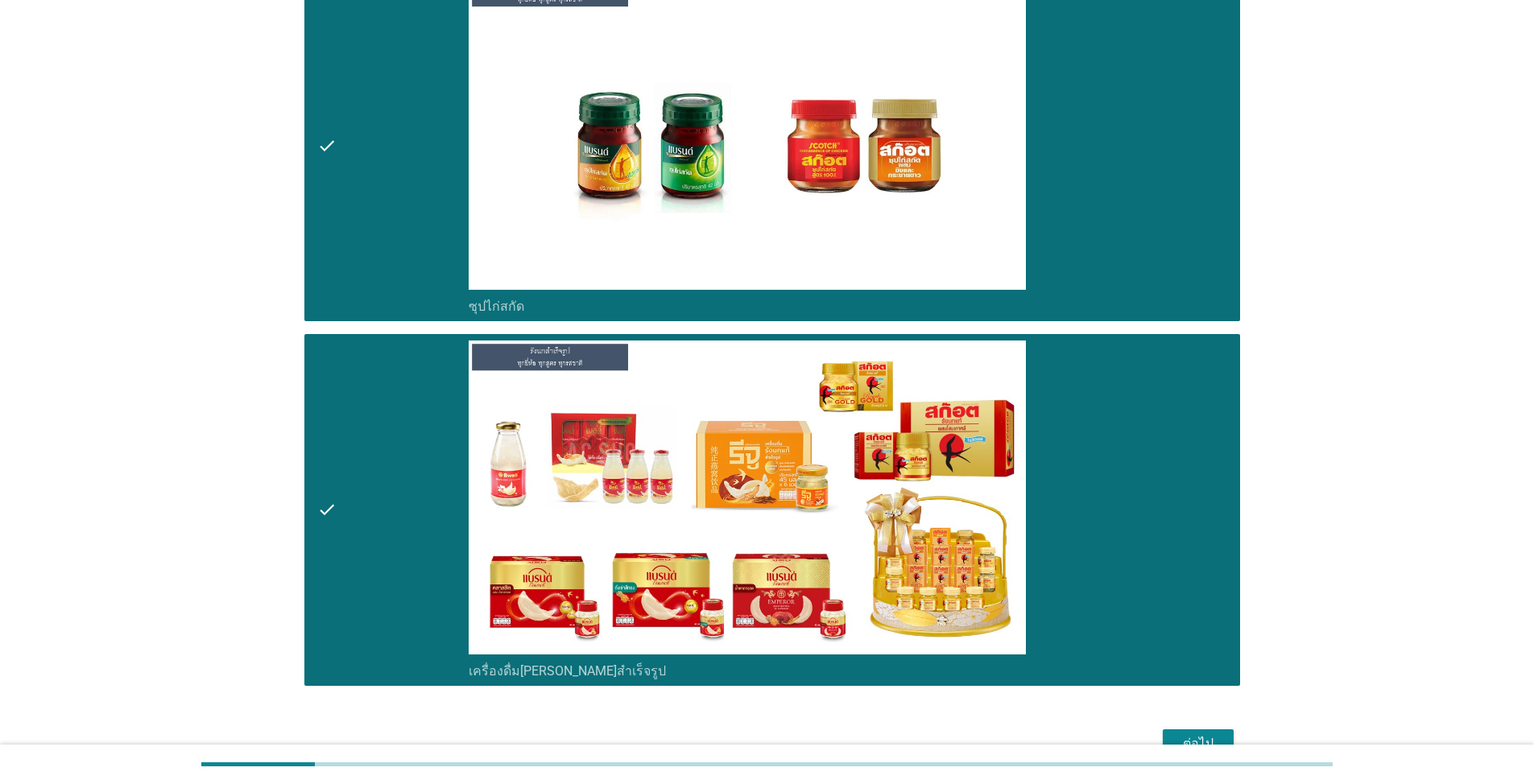
scroll to position [8298, 0]
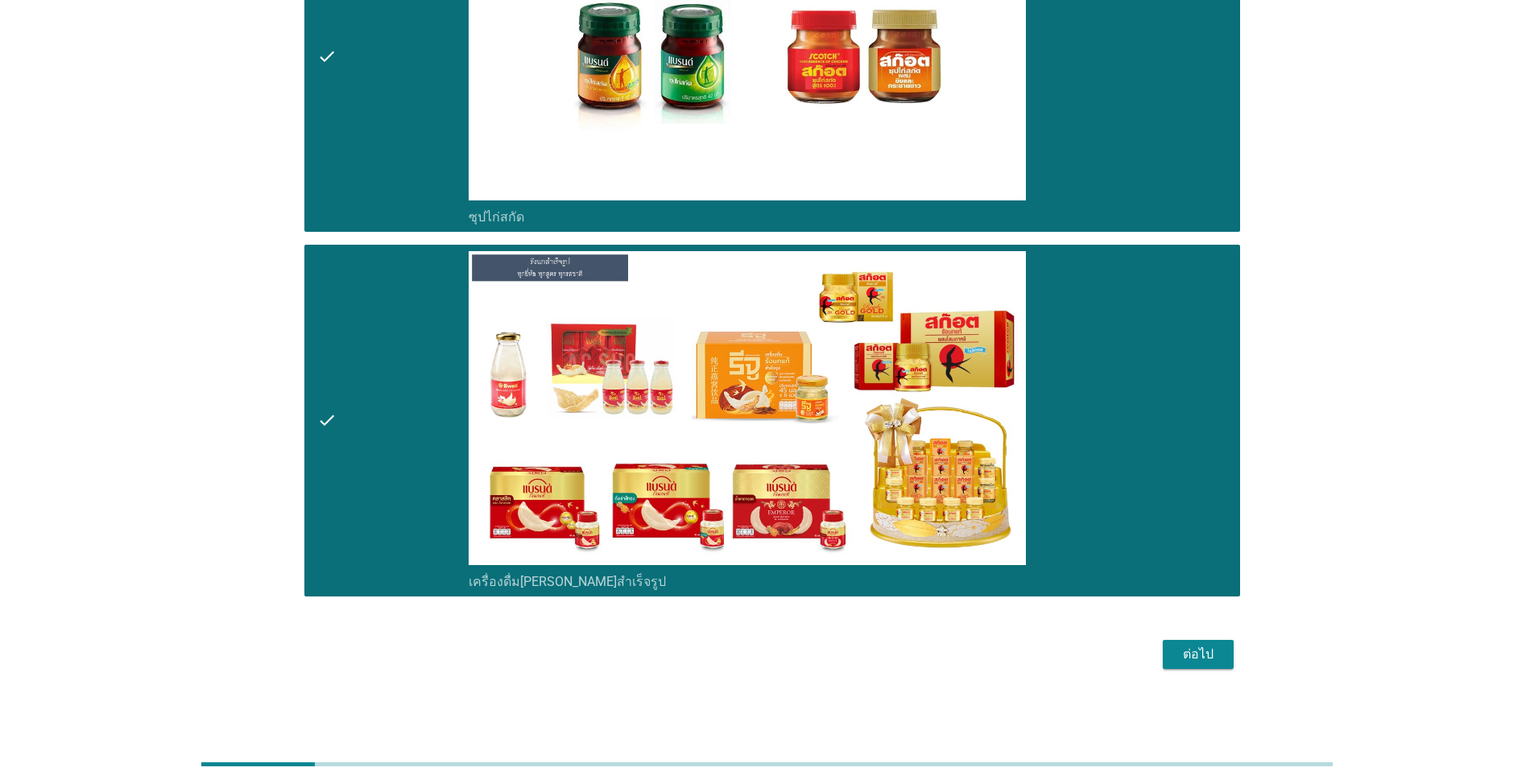
click at [792, 665] on button "ต่อไป" at bounding box center [1198, 654] width 71 height 29
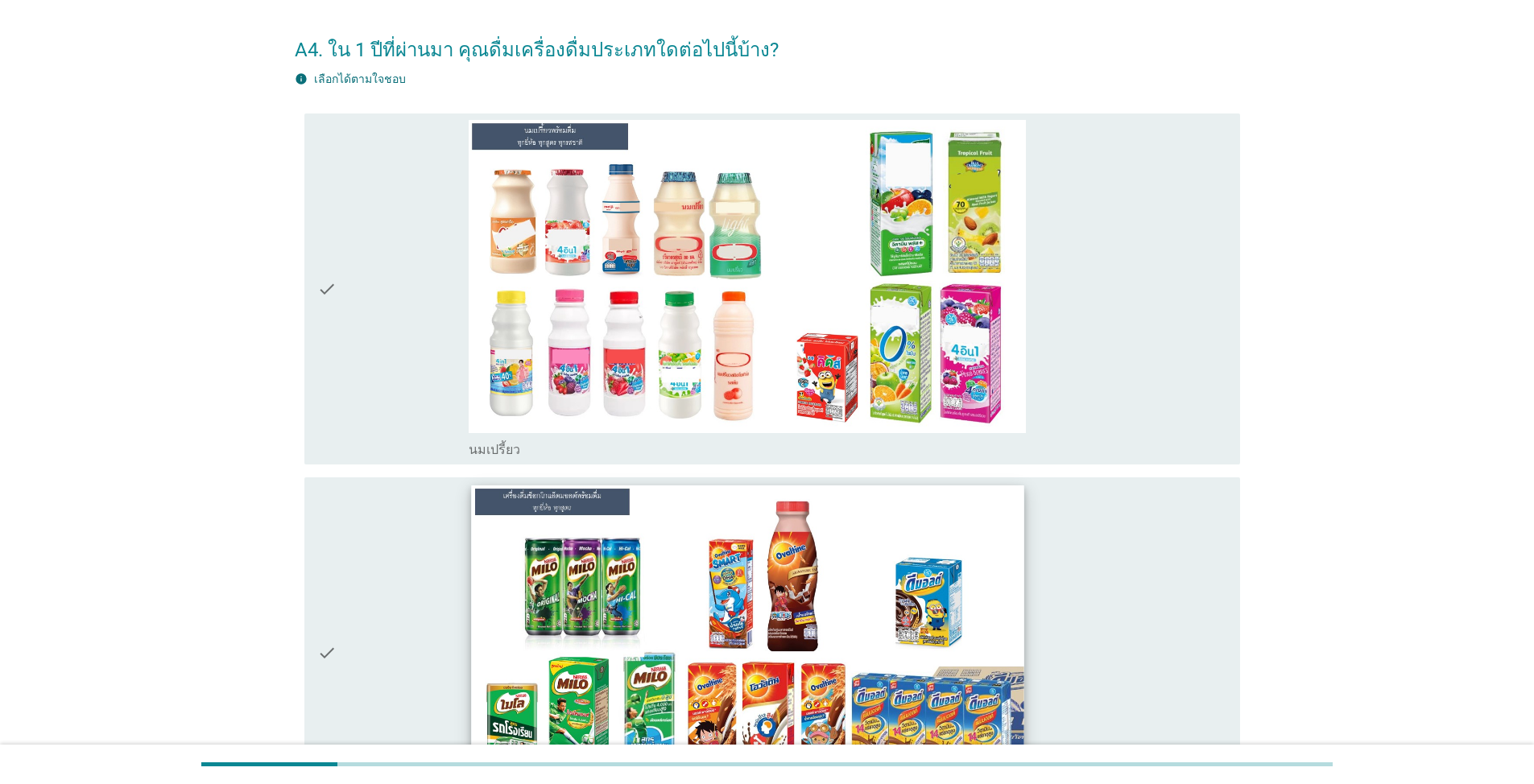
scroll to position [80, 0]
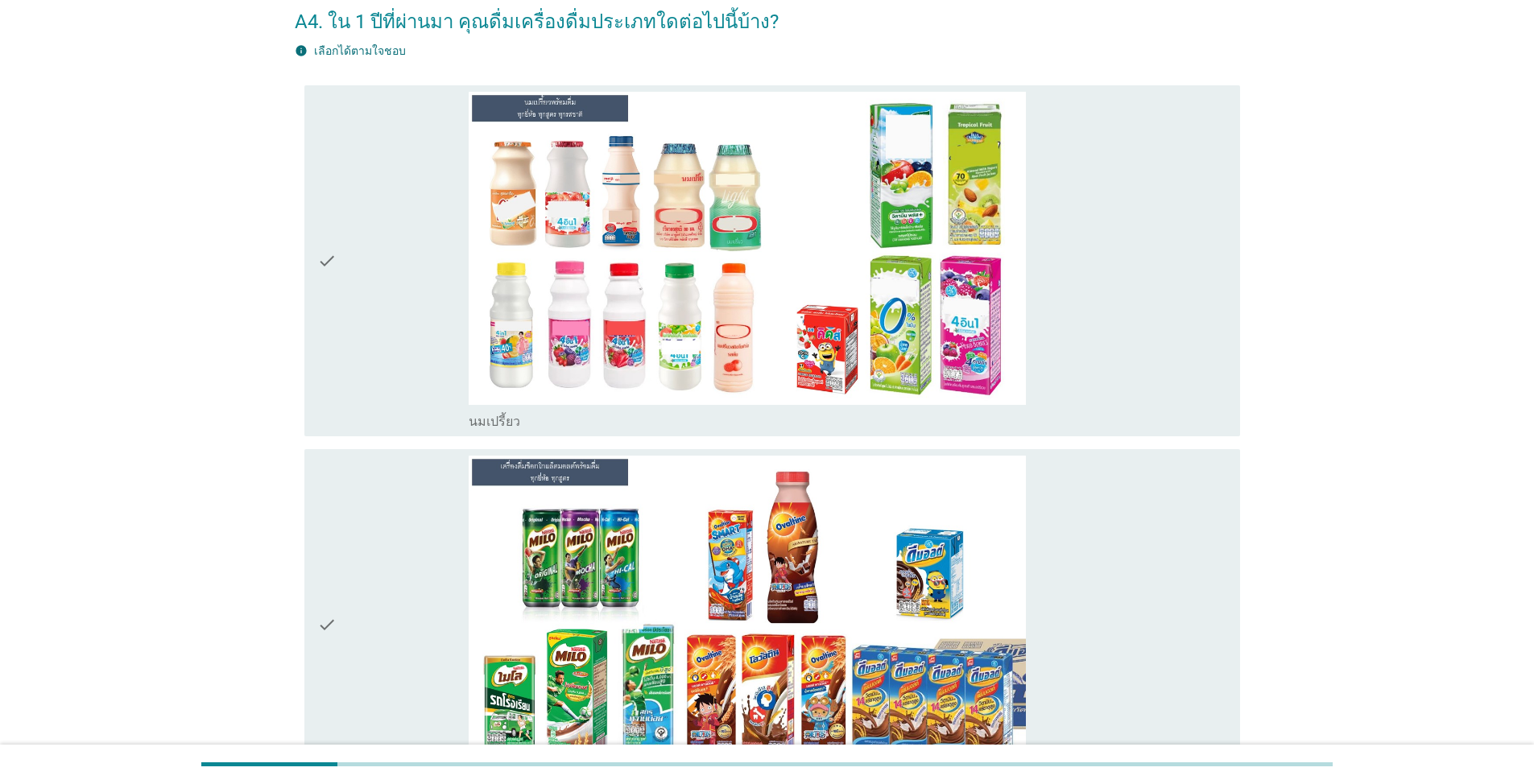
click at [340, 299] on div "check" at bounding box center [392, 261] width 151 height 338
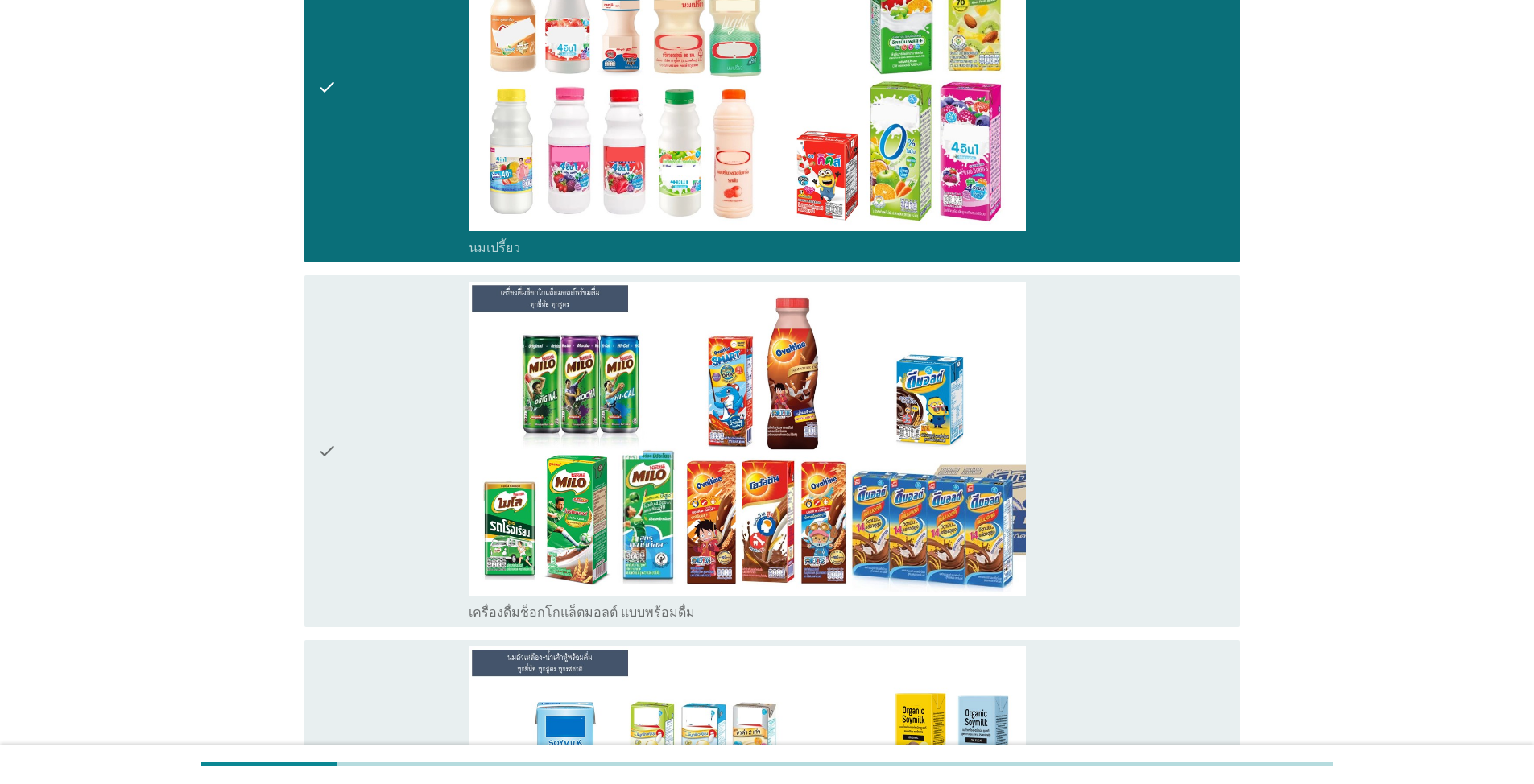
scroll to position [402, 0]
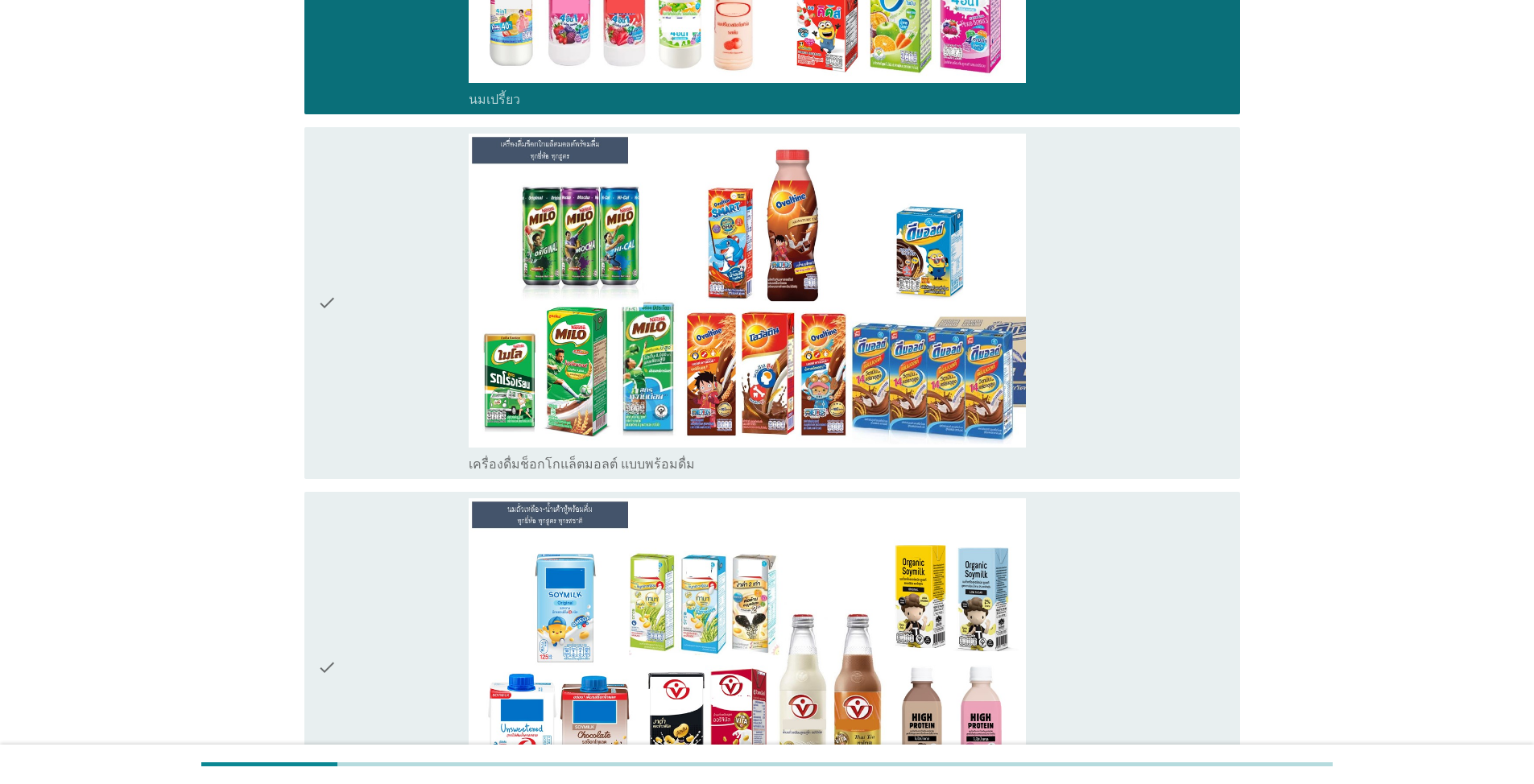
click at [370, 405] on div "check" at bounding box center [392, 303] width 151 height 338
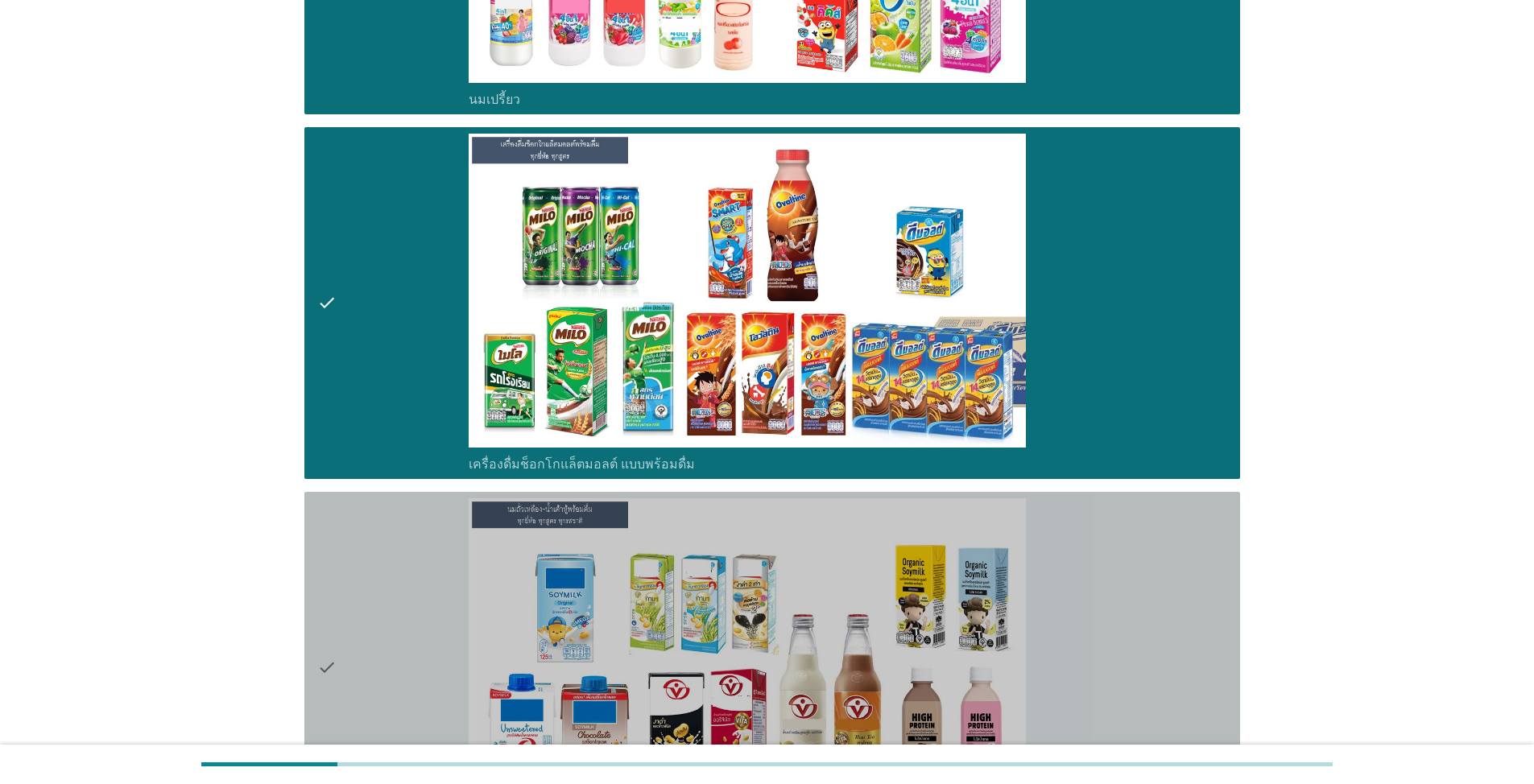
click at [352, 570] on div "check" at bounding box center [392, 667] width 151 height 338
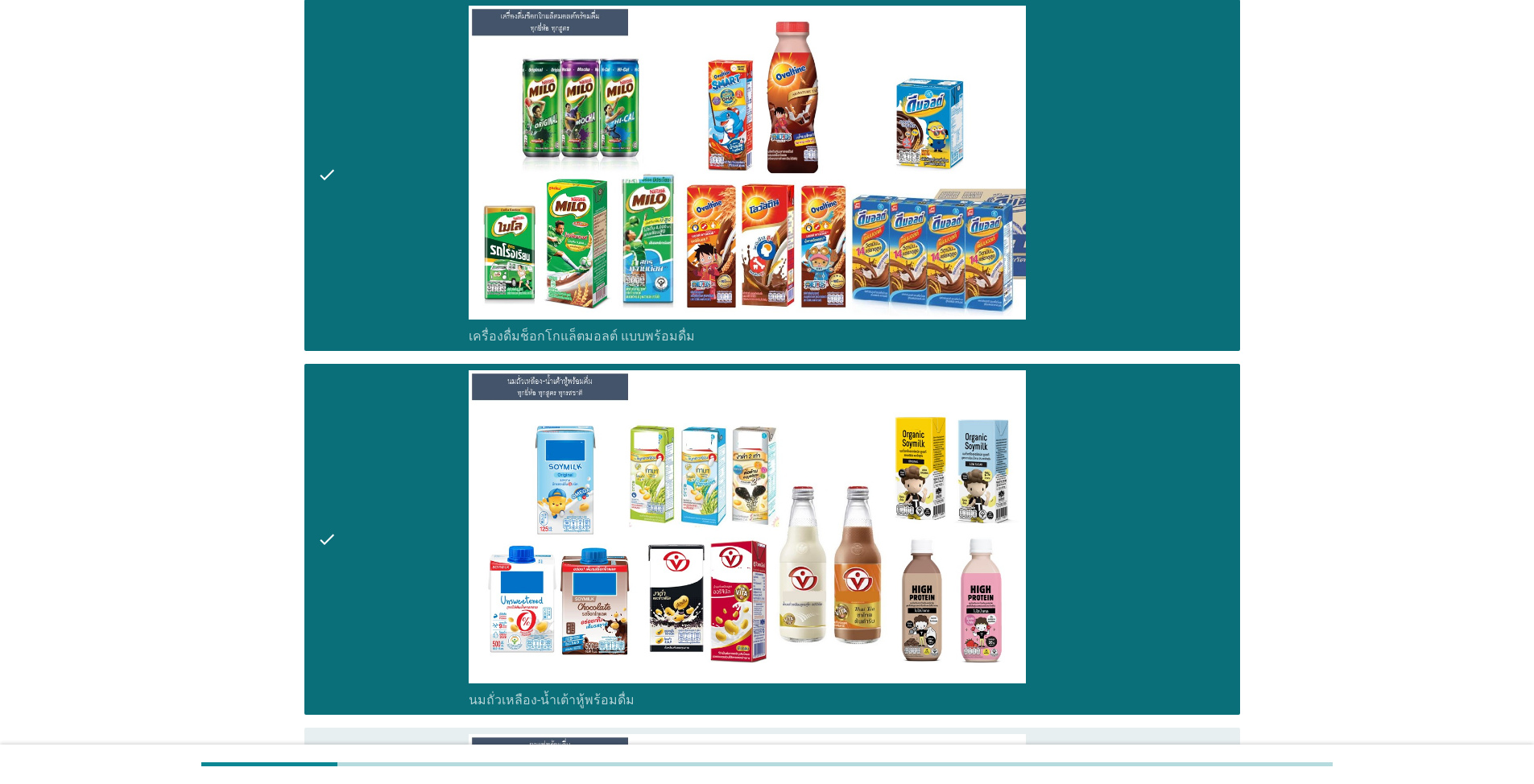
scroll to position [724, 0]
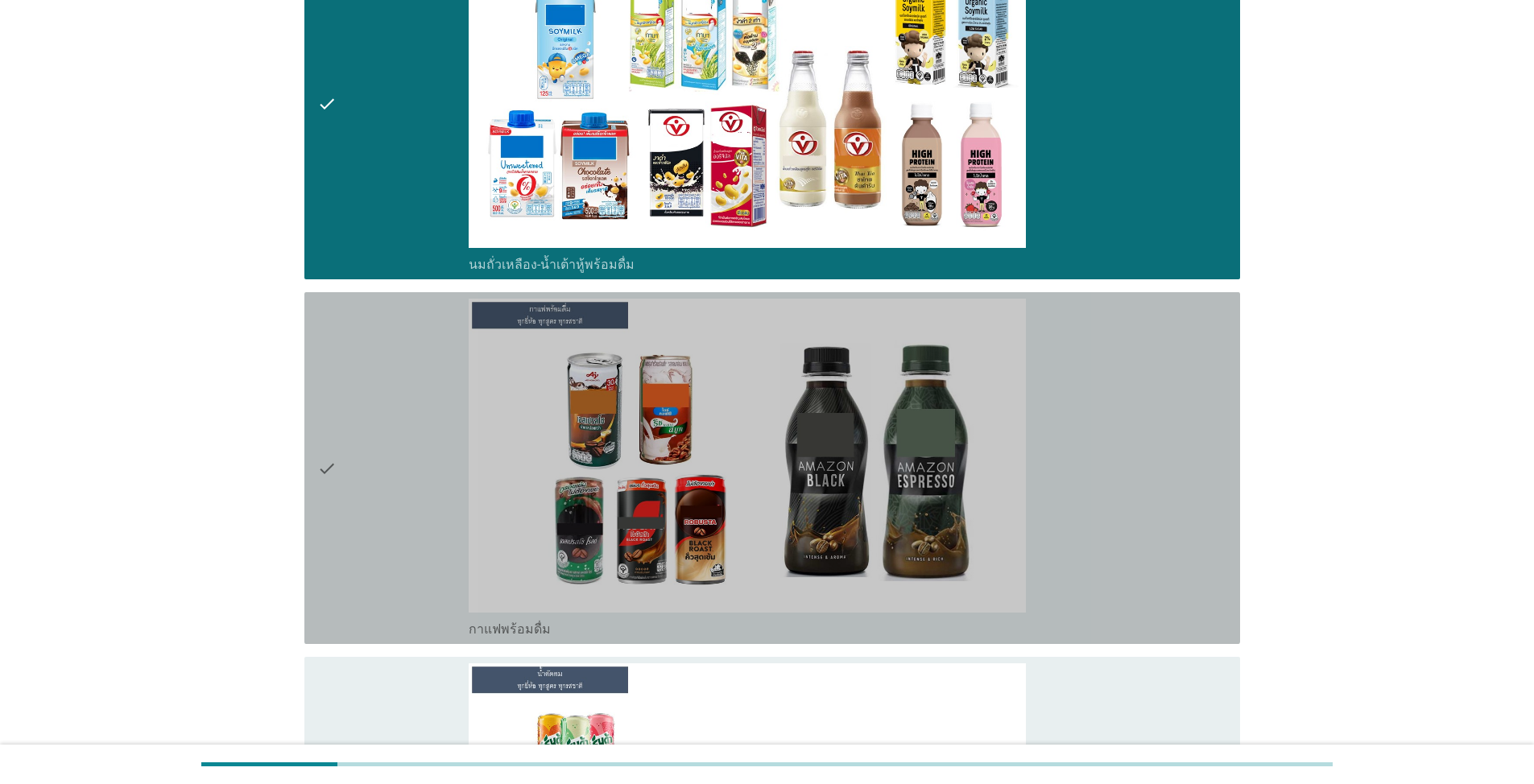
click at [385, 501] on div "check" at bounding box center [392, 468] width 151 height 338
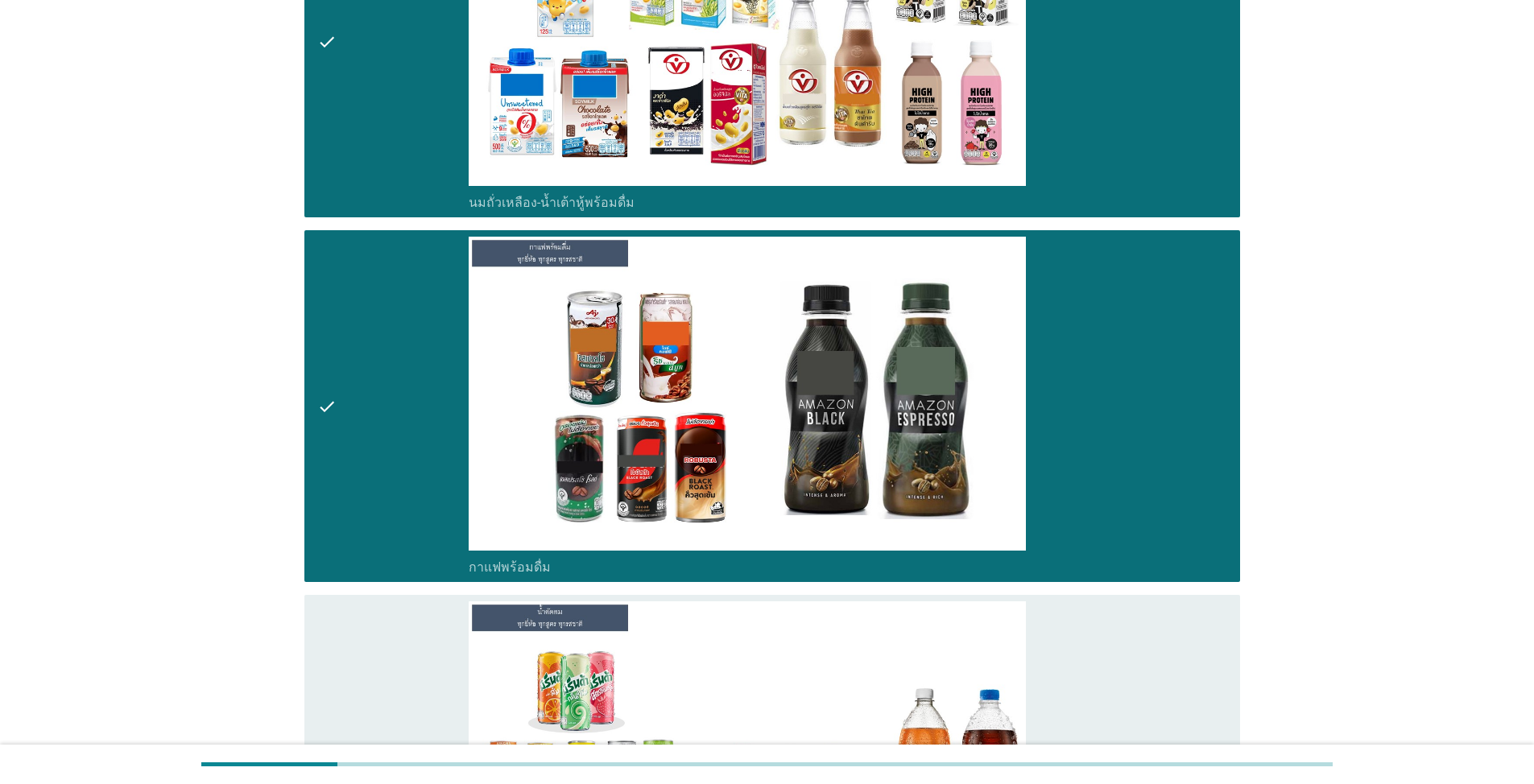
scroll to position [1127, 0]
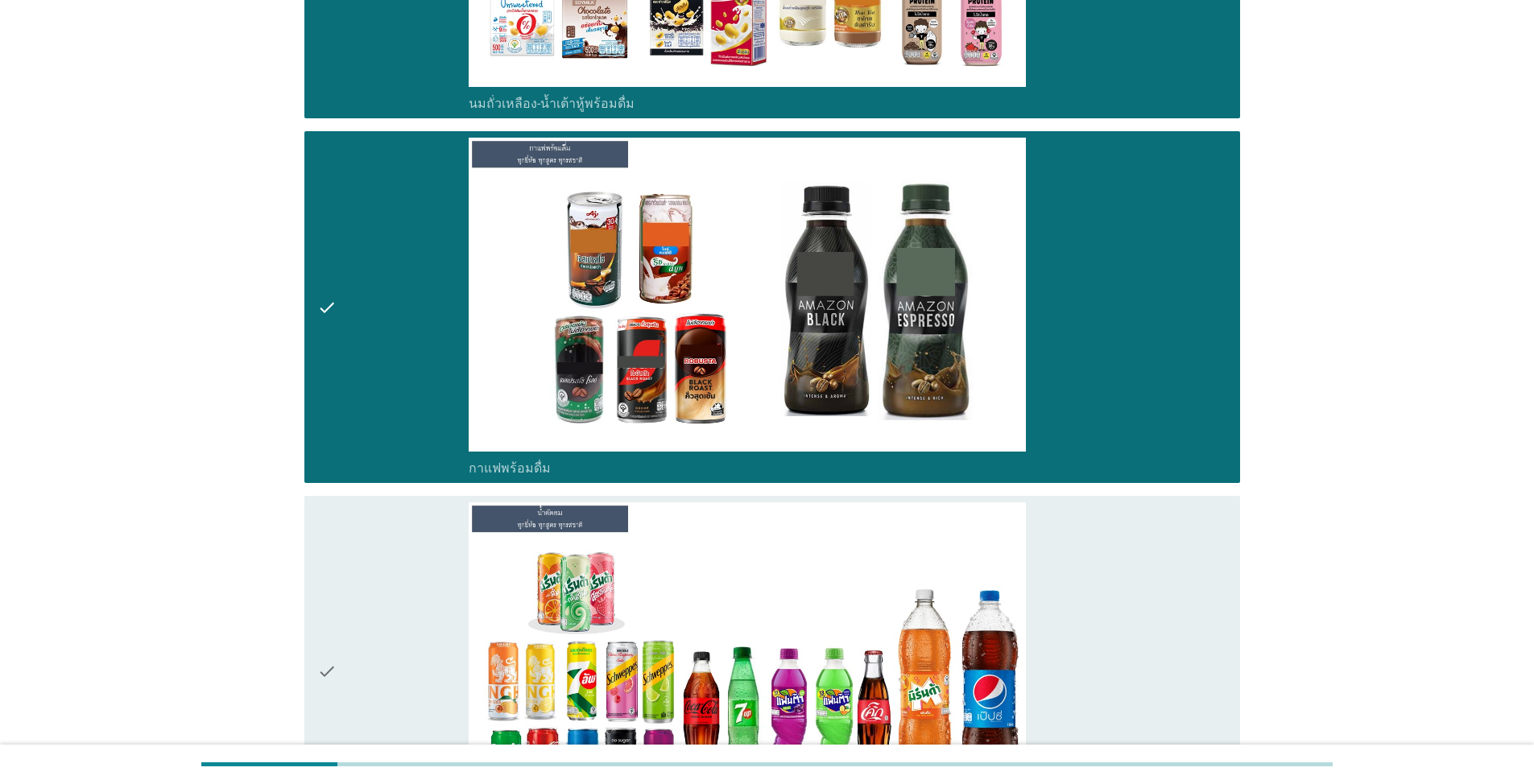
click at [383, 597] on div "check" at bounding box center [392, 672] width 151 height 338
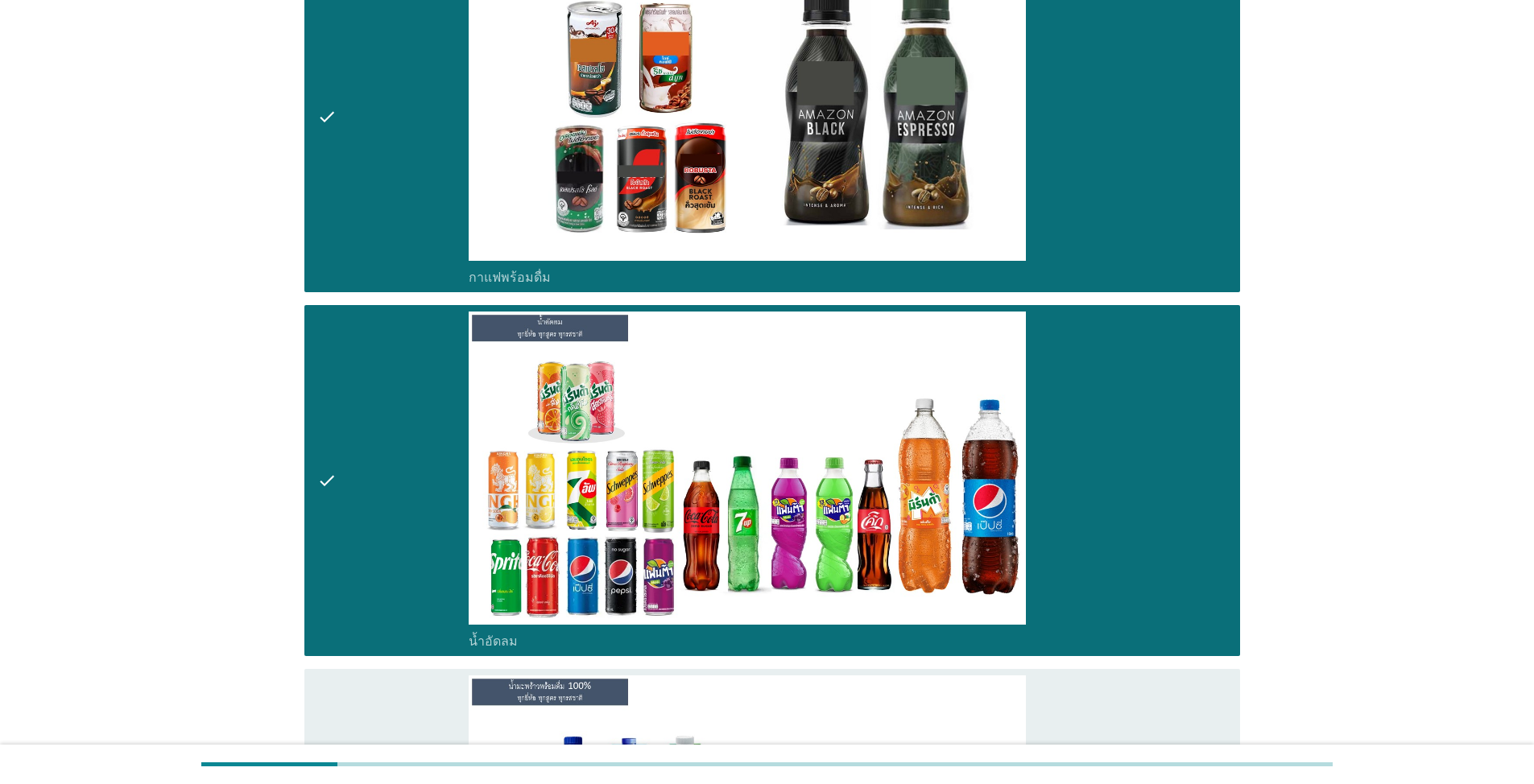
scroll to position [1368, 0]
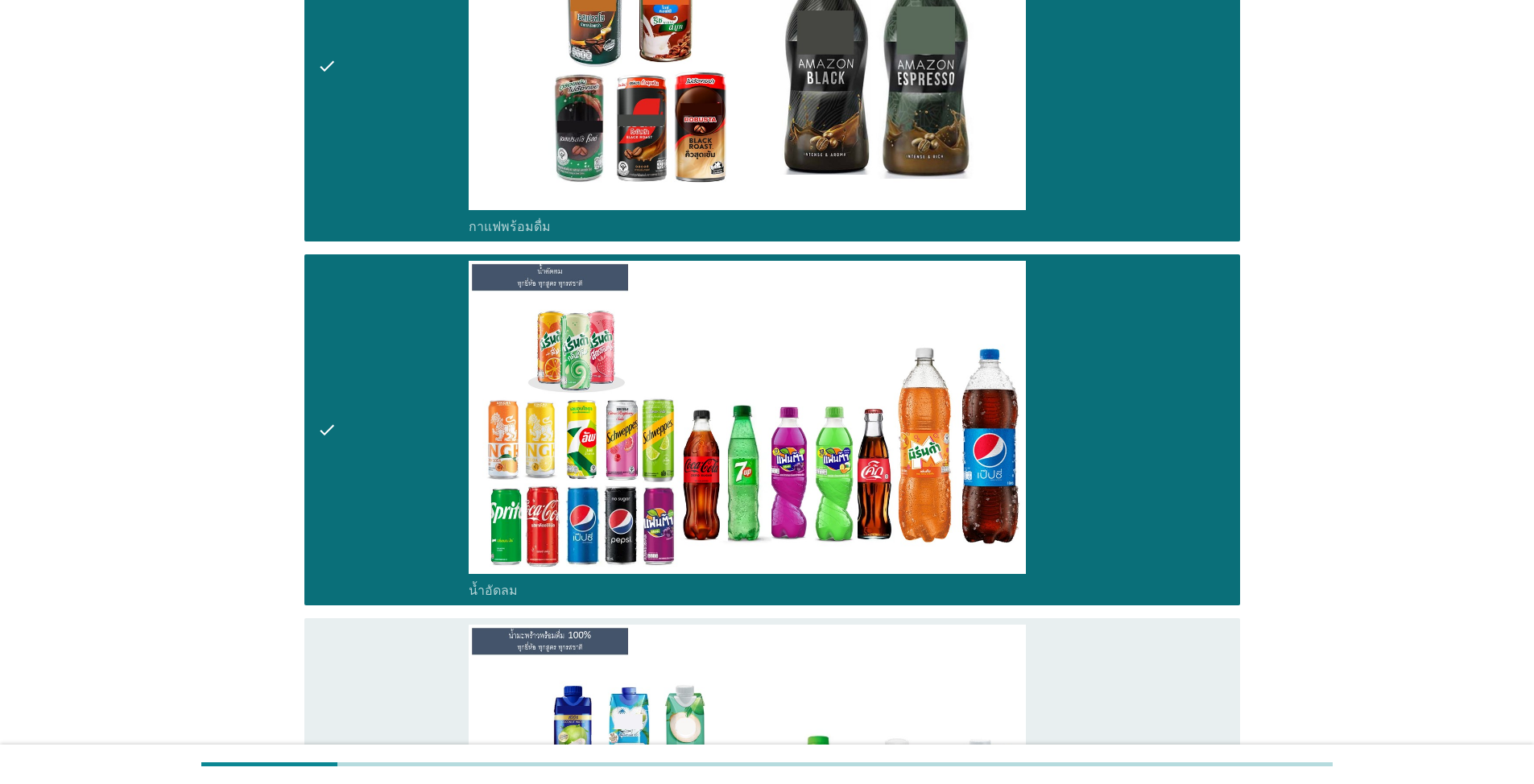
click at [390, 165] on div "check" at bounding box center [392, 66] width 151 height 338
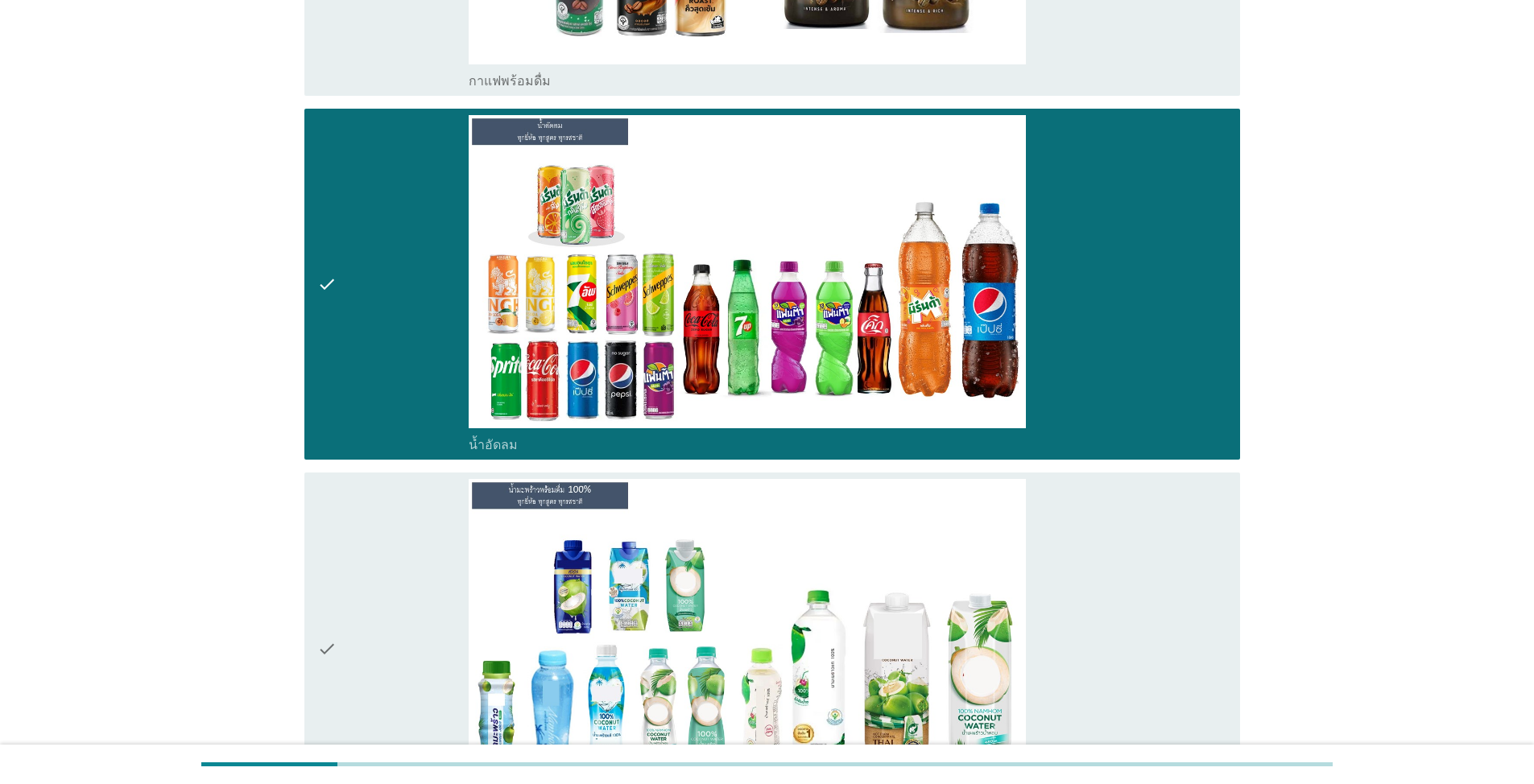
scroll to position [1690, 0]
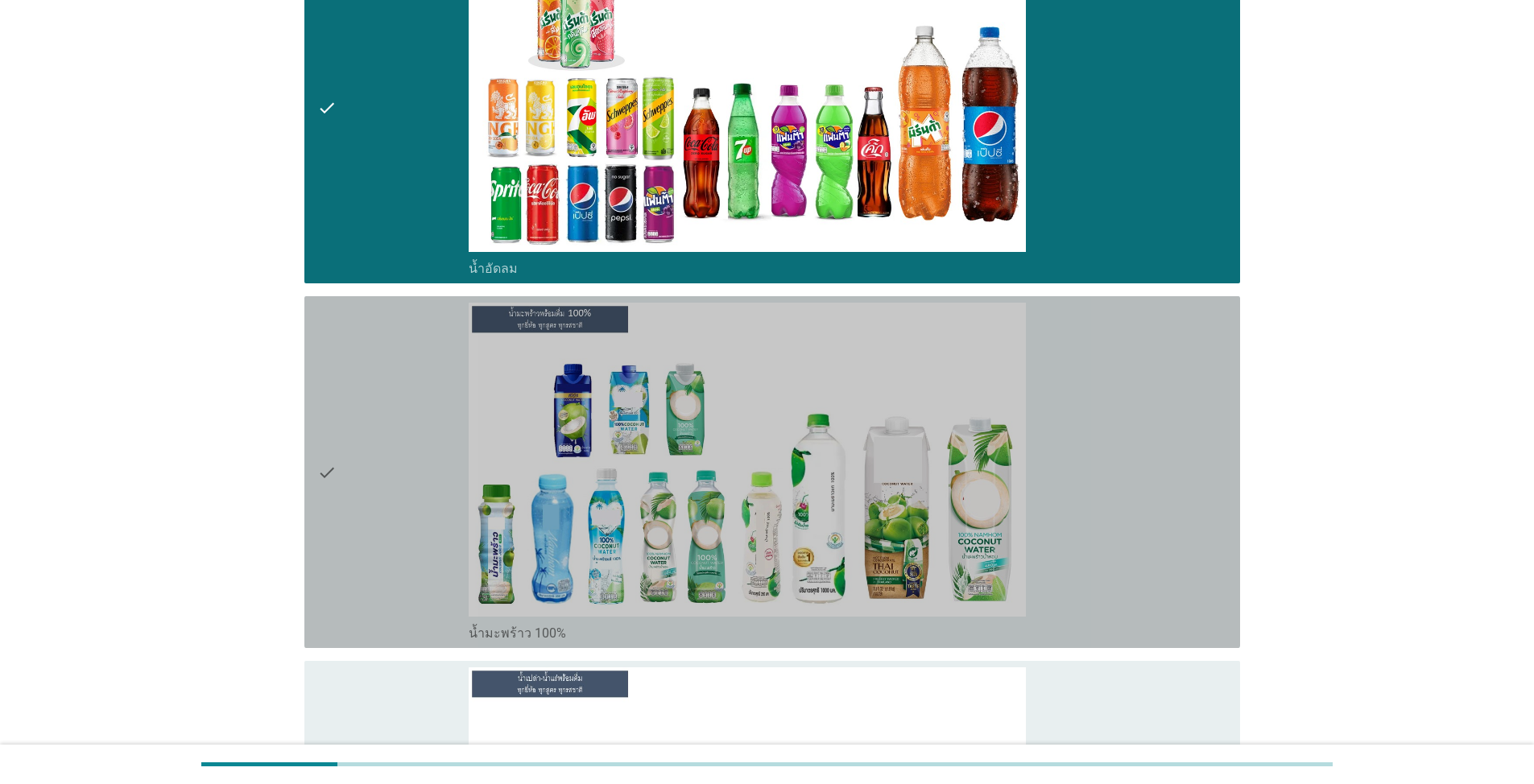
click at [394, 468] on div "check" at bounding box center [392, 471] width 151 height 338
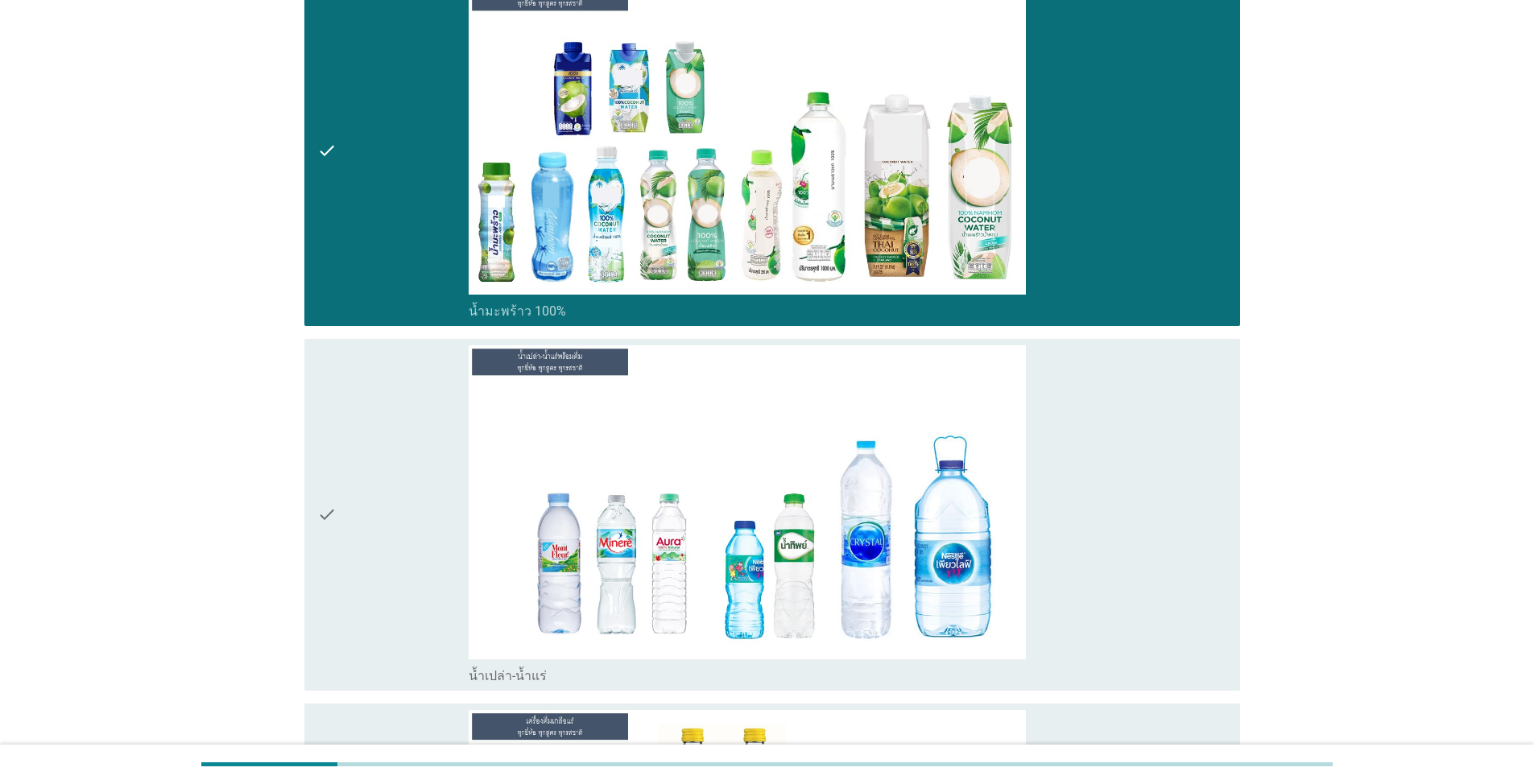
click at [396, 596] on div "check" at bounding box center [392, 515] width 151 height 338
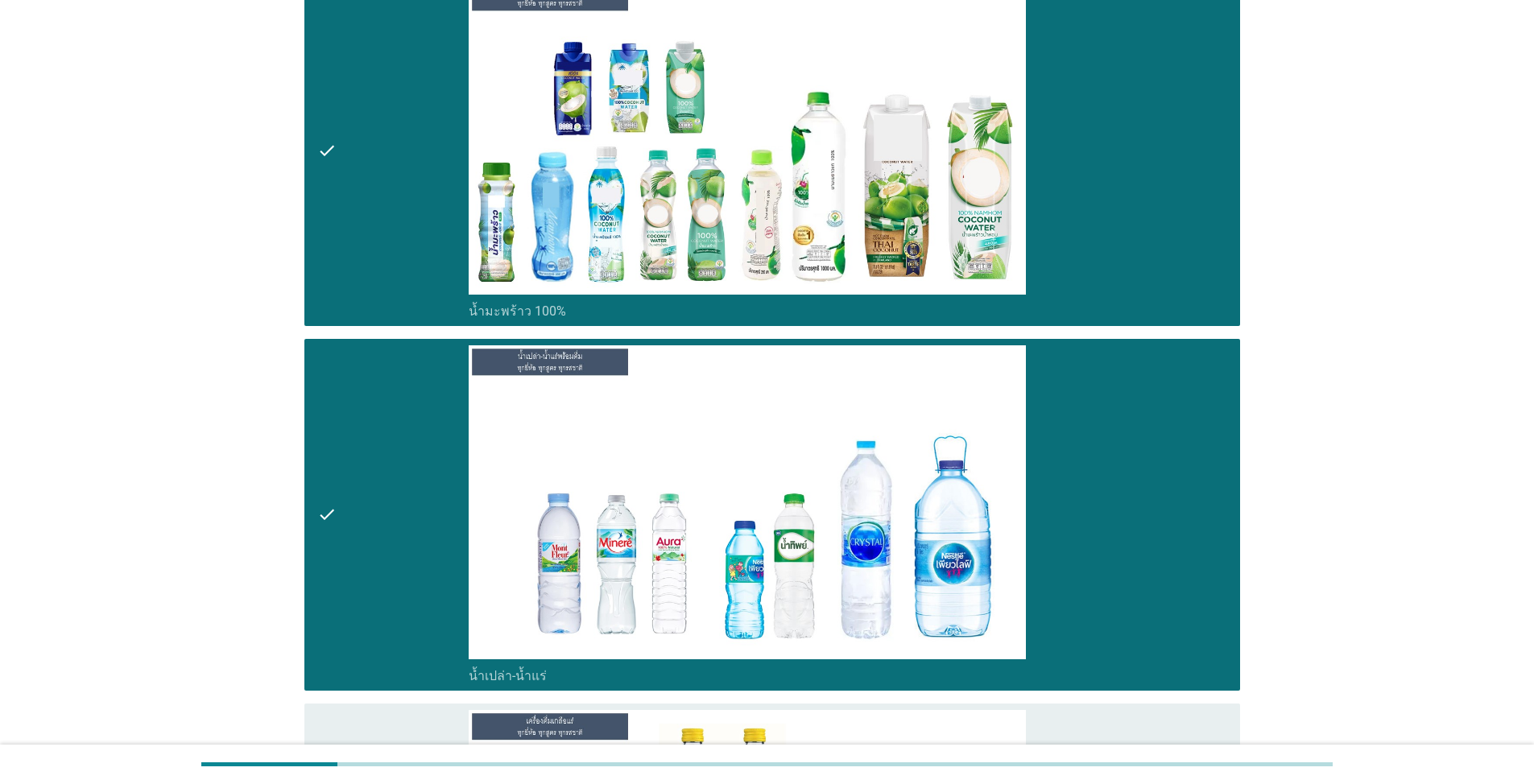
scroll to position [2334, 0]
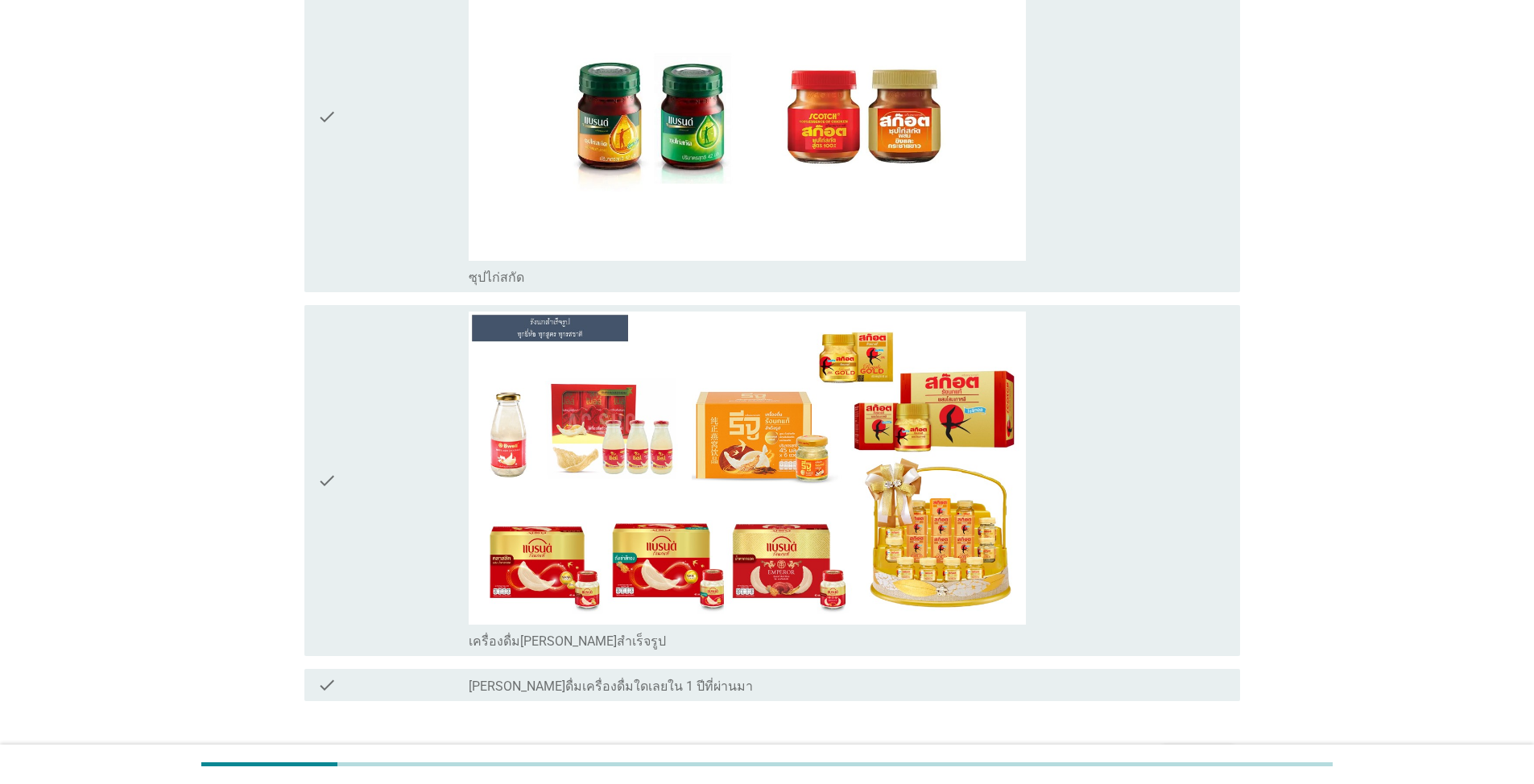
click at [359, 279] on div "check" at bounding box center [392, 116] width 151 height 338
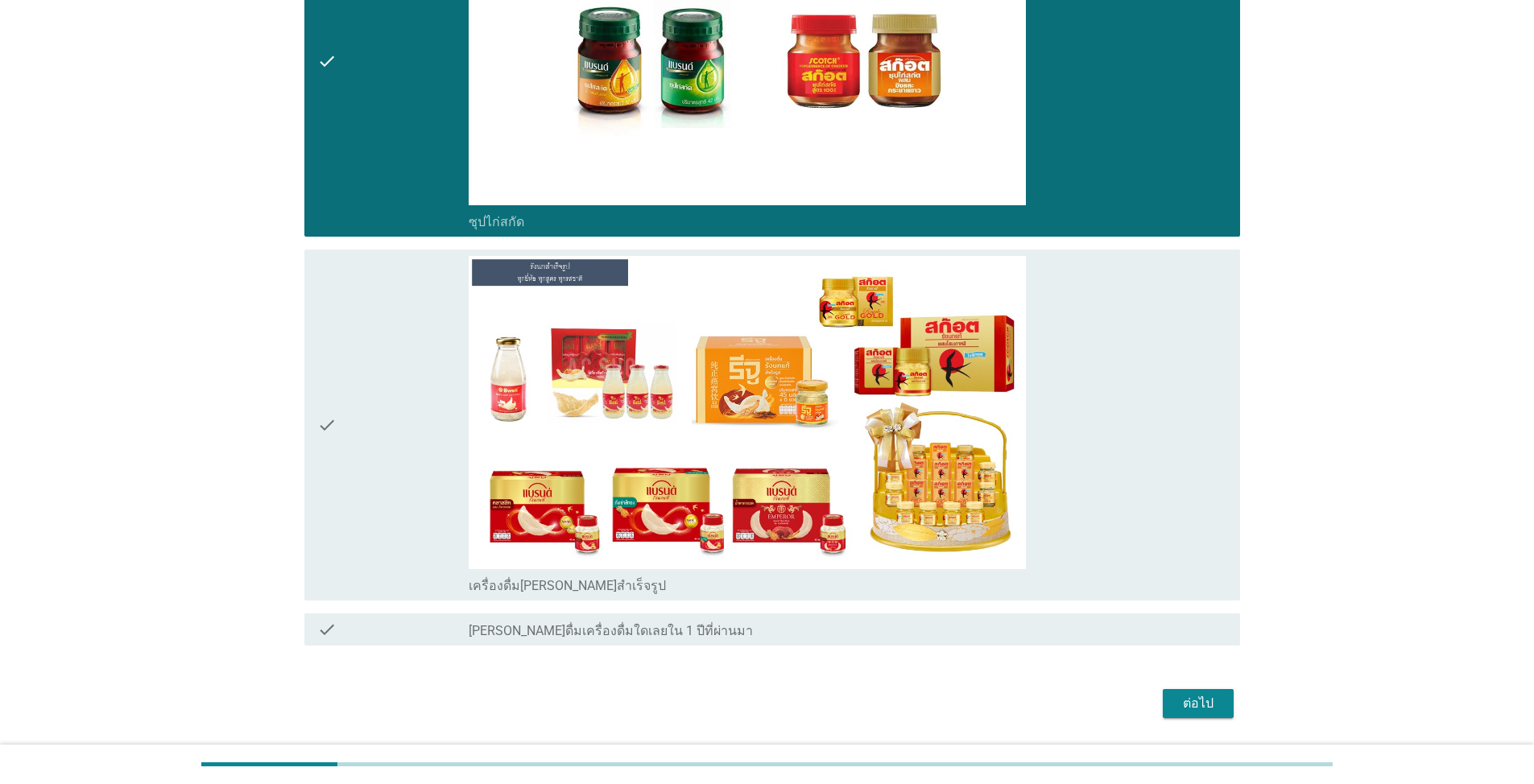
scroll to position [3244, 0]
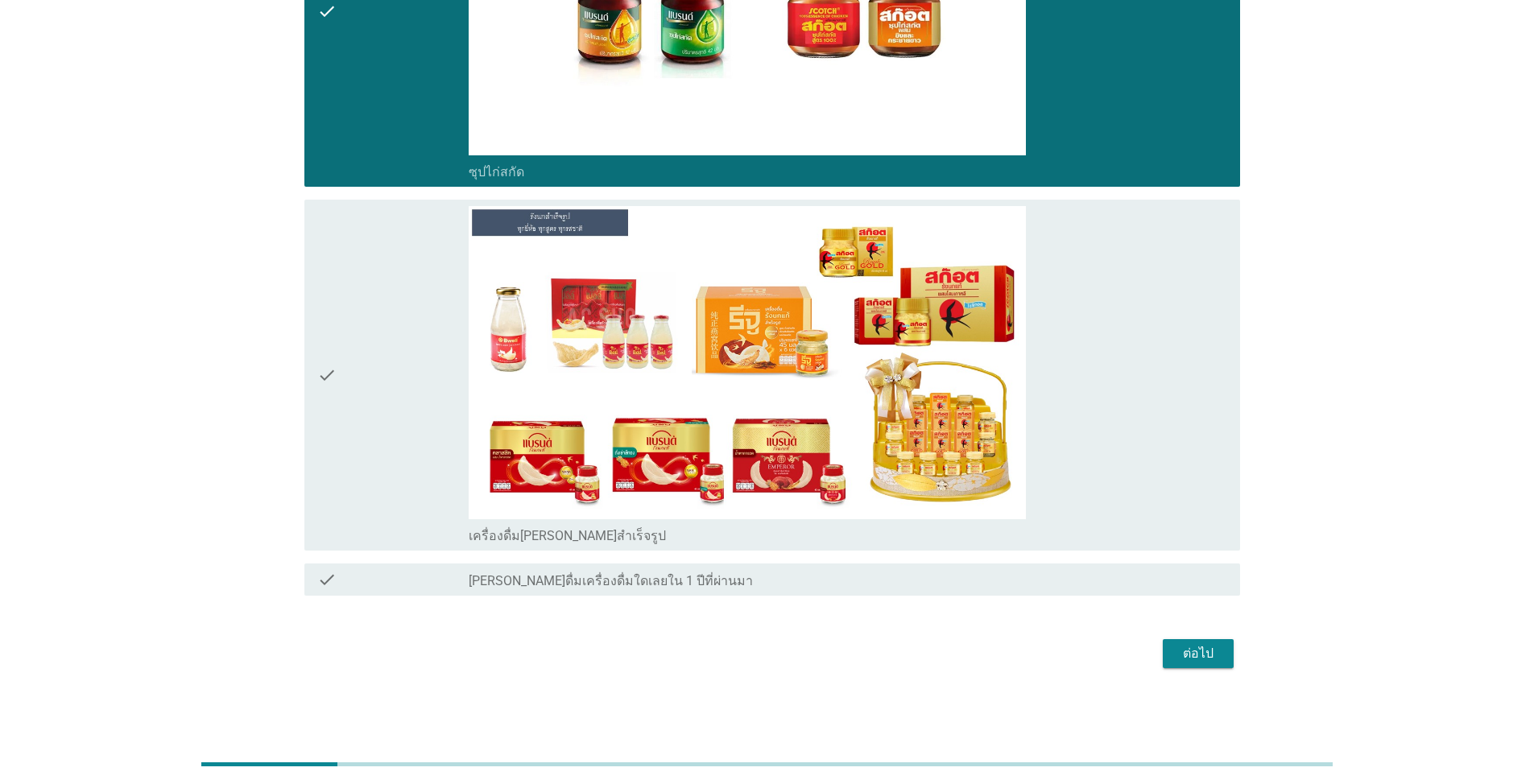
click at [792, 654] on div "ต่อไป" at bounding box center [1198, 654] width 45 height 19
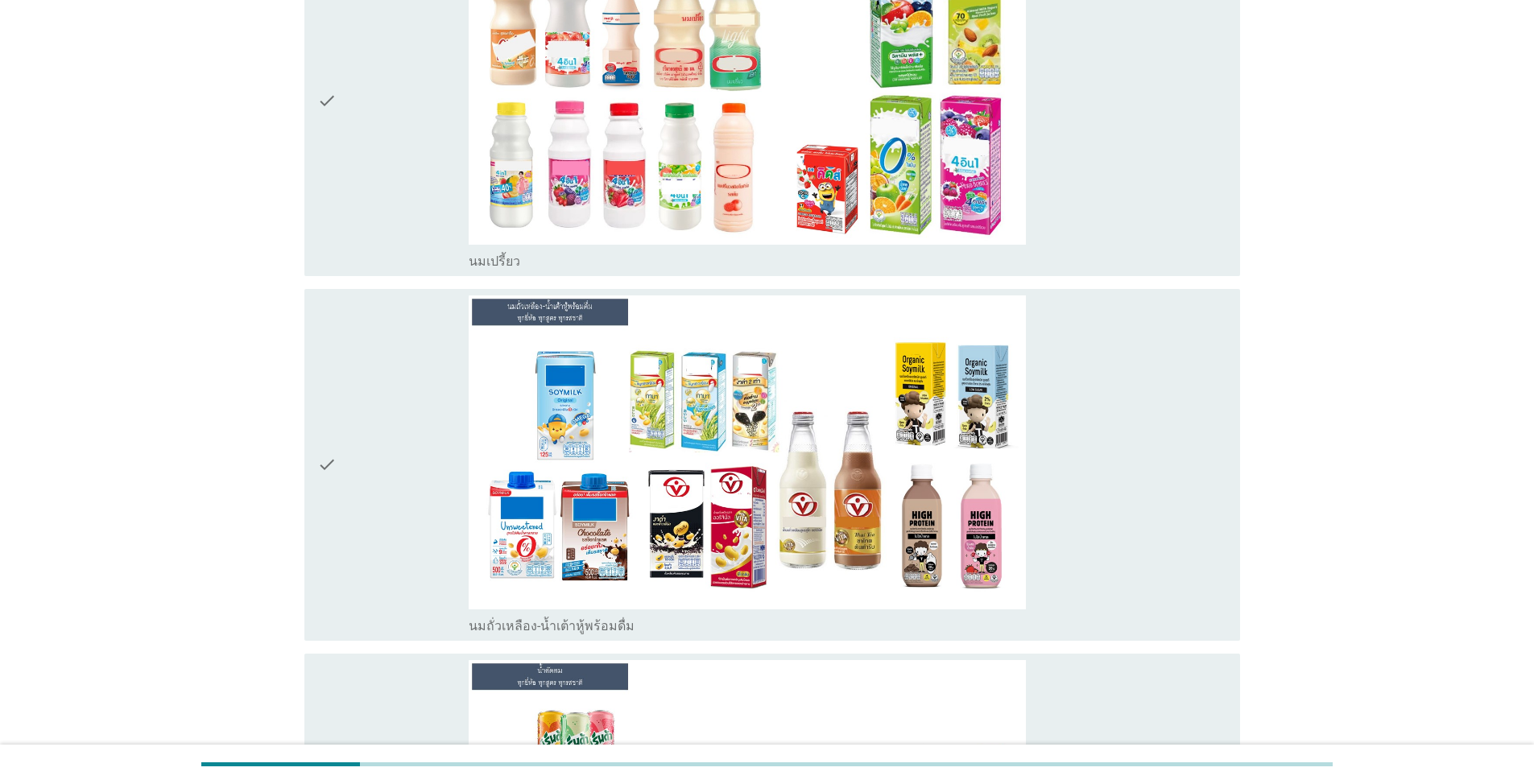
scroll to position [242, 0]
click at [351, 213] on div "check" at bounding box center [392, 100] width 151 height 338
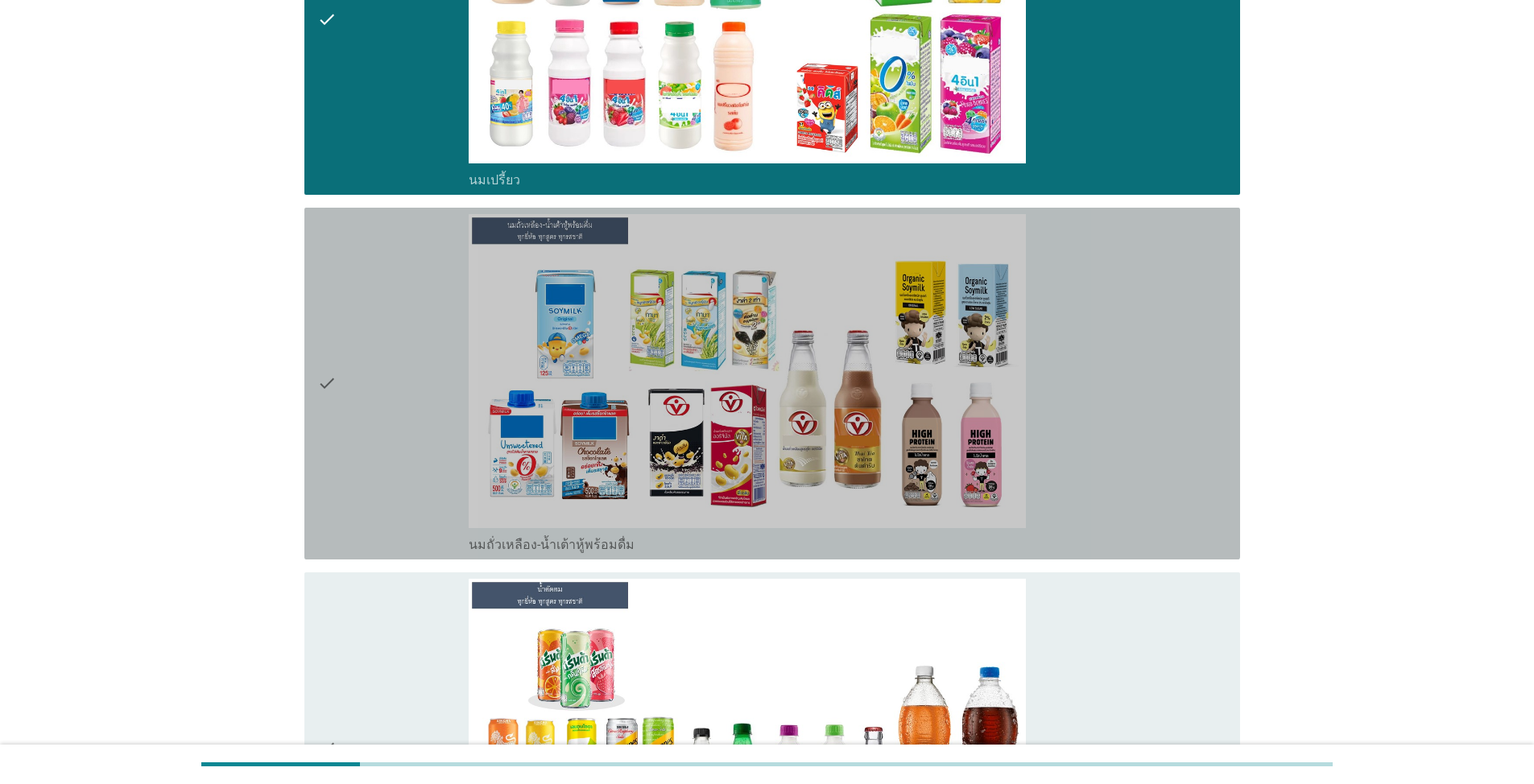
click at [378, 427] on div "check" at bounding box center [392, 383] width 151 height 338
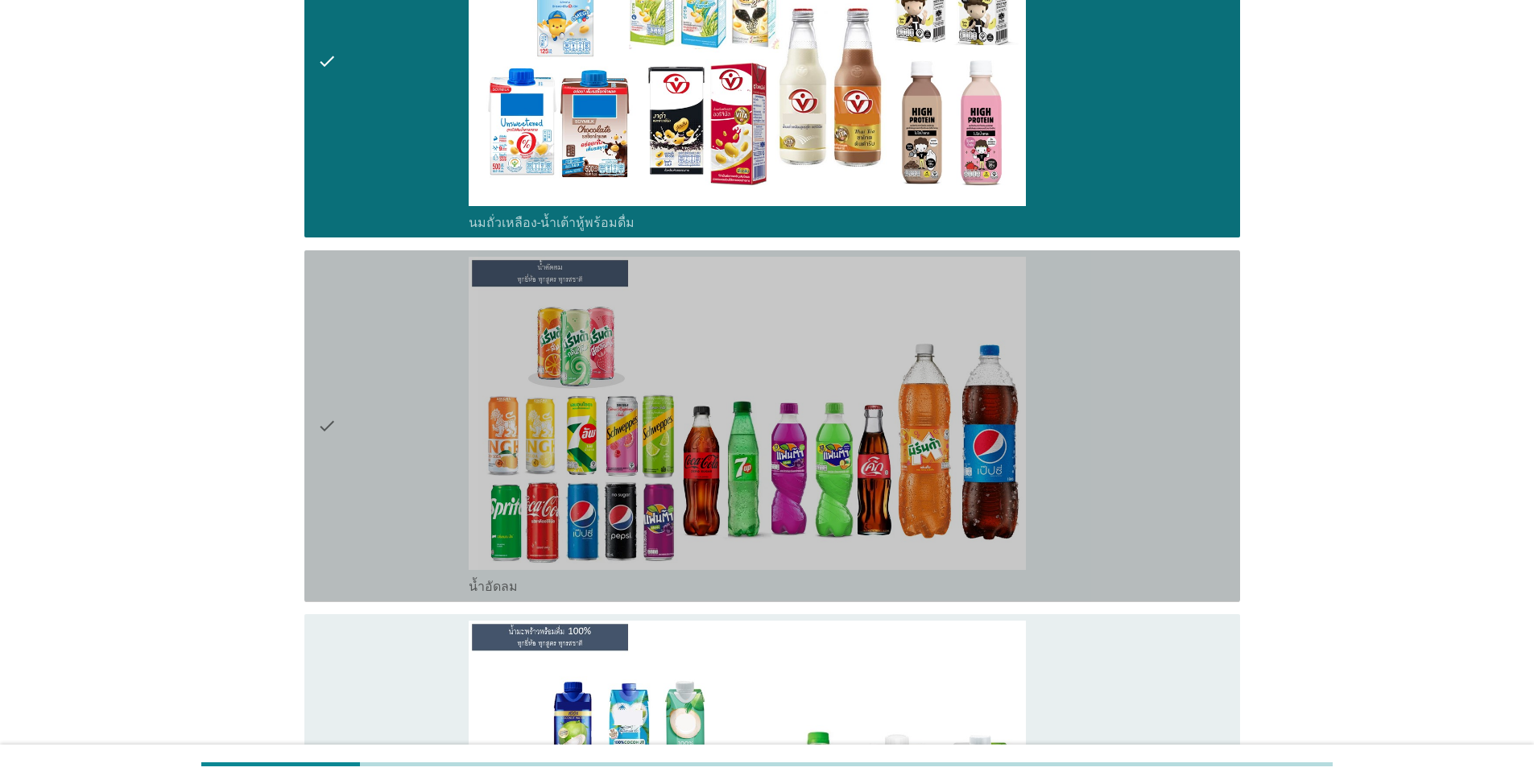
drag, startPoint x: 367, startPoint y: 425, endPoint x: 372, endPoint y: 434, distance: 10.3
click at [366, 425] on div "check" at bounding box center [392, 426] width 151 height 338
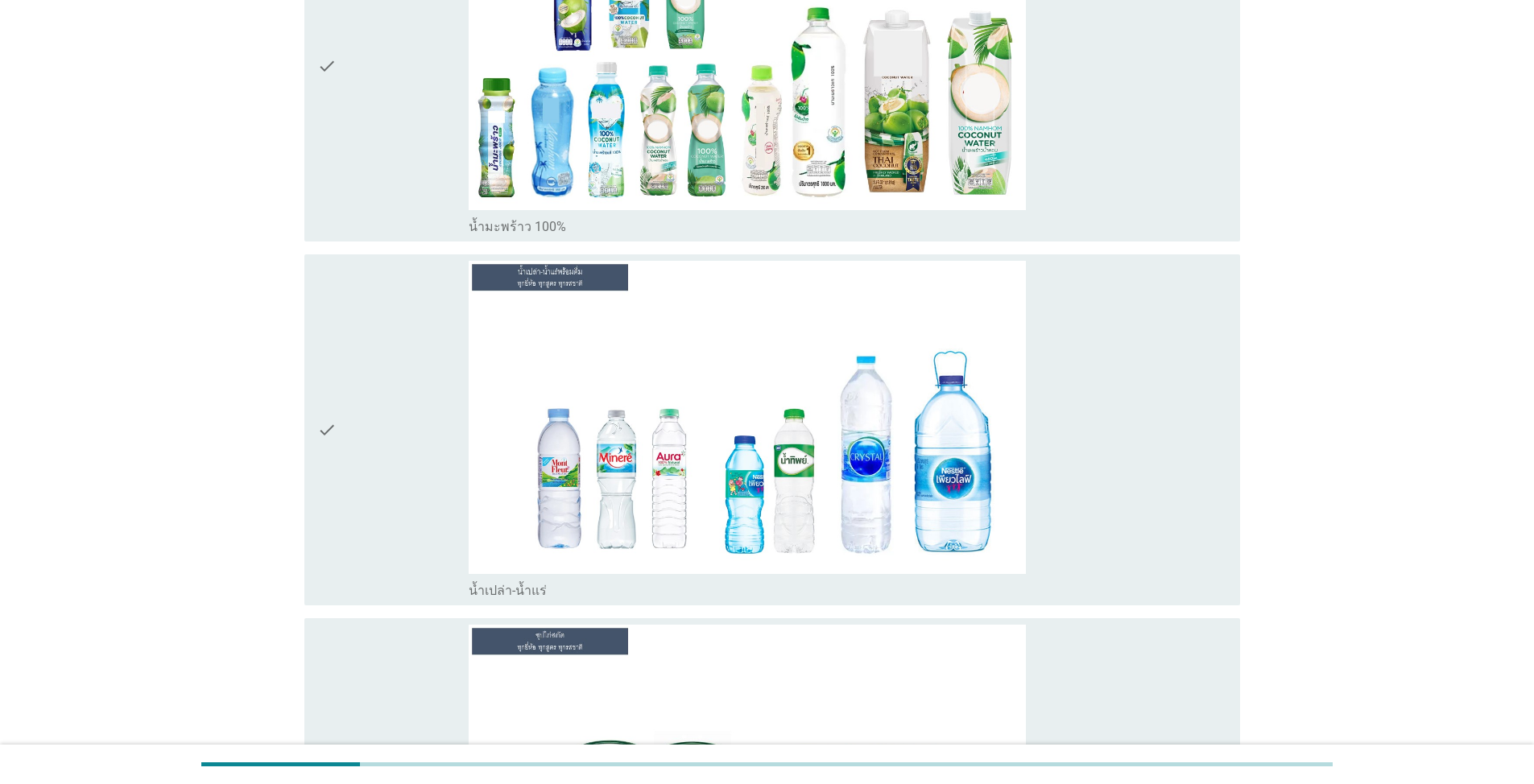
click at [374, 455] on div "check" at bounding box center [392, 430] width 151 height 338
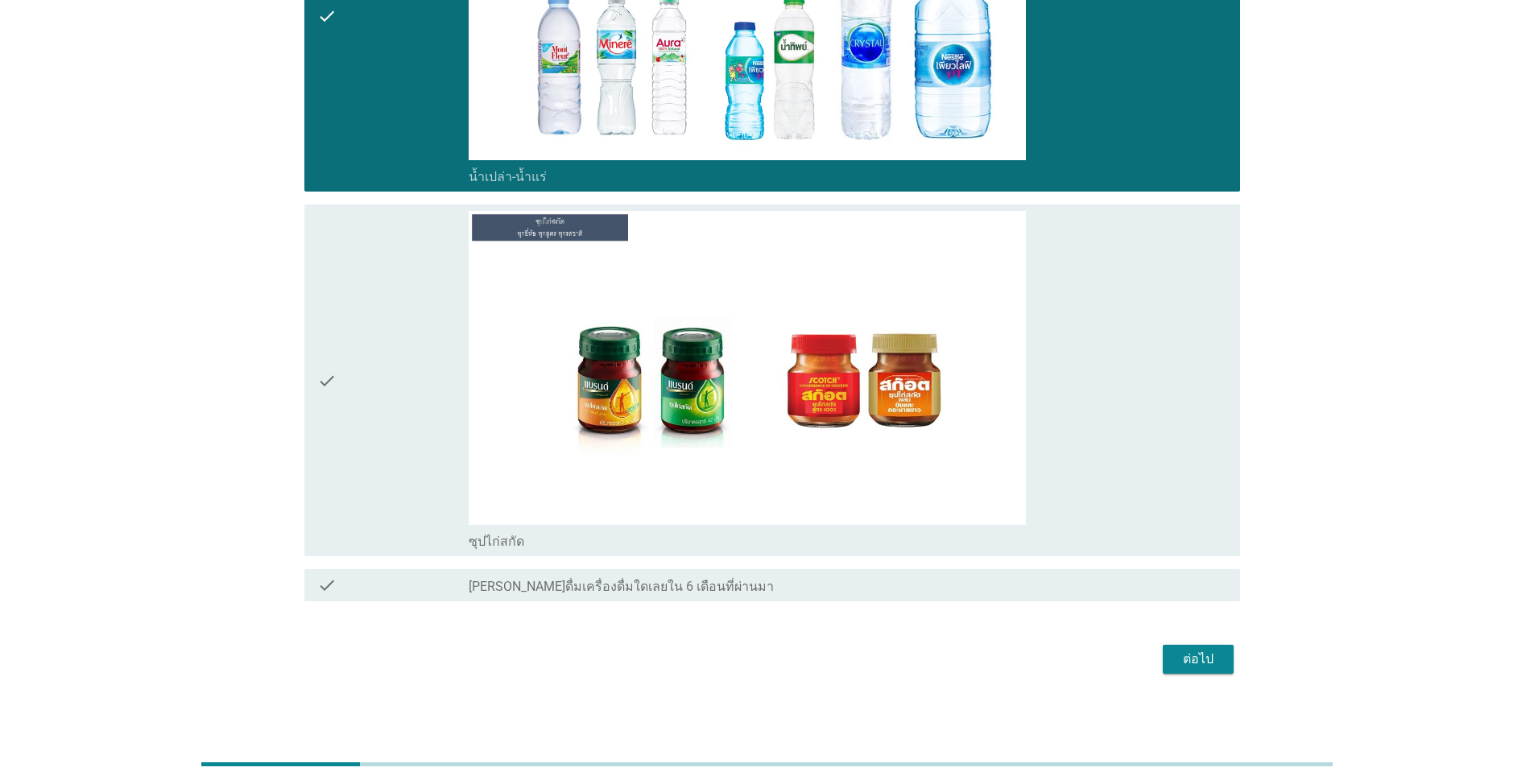
scroll to position [1787, 0]
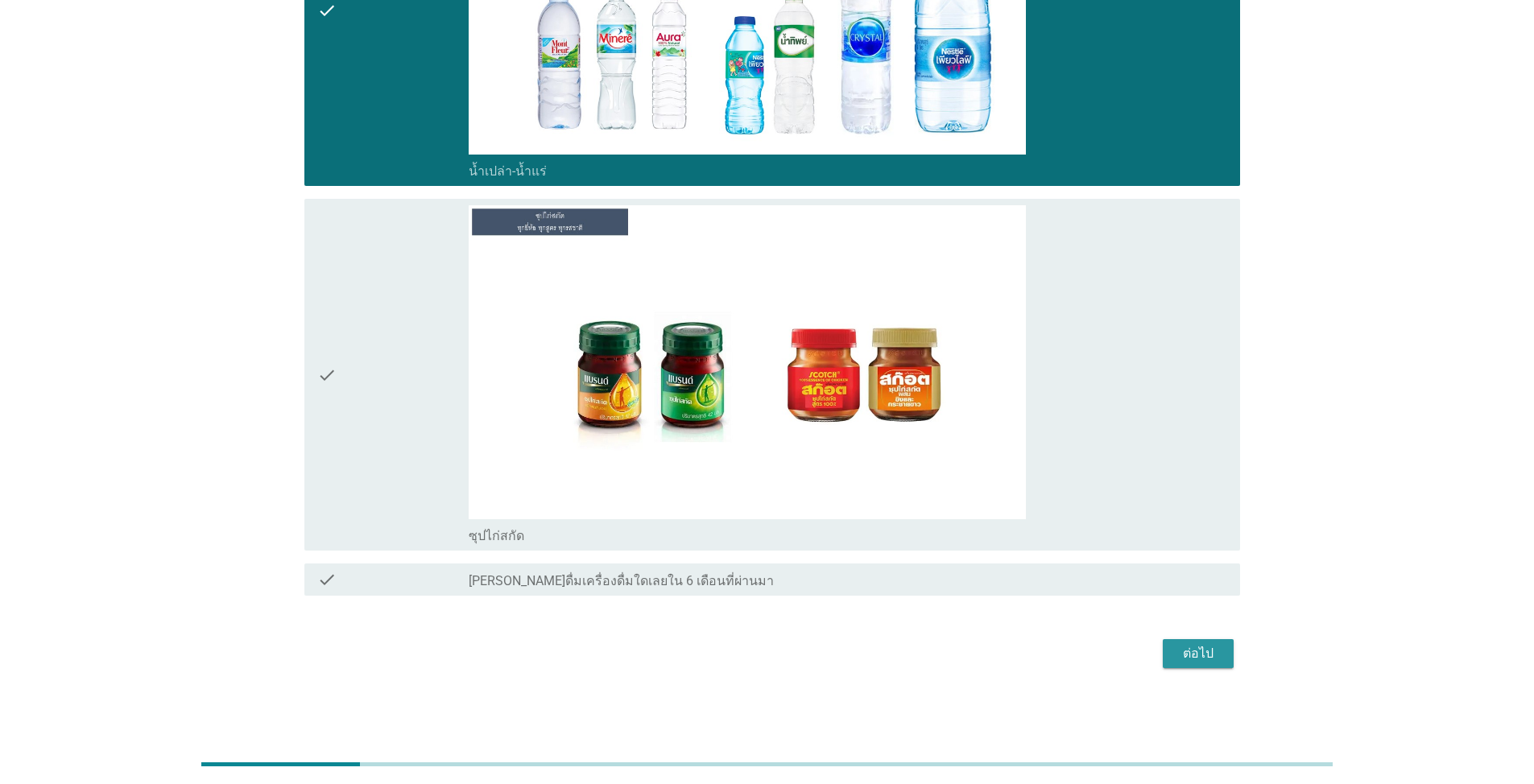
drag, startPoint x: 1202, startPoint y: 661, endPoint x: 1186, endPoint y: 653, distance: 17.9
click at [792, 661] on div "ต่อไป" at bounding box center [1198, 654] width 45 height 19
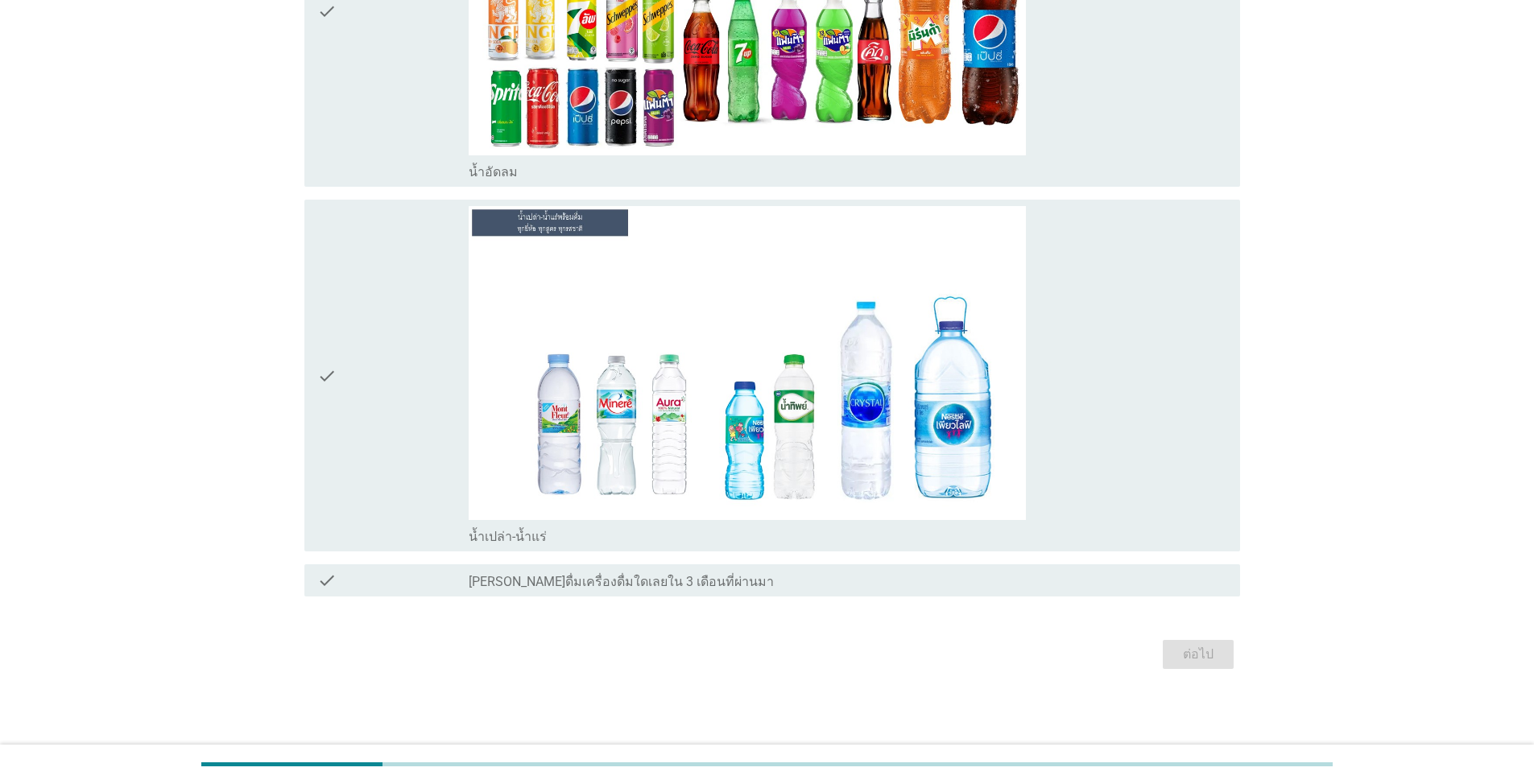
scroll to position [0, 0]
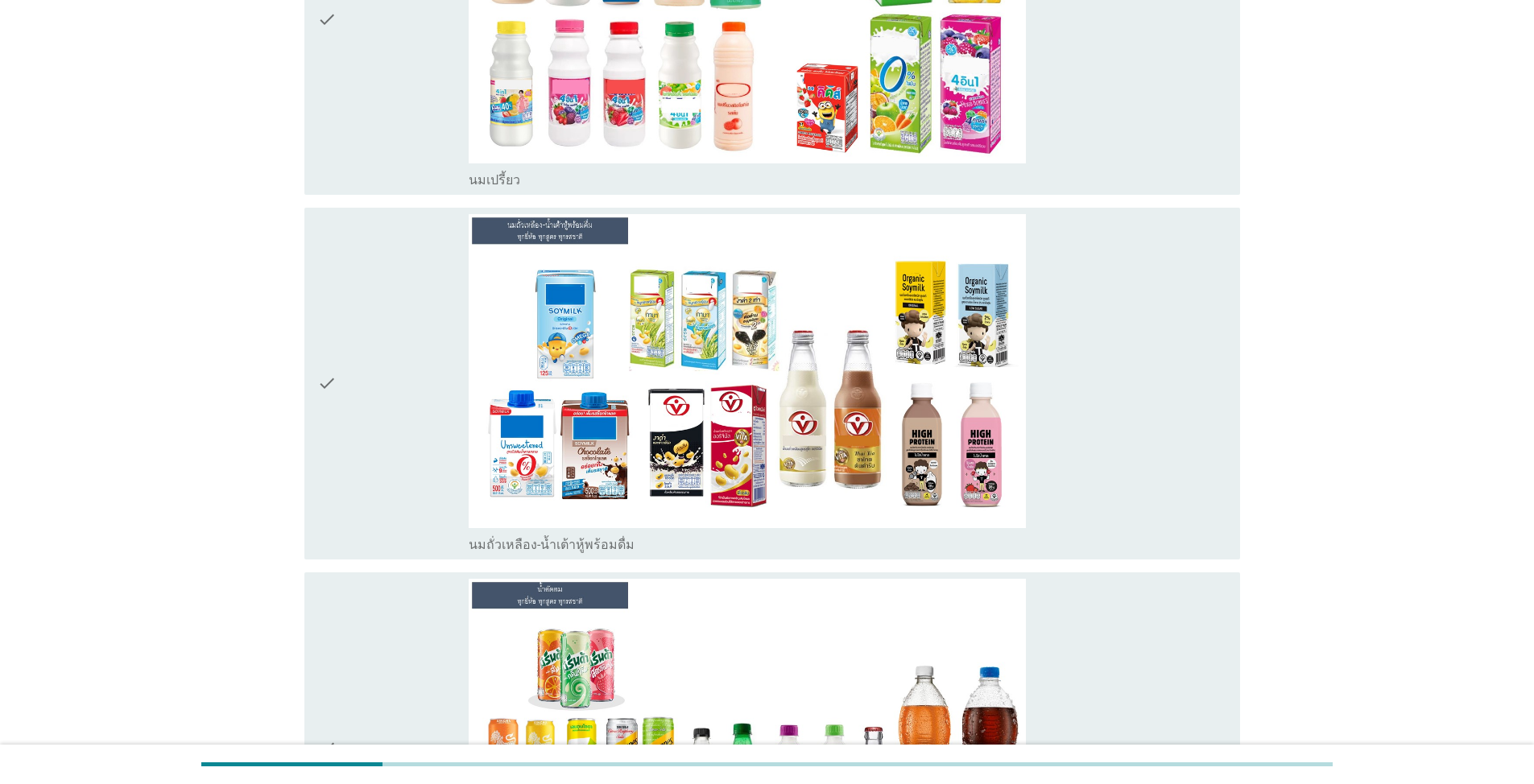
click at [361, 411] on div "check" at bounding box center [392, 383] width 151 height 338
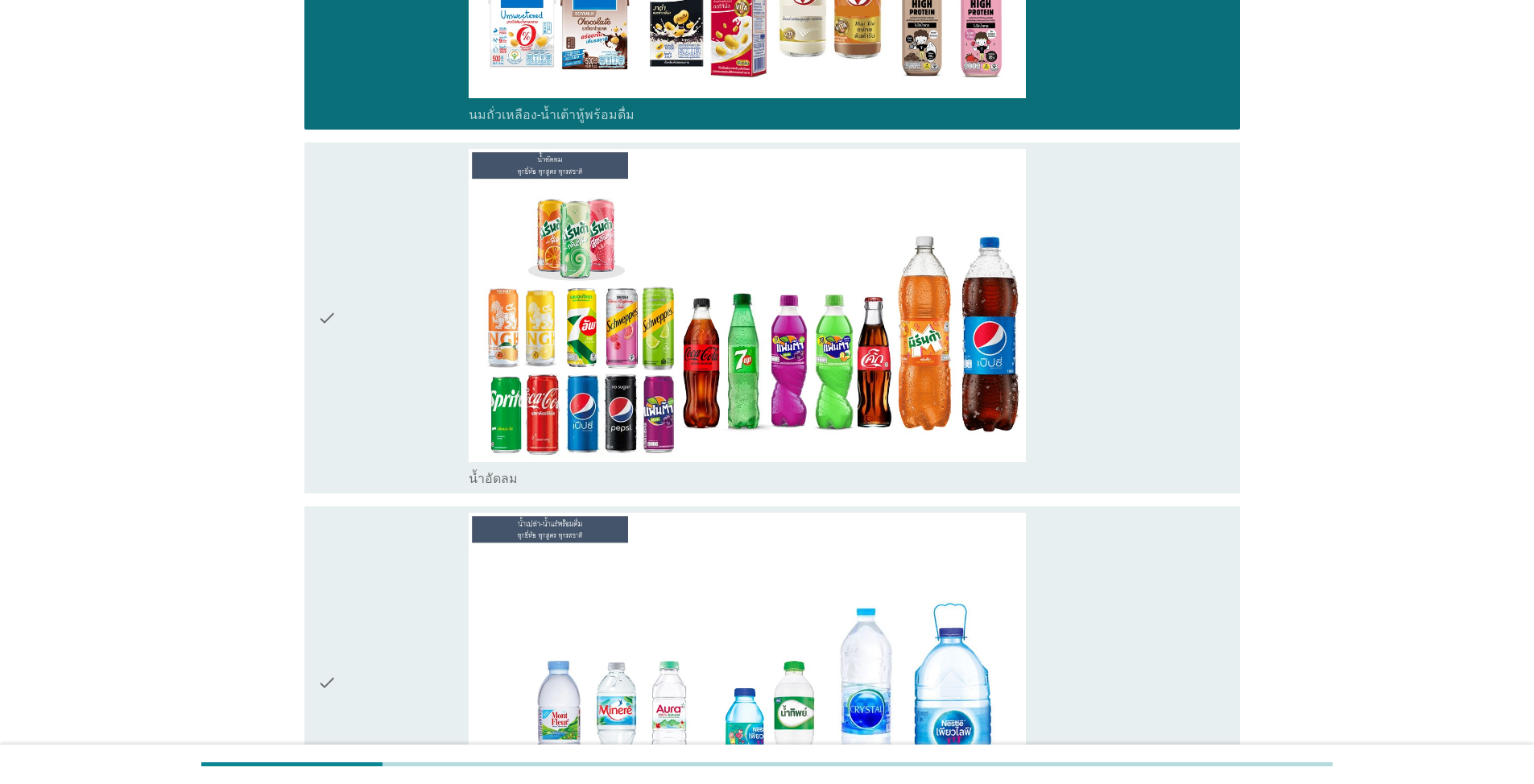
scroll to position [885, 0]
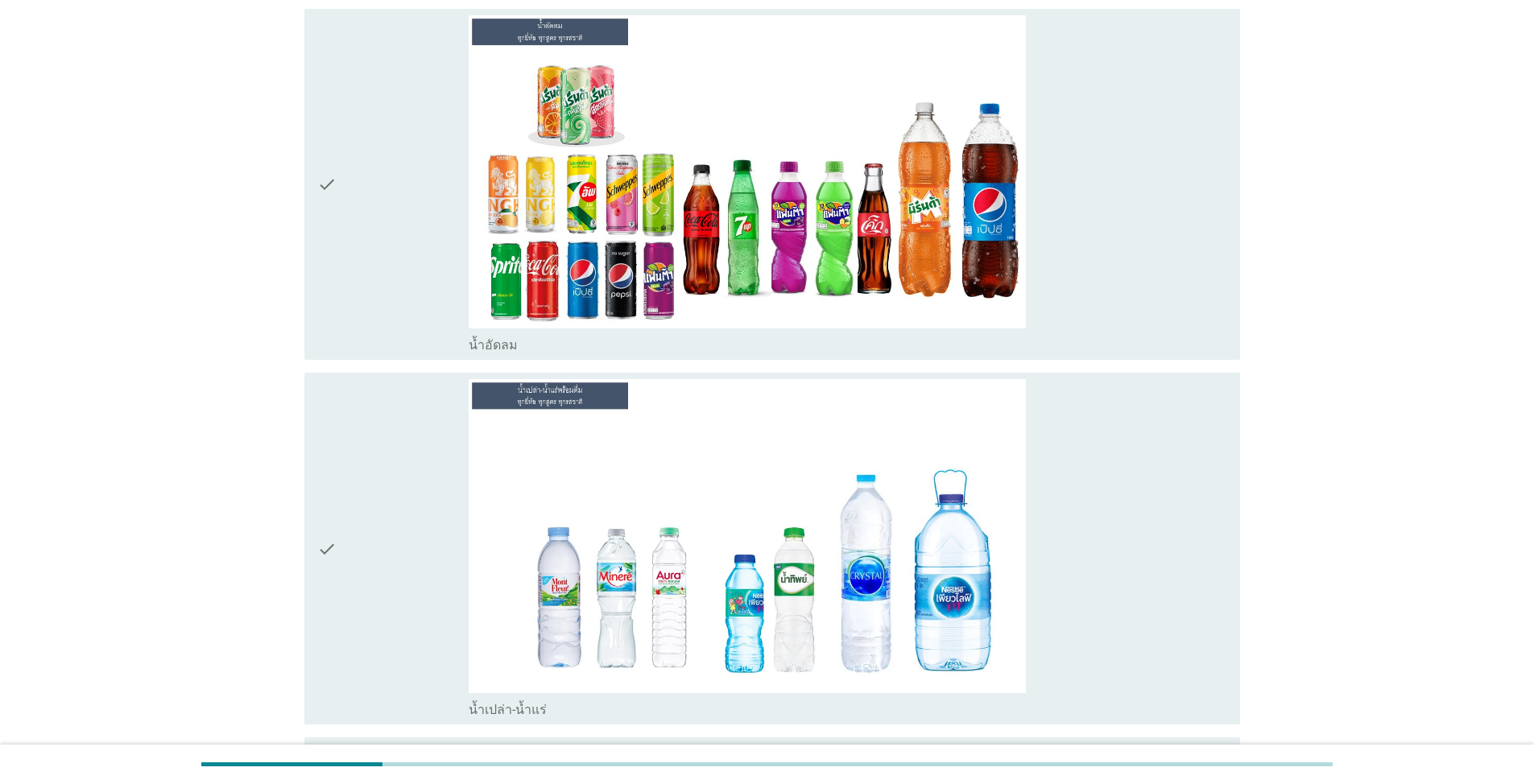
click at [355, 262] on div "check" at bounding box center [392, 185] width 151 height 338
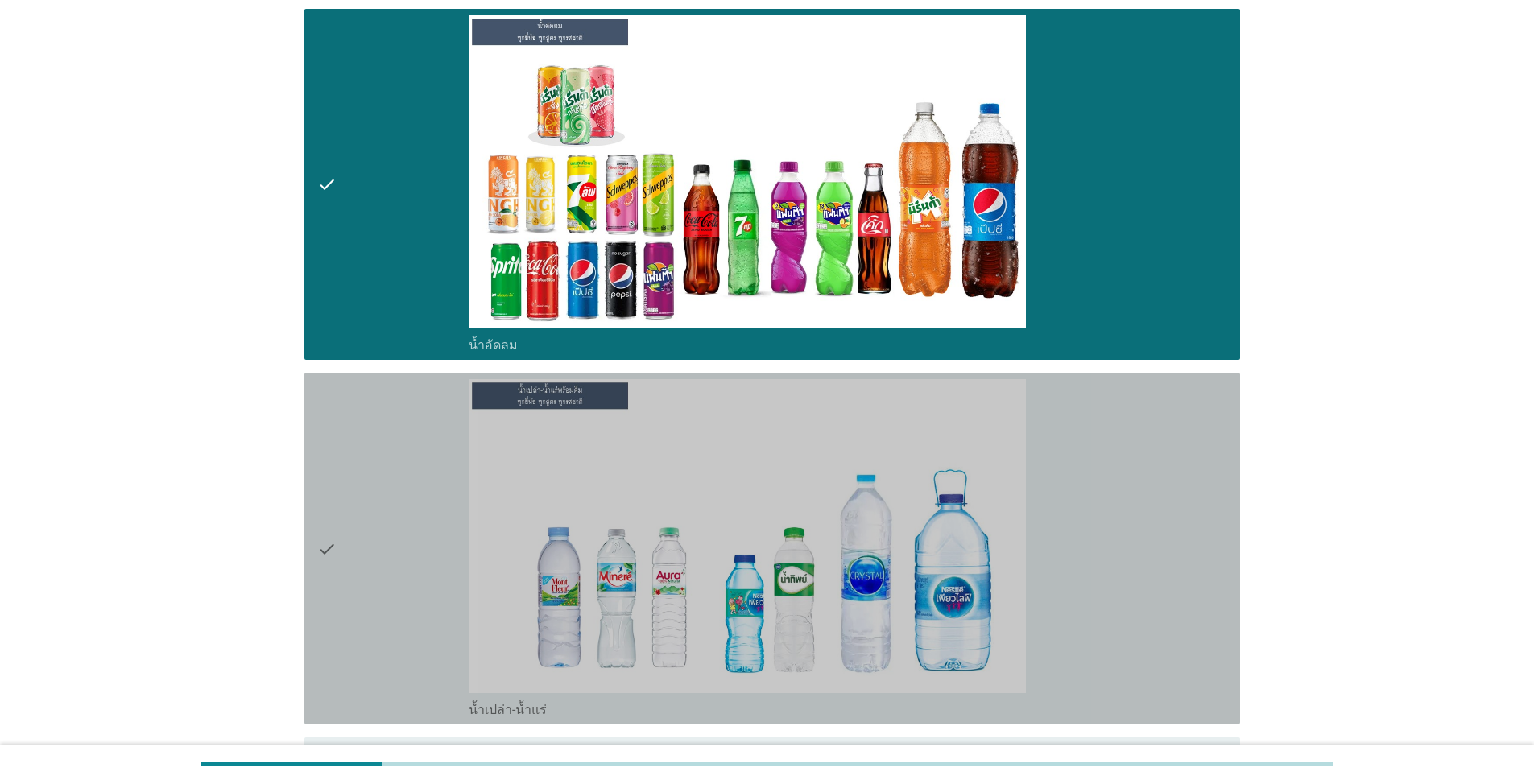
click at [348, 445] on div "check" at bounding box center [392, 548] width 151 height 338
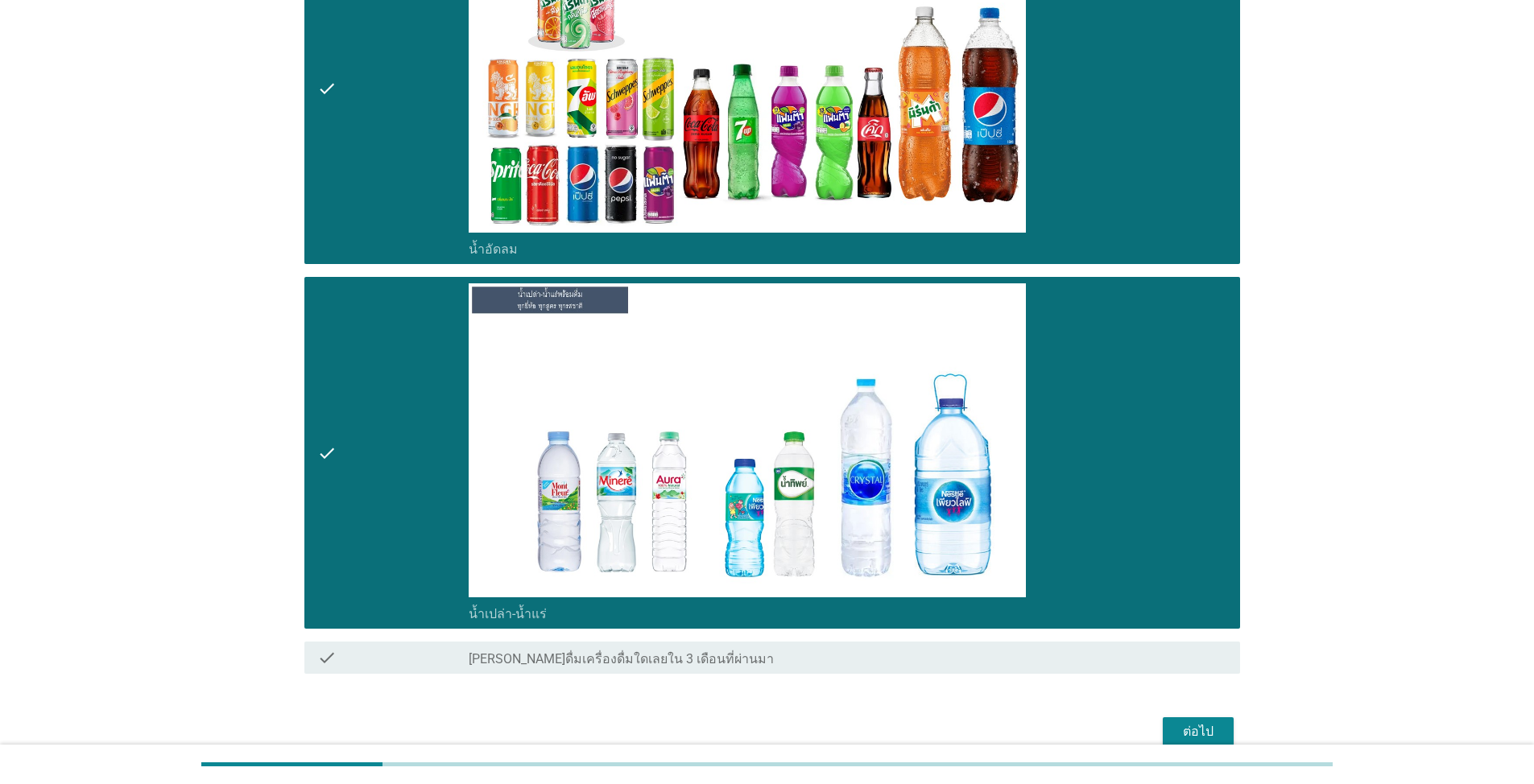
scroll to position [1059, 0]
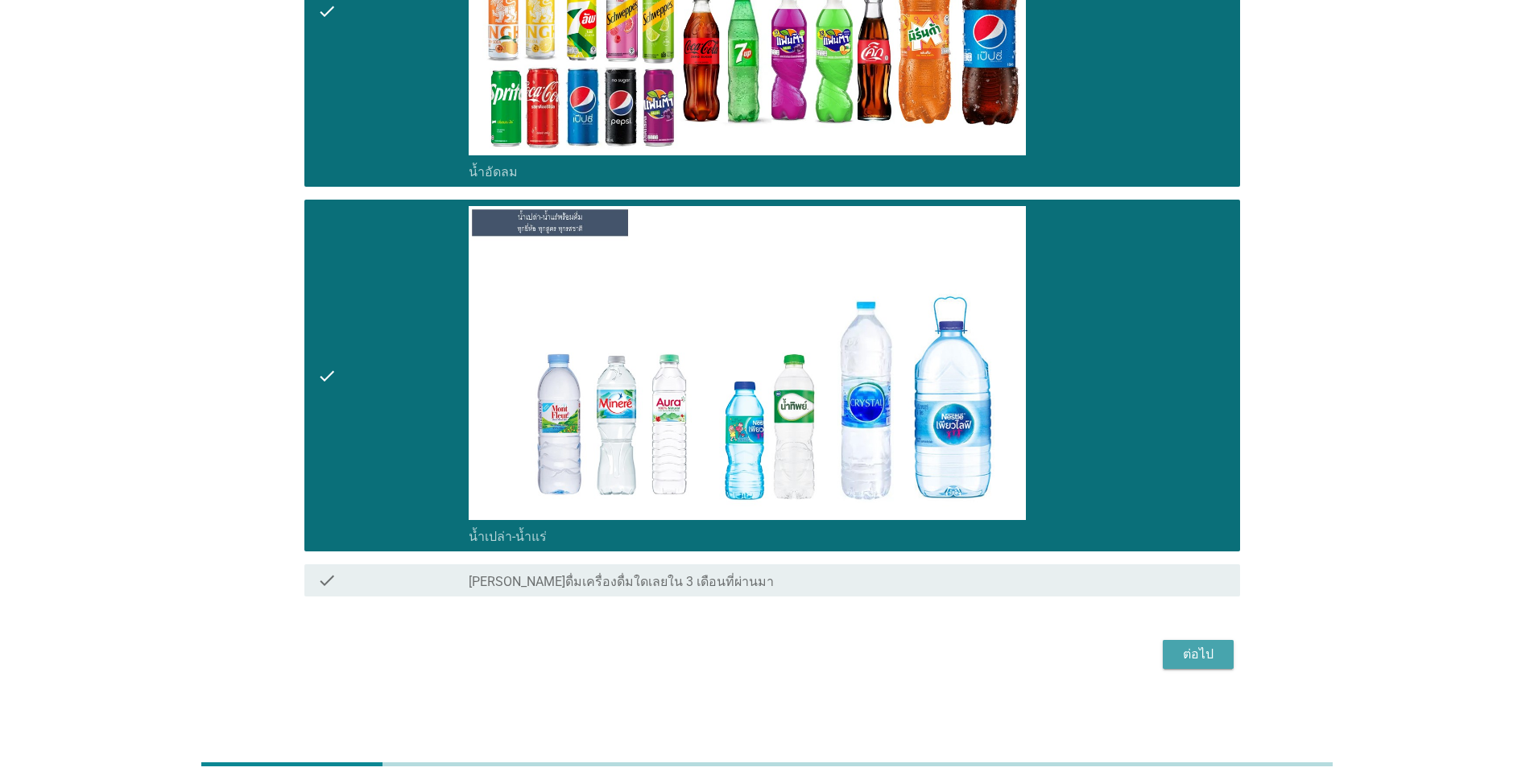
click at [792, 650] on div "ต่อไป" at bounding box center [1198, 654] width 45 height 19
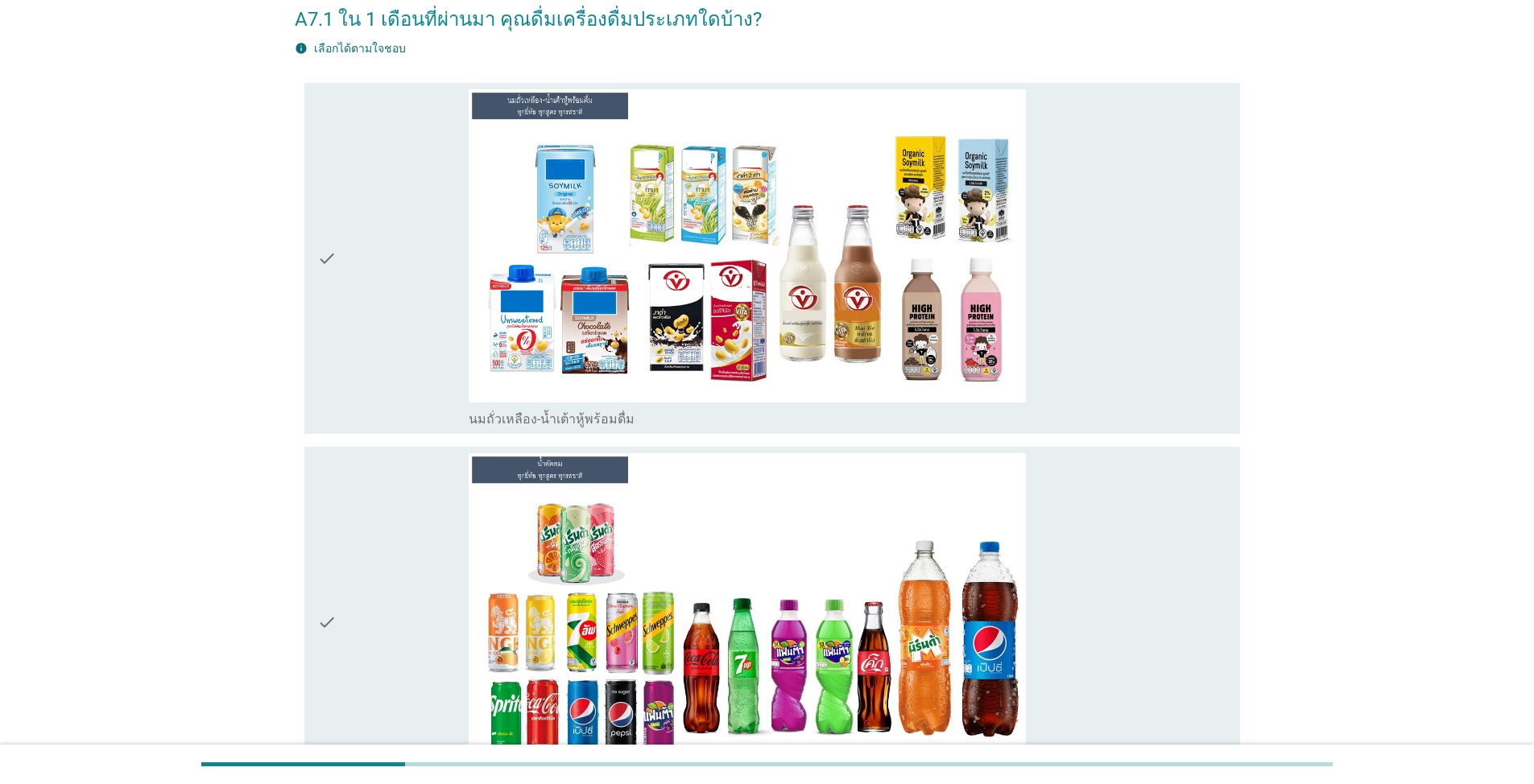
scroll to position [161, 0]
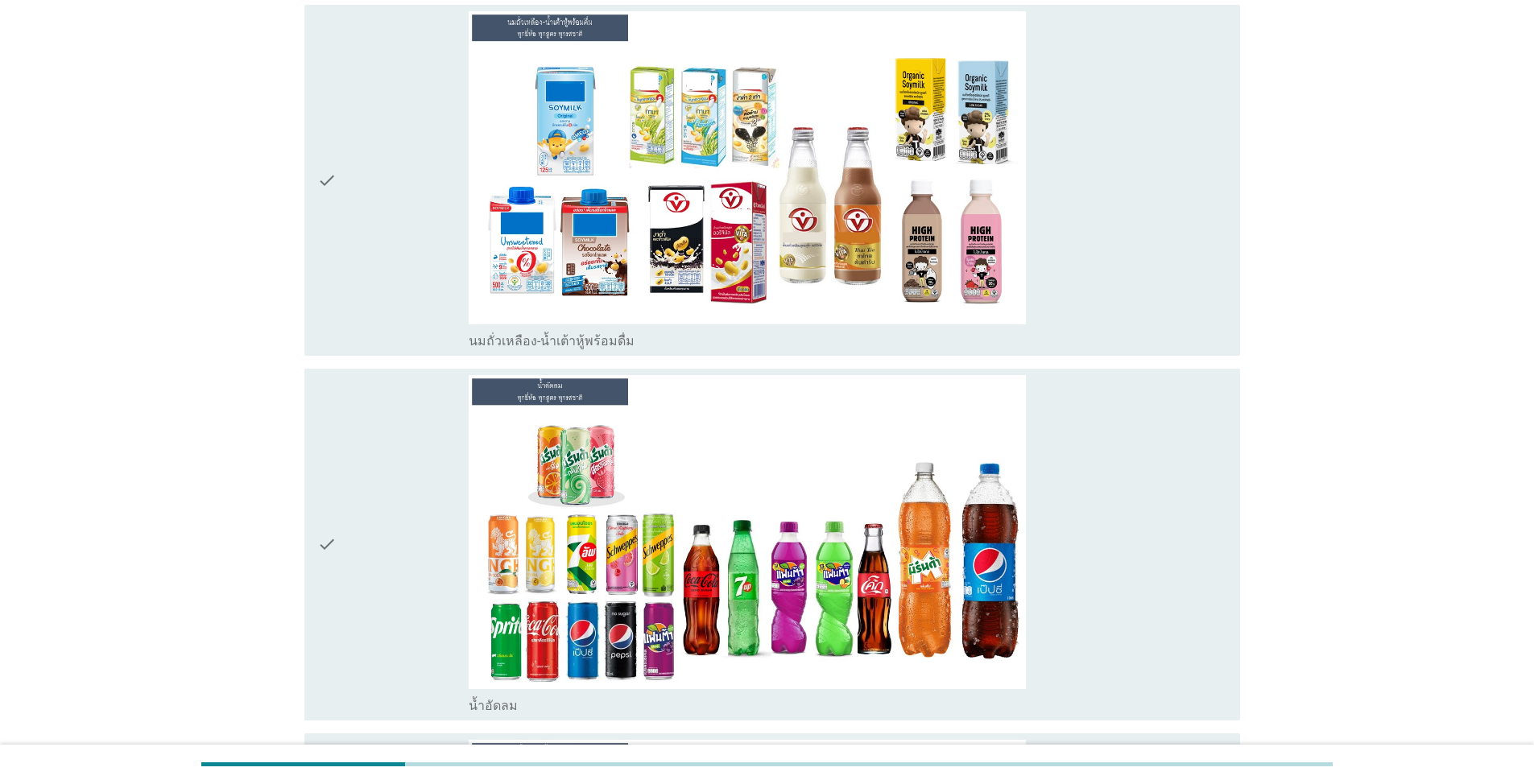
click at [358, 231] on div "check" at bounding box center [392, 180] width 151 height 338
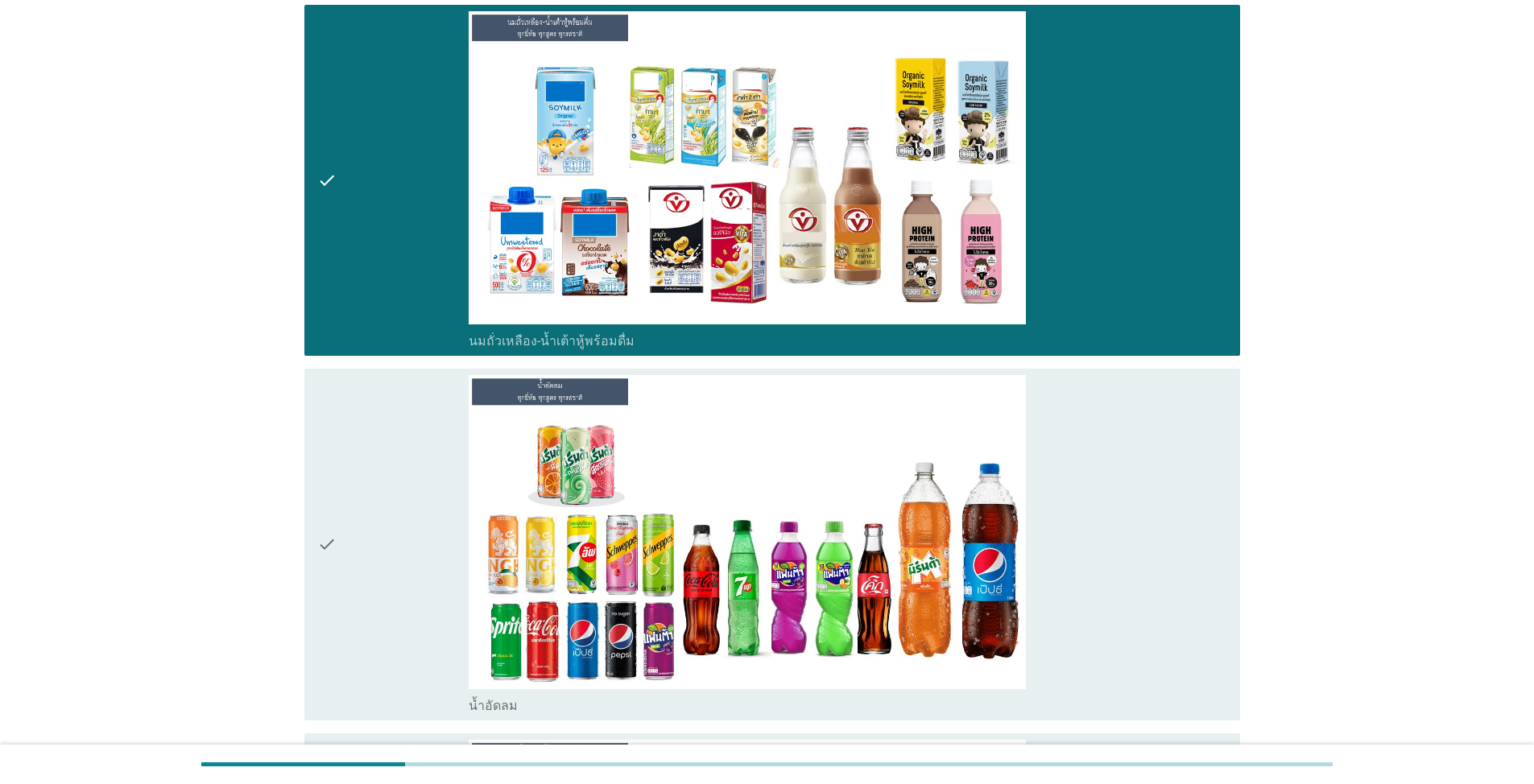
scroll to position [402, 0]
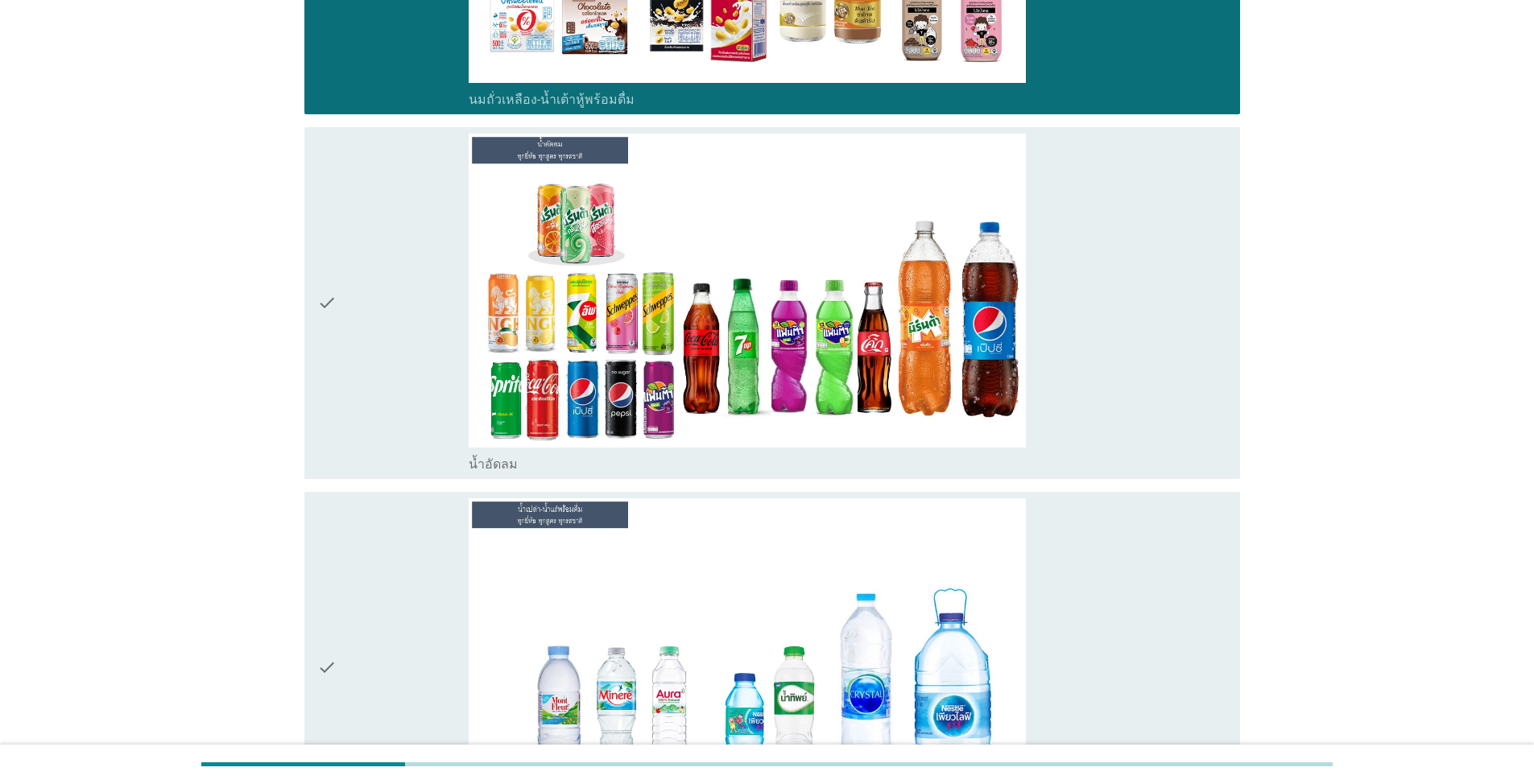
click at [389, 311] on div "check" at bounding box center [392, 303] width 151 height 338
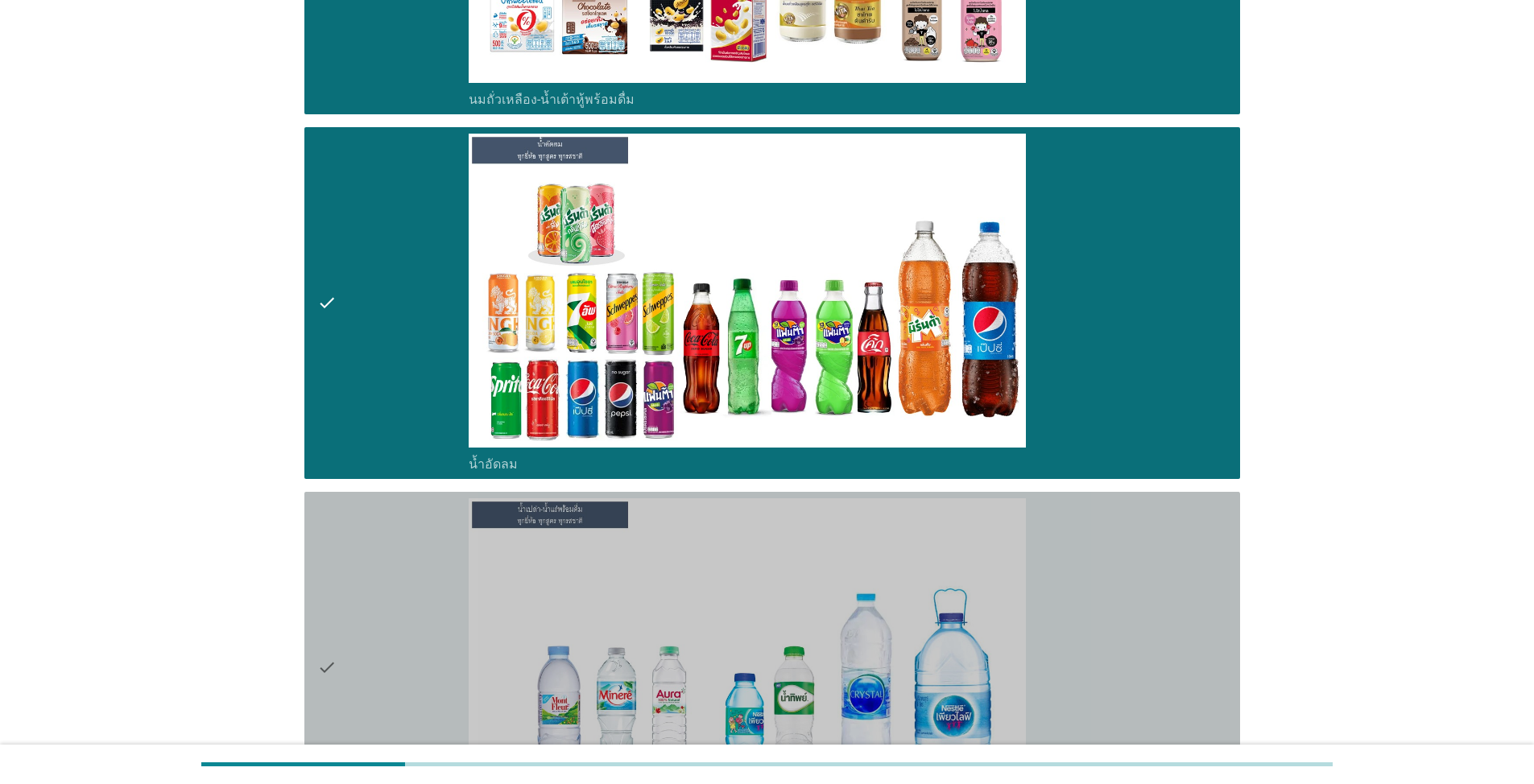
click at [356, 615] on div "check" at bounding box center [392, 667] width 151 height 338
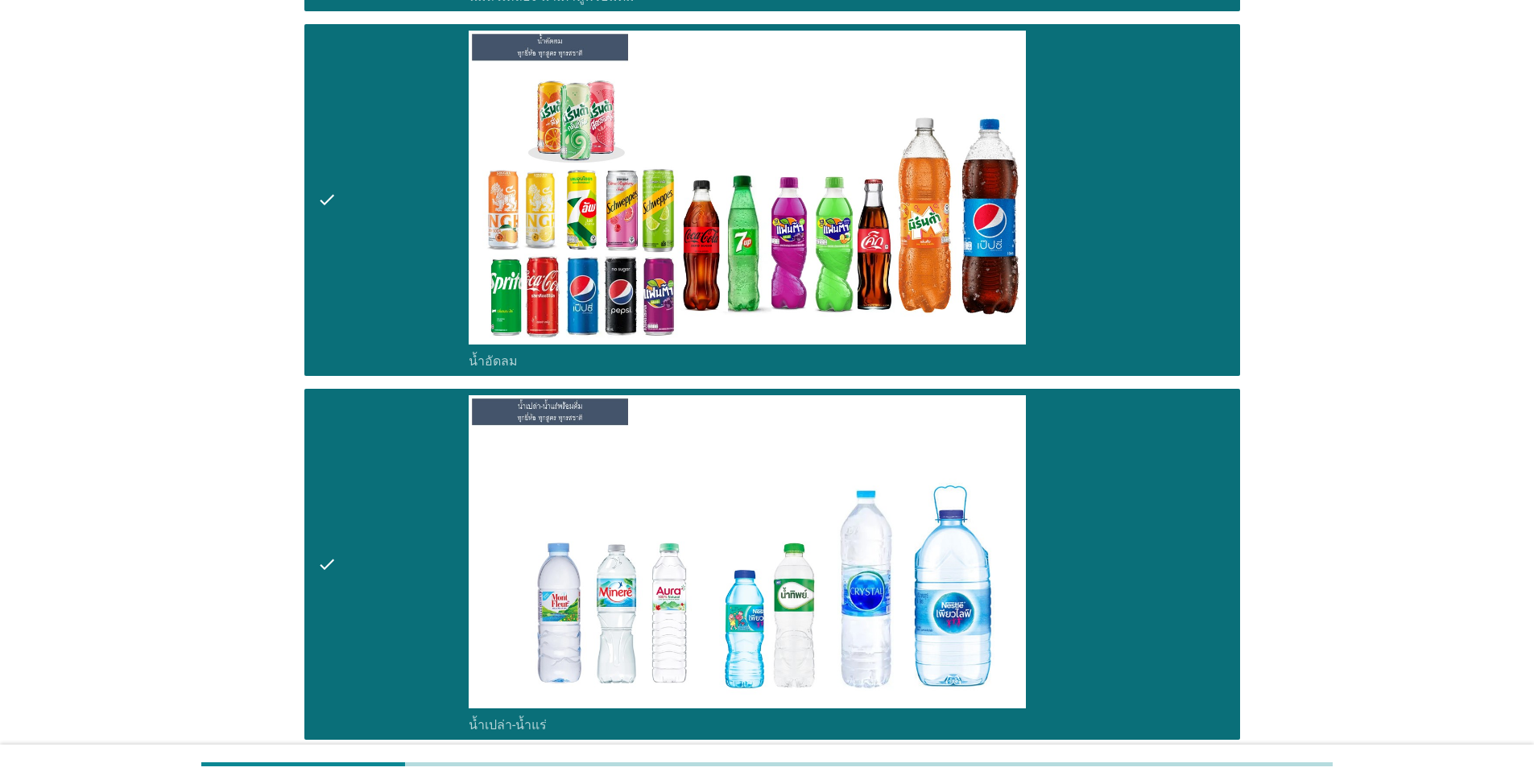
scroll to position [694, 0]
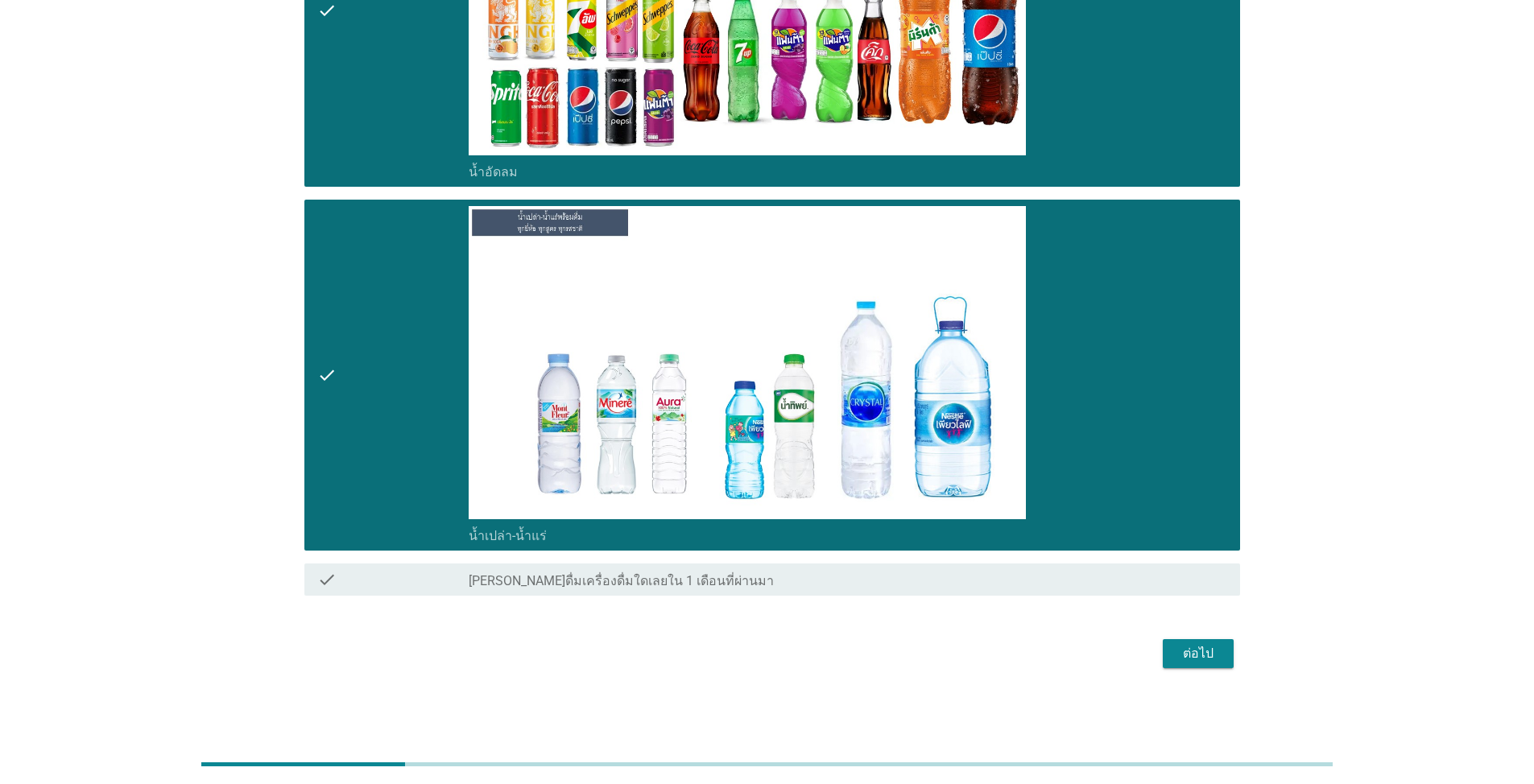
click at [792, 661] on div "ต่อไป" at bounding box center [1198, 654] width 45 height 19
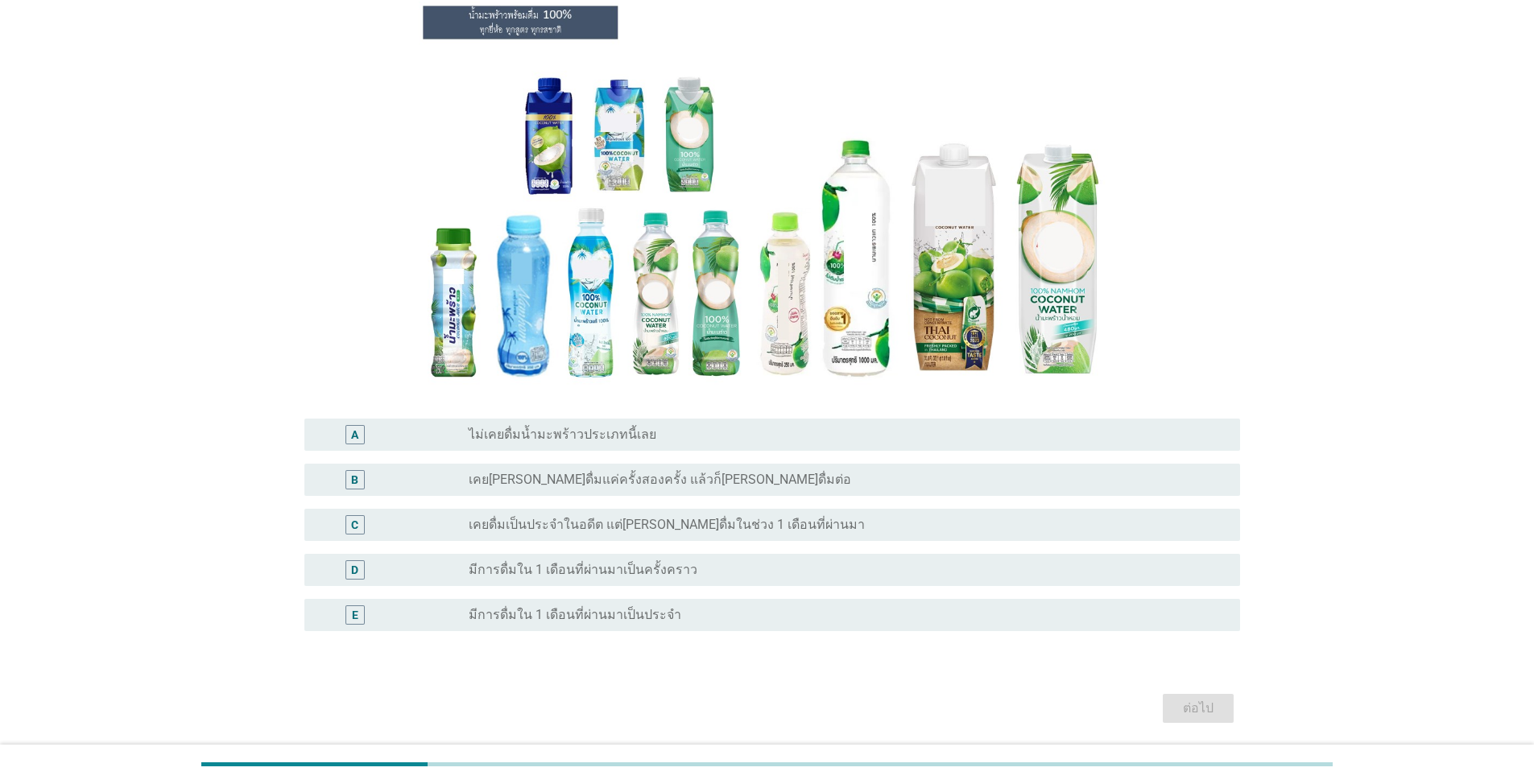
scroll to position [161, 0]
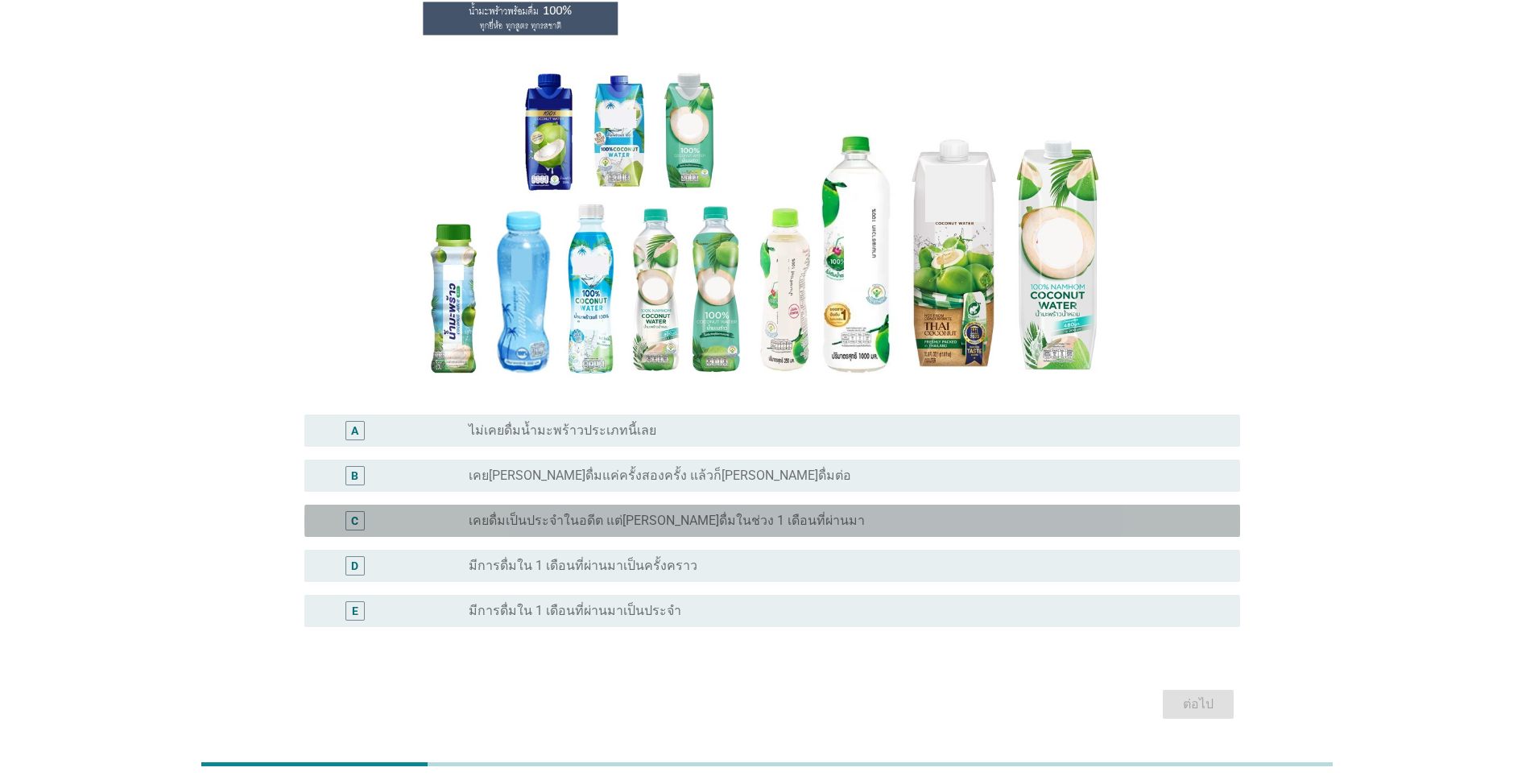
drag, startPoint x: 723, startPoint y: 486, endPoint x: 757, endPoint y: 511, distance: 42.2
click at [724, 513] on label "เคยดื่มเป็นประจำในอดีต แต่[PERSON_NAME]ดื่มในช่วง 1 เดือนที่ผ่านมา" at bounding box center [666, 521] width 396 height 16
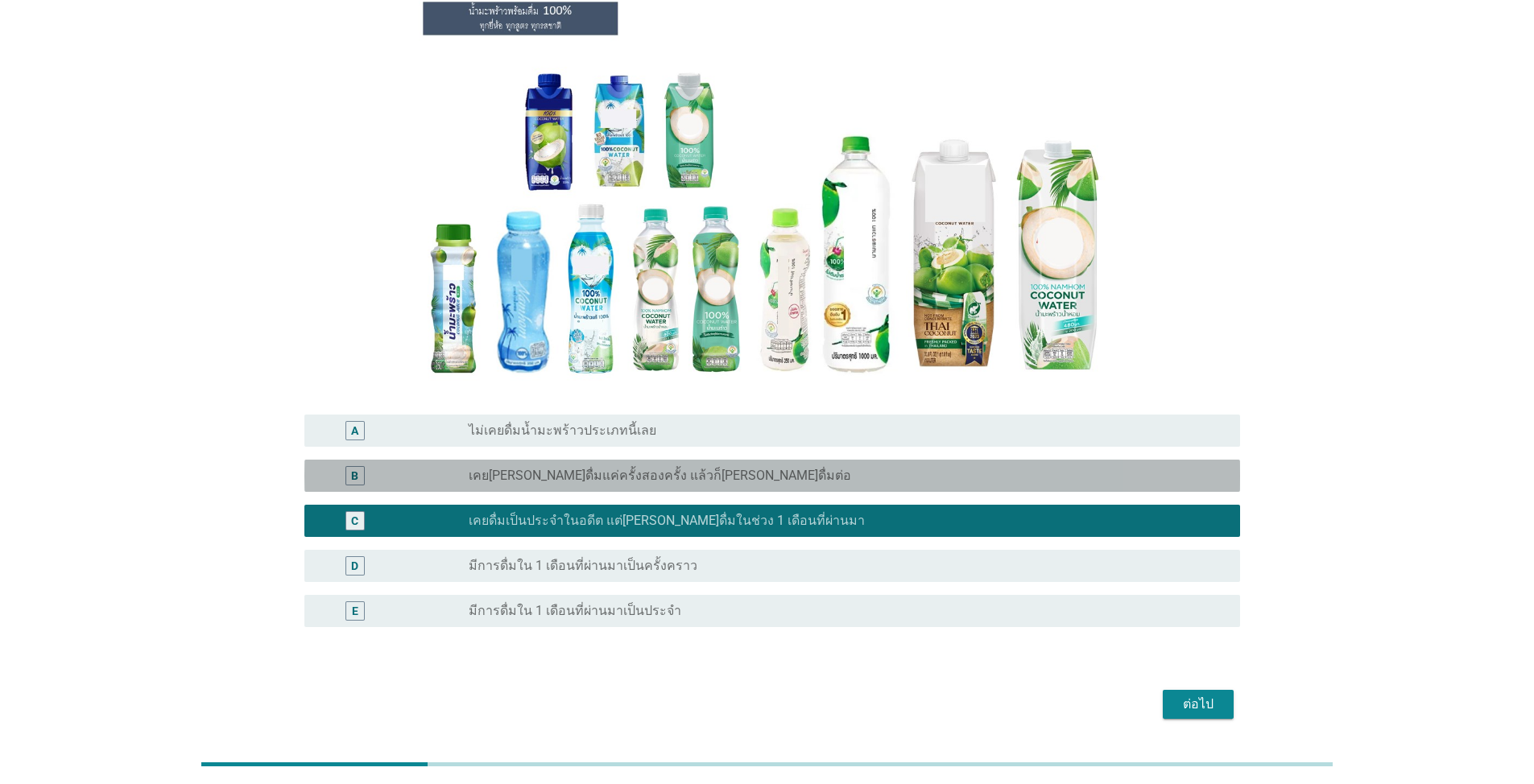
click at [701, 466] on div "radio_button_unchecked เคย[PERSON_NAME]ดื่มแค่ครั้งสองครั้ง แล้วก็[PERSON_NAME]…" at bounding box center [847, 476] width 758 height 19
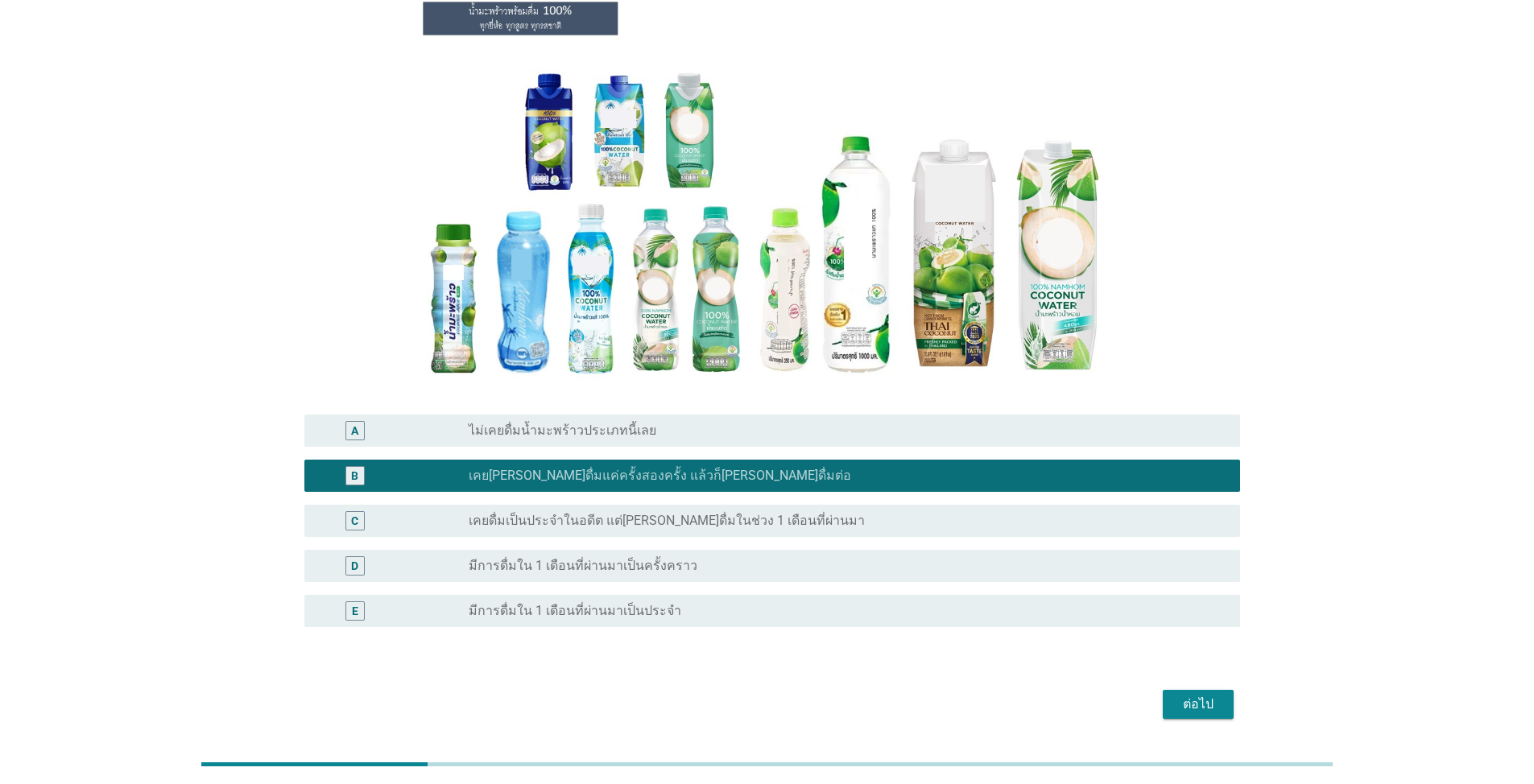
click at [726, 504] on div "C radio_button_unchecked เคยดื่มเป็นประจำในอดีต แต่[PERSON_NAME]ดื่มในช่วง 1 เด…" at bounding box center [771, 520] width 935 height 32
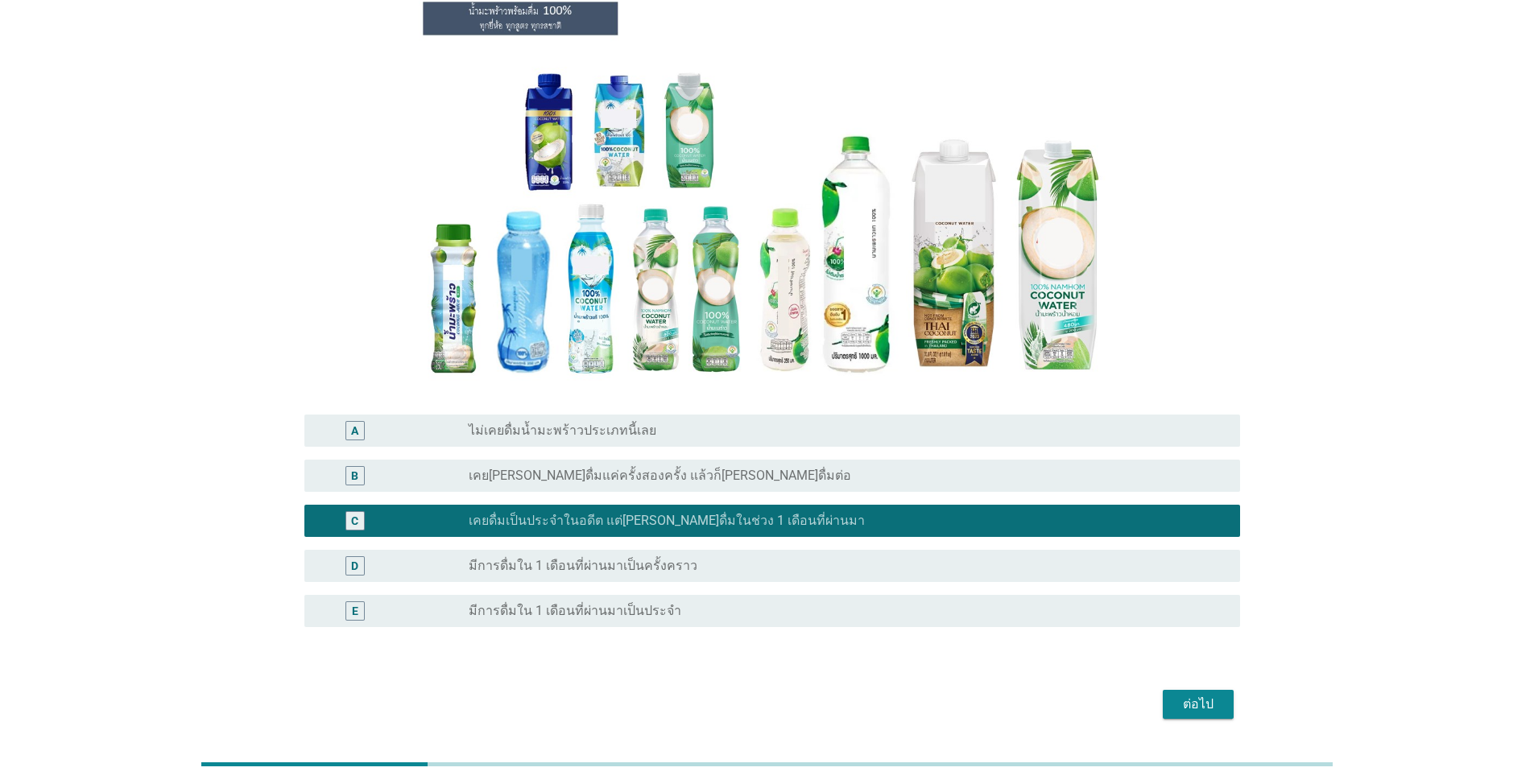
click at [779, 466] on div "radio_button_unchecked เคย[PERSON_NAME]ดื่มแค่ครั้งสองครั้ง แล้วก็[PERSON_NAME]…" at bounding box center [847, 476] width 758 height 19
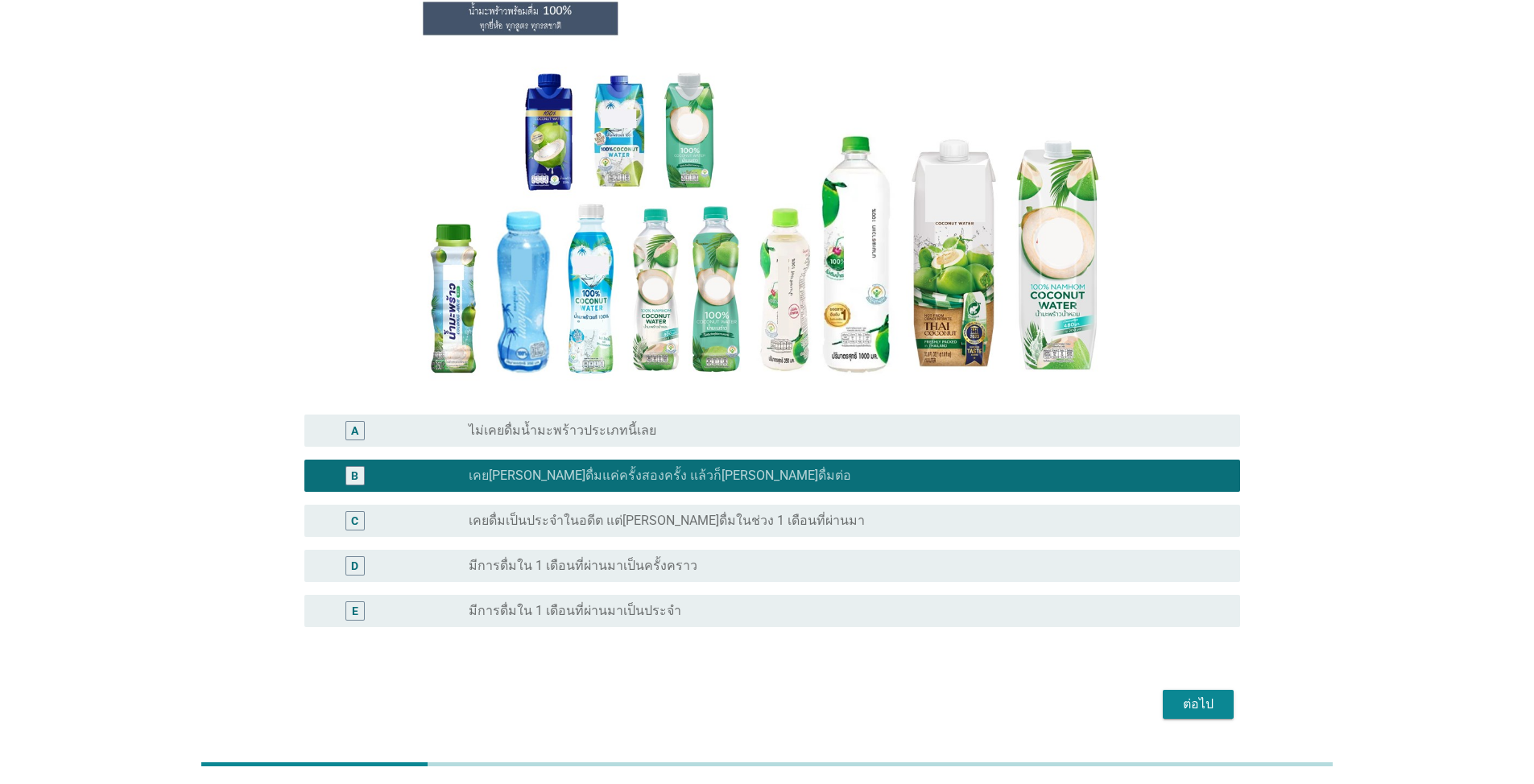
click at [792, 694] on div "ต่อไป" at bounding box center [1198, 704] width 45 height 19
